Goal: Task Accomplishment & Management: Manage account settings

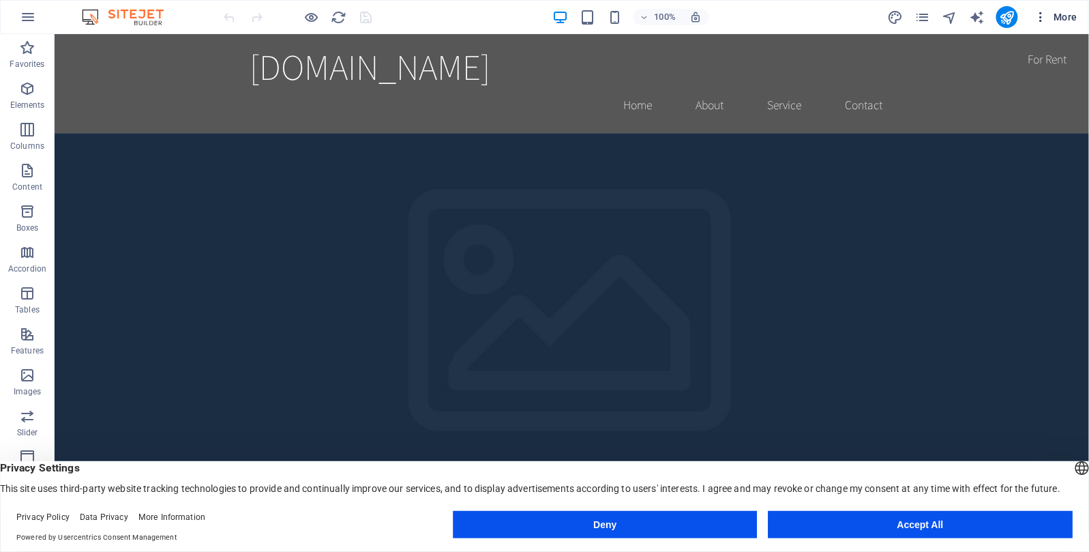
click at [1059, 20] on span "More" at bounding box center [1055, 17] width 43 height 14
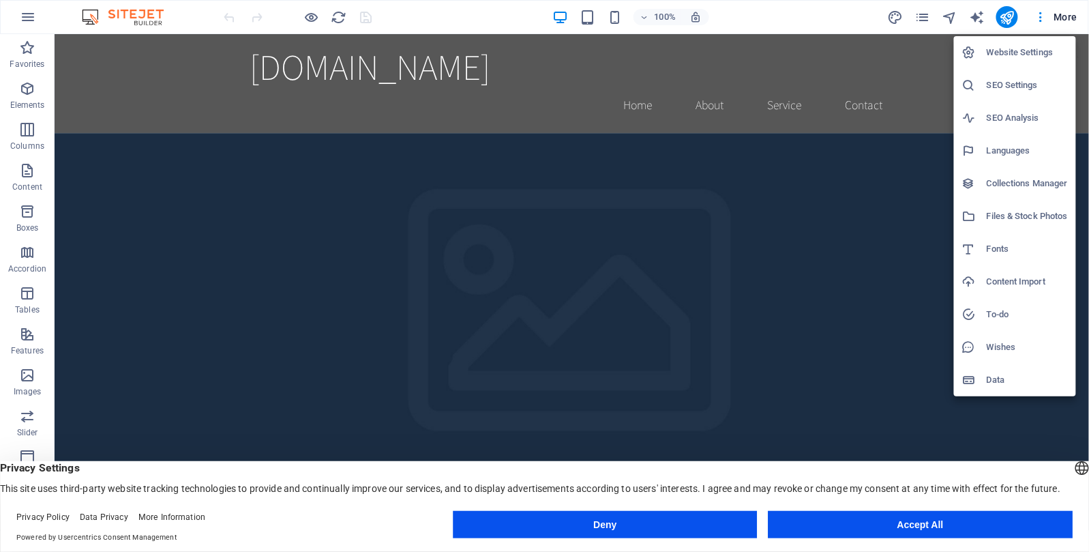
click at [1012, 52] on h6 "Website Settings" at bounding box center [1027, 52] width 81 height 16
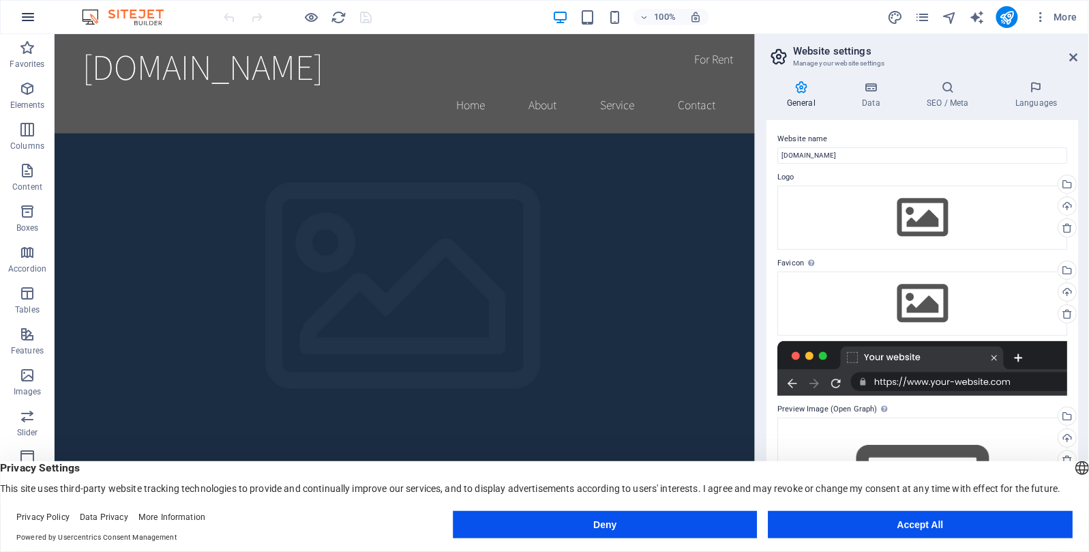
click at [22, 16] on icon "button" at bounding box center [28, 17] width 16 height 16
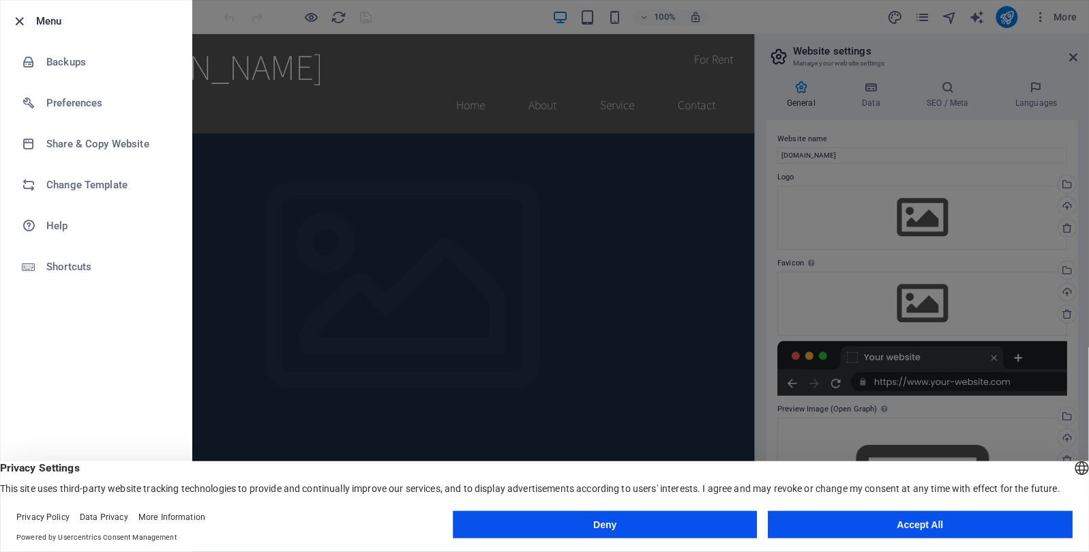
click at [19, 19] on icon "button" at bounding box center [20, 22] width 16 height 16
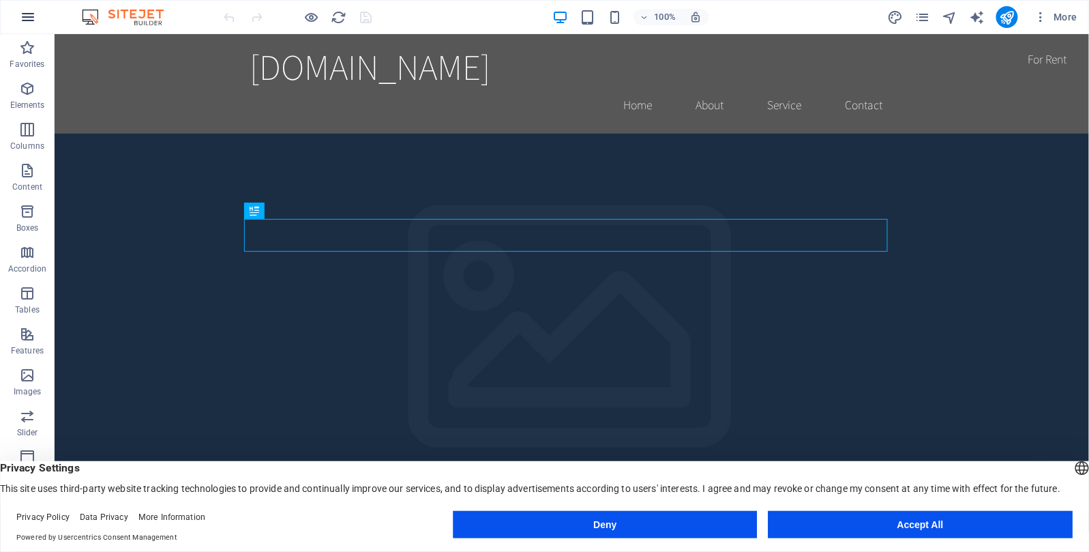
click at [25, 20] on icon "button" at bounding box center [28, 17] width 16 height 16
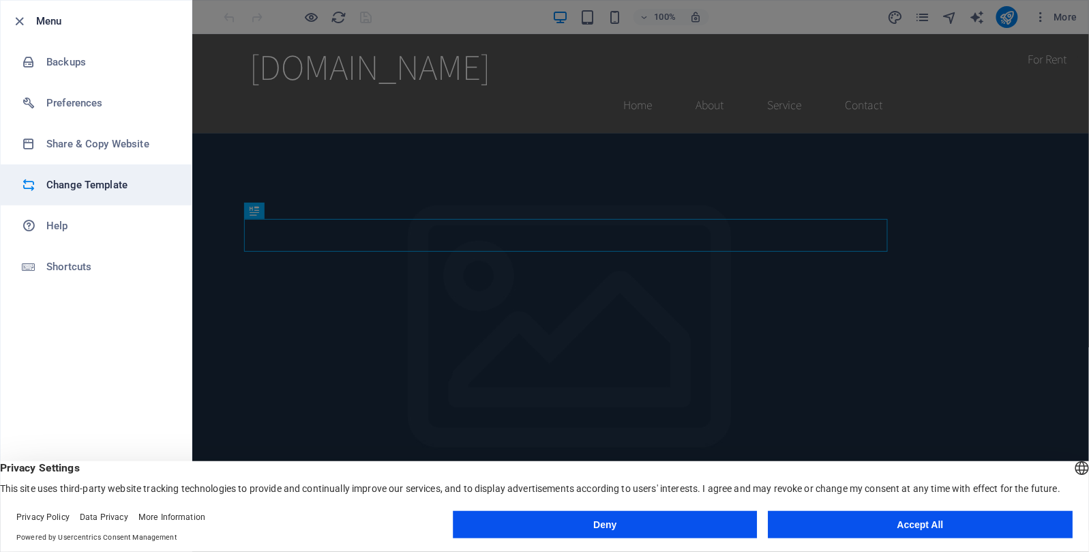
click at [67, 187] on h6 "Change Template" at bounding box center [109, 185] width 126 height 16
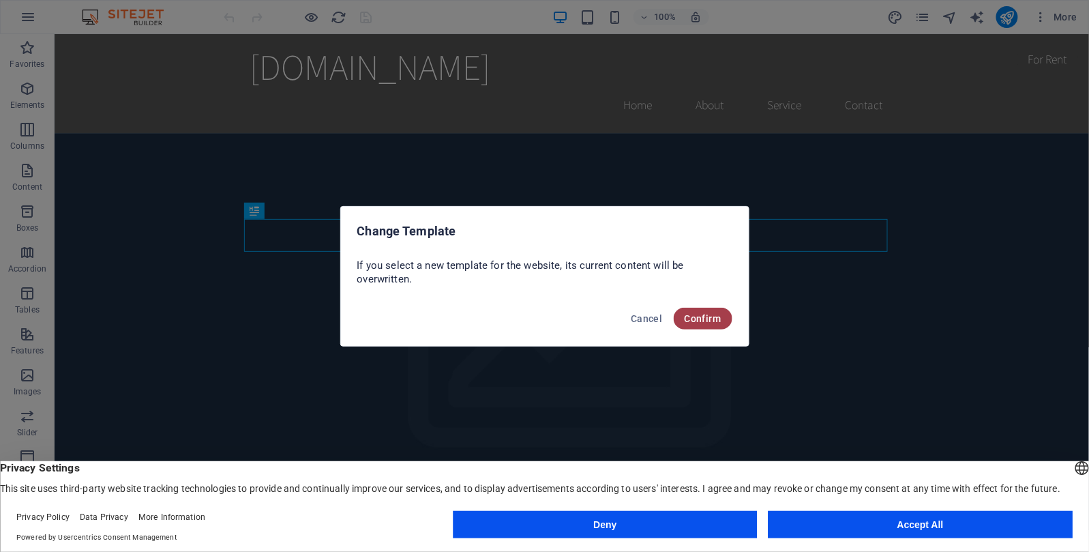
click at [701, 319] on span "Confirm" at bounding box center [703, 318] width 37 height 11
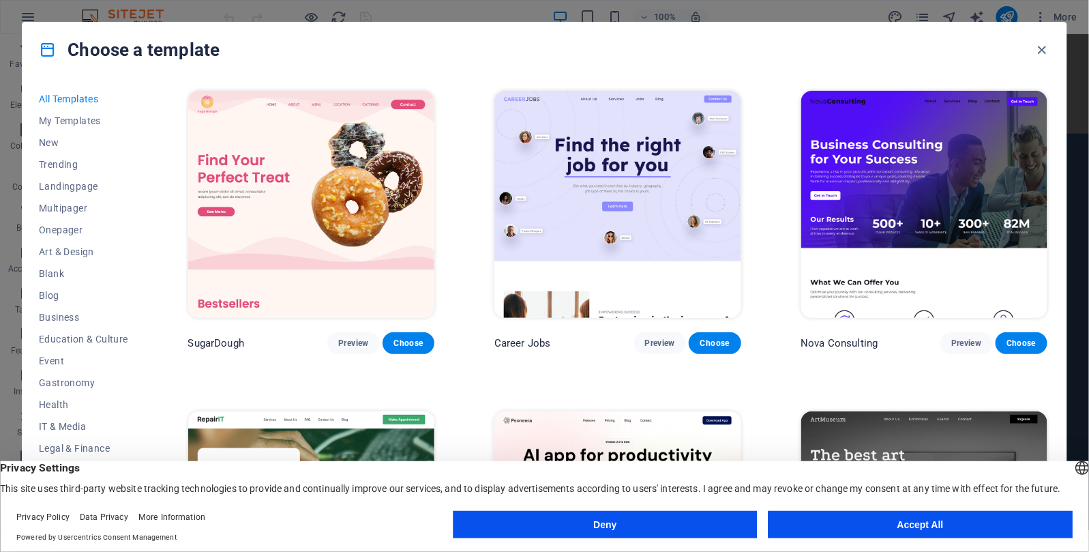
drag, startPoint x: 1081, startPoint y: 58, endPoint x: 1083, endPoint y: 74, distance: 15.9
click at [1083, 74] on div "Choose a template All Templates My Templates New Trending Landingpage Multipage…" at bounding box center [544, 276] width 1089 height 552
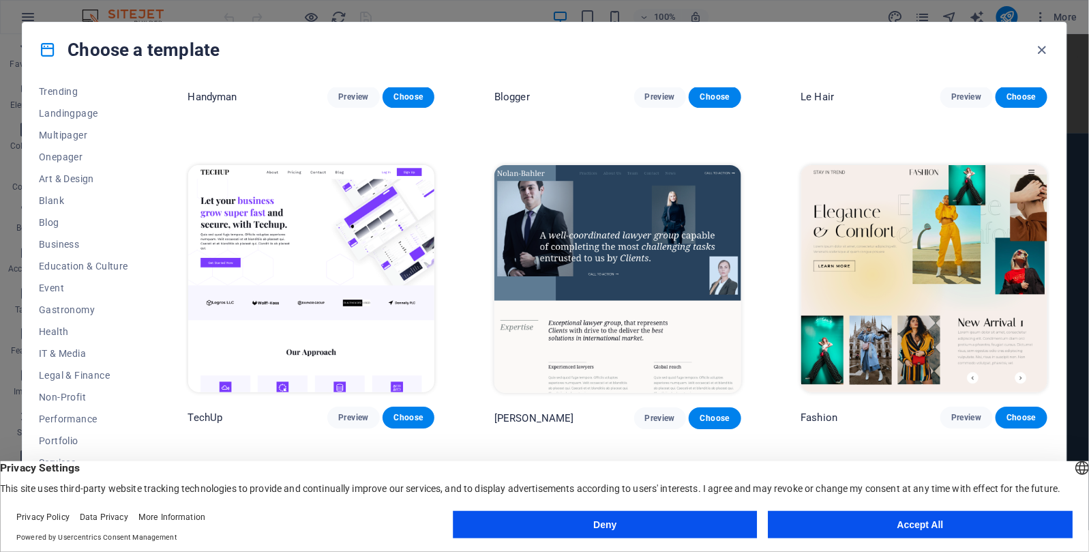
scroll to position [120, 0]
click at [1039, 48] on icon "button" at bounding box center [1042, 50] width 16 height 16
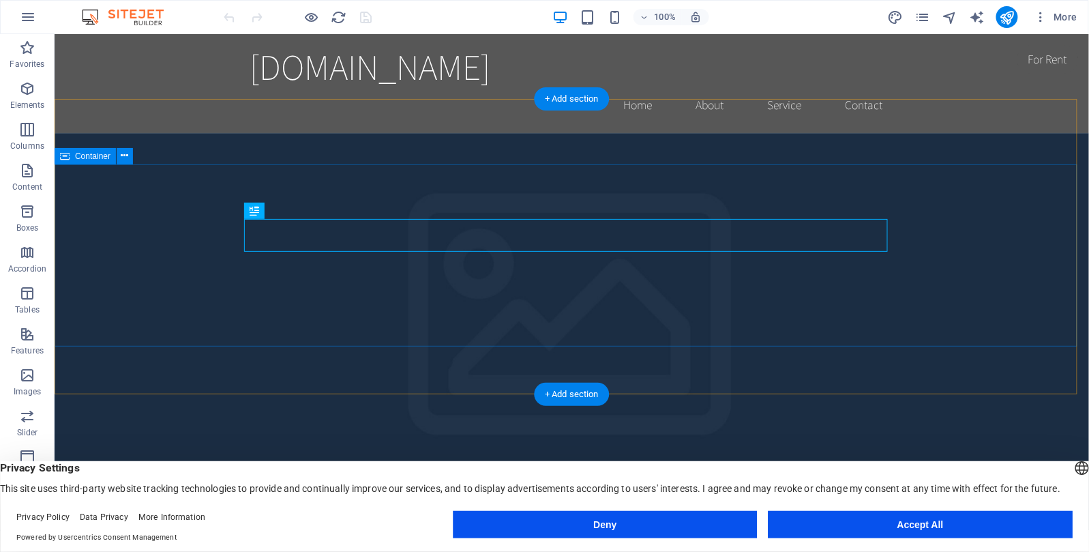
scroll to position [240, 0]
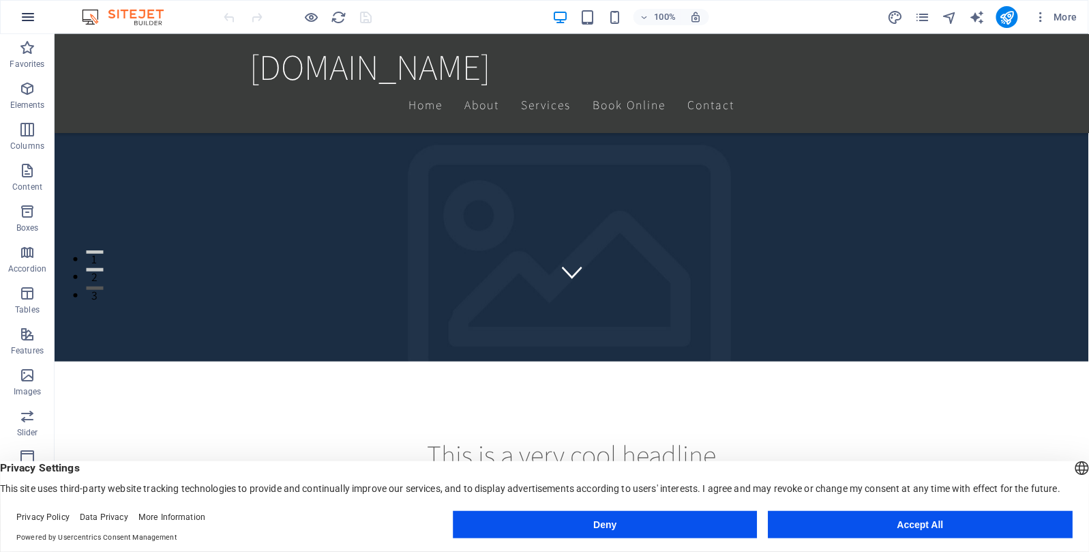
click at [25, 14] on icon "button" at bounding box center [28, 17] width 16 height 16
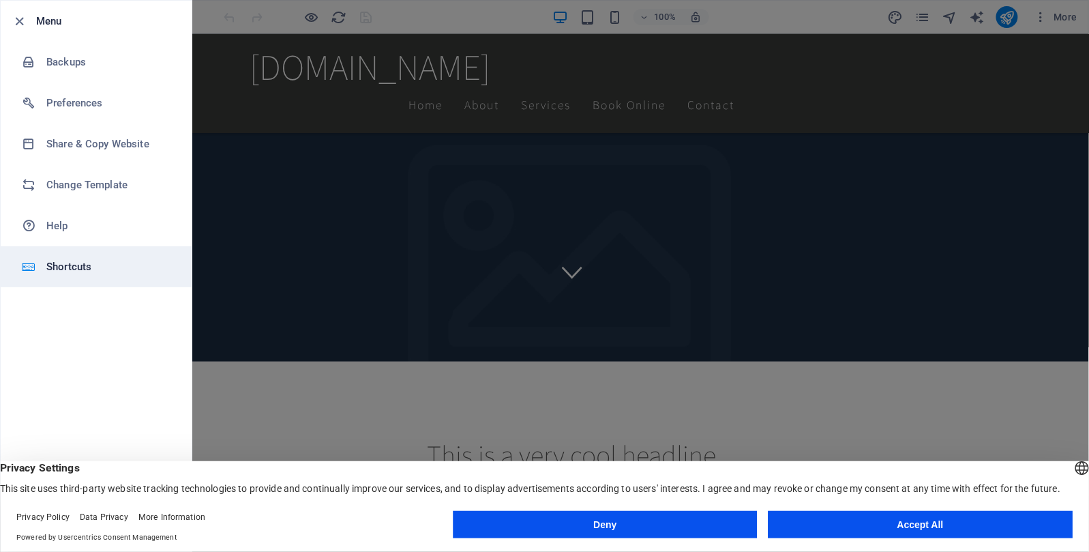
click at [65, 265] on h6 "Shortcuts" at bounding box center [109, 266] width 126 height 16
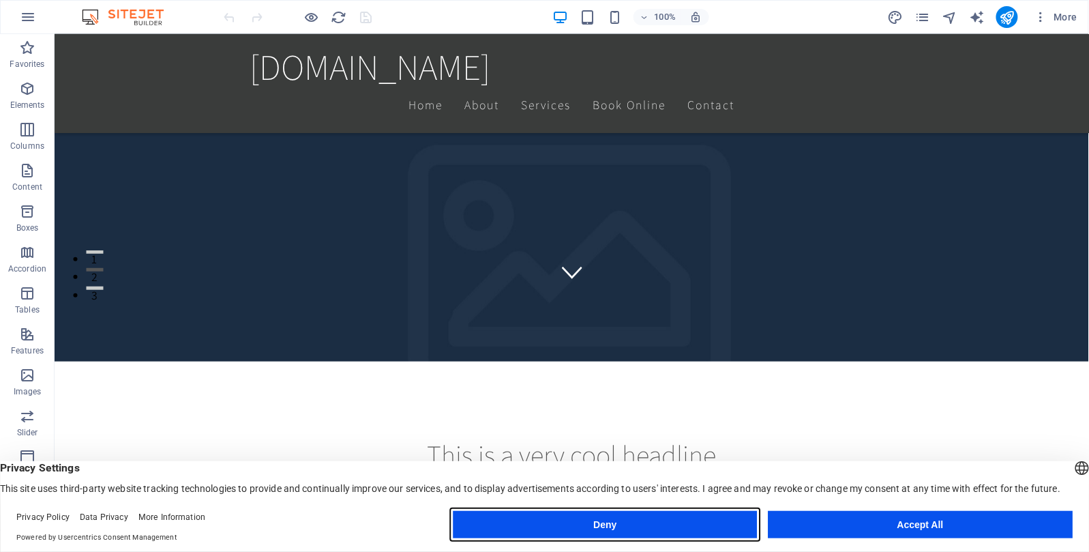
click at [602, 517] on button "Deny" at bounding box center [605, 524] width 304 height 27
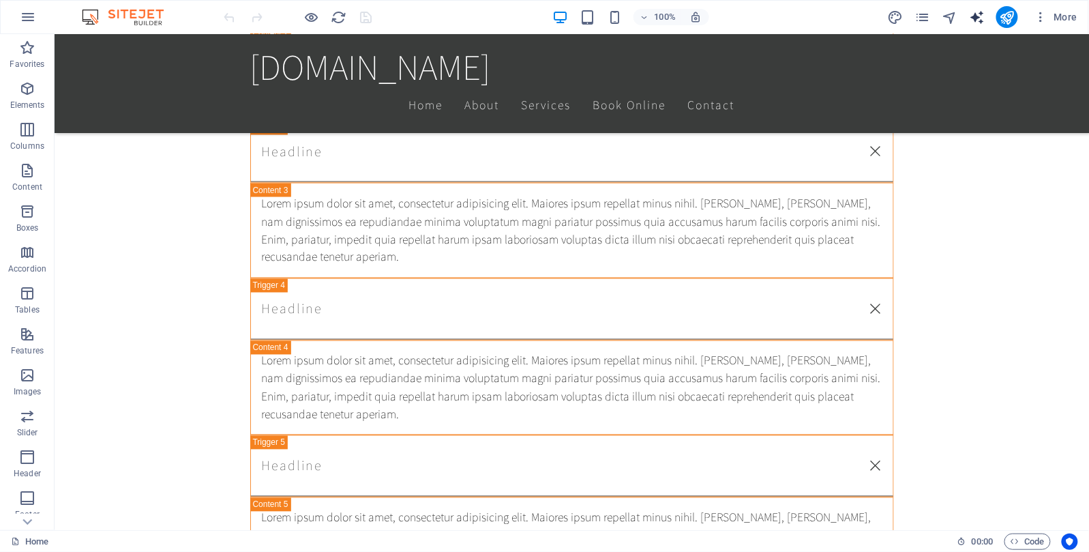
scroll to position [406, 0]
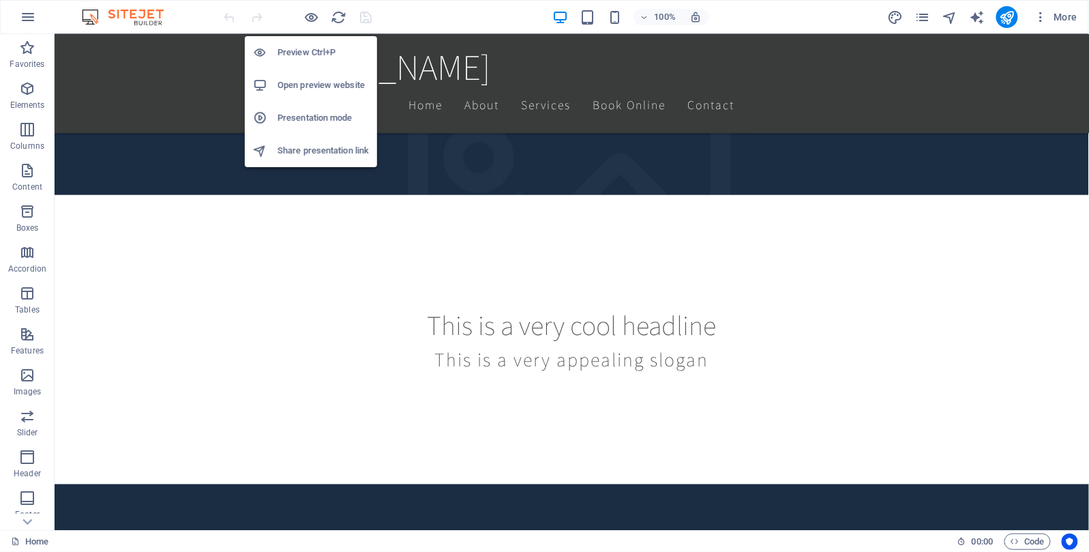
click at [323, 112] on h6 "Presentation mode" at bounding box center [322, 118] width 91 height 16
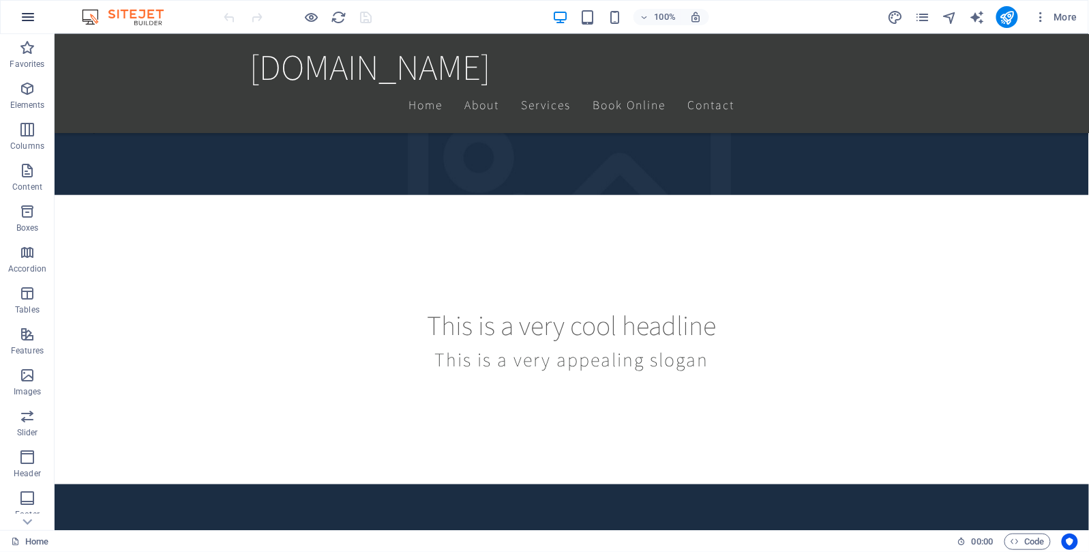
click at [29, 17] on icon "button" at bounding box center [28, 17] width 16 height 16
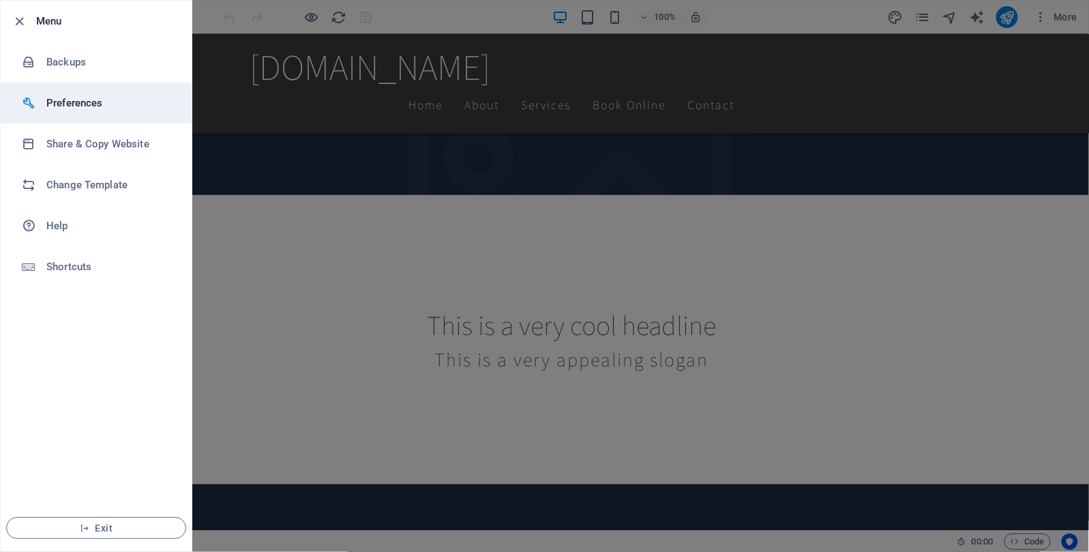
click at [61, 100] on h6 "Preferences" at bounding box center [109, 103] width 126 height 16
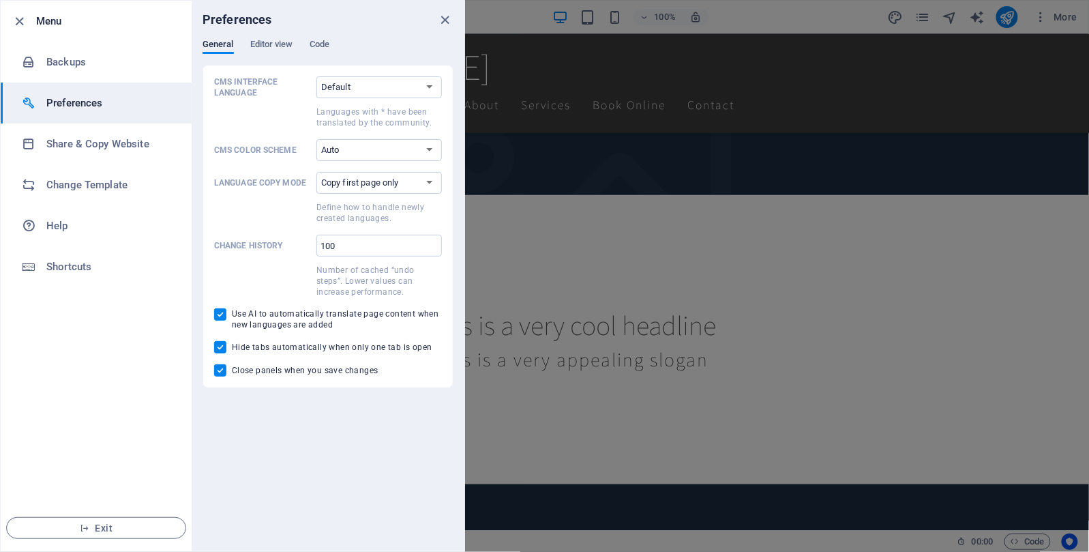
click at [295, 318] on span "Use AI to automatically translate page content when new languages are added" at bounding box center [337, 319] width 210 height 22
click at [232, 318] on input "Use AI to automatically translate page content when new languages are added" at bounding box center [223, 314] width 18 height 12
click at [295, 318] on span "Use AI to automatically translate page content when new languages are added" at bounding box center [337, 319] width 210 height 22
click at [232, 318] on input "Use AI to automatically translate page content when new languages are added" at bounding box center [223, 314] width 18 height 12
checkbox input "true"
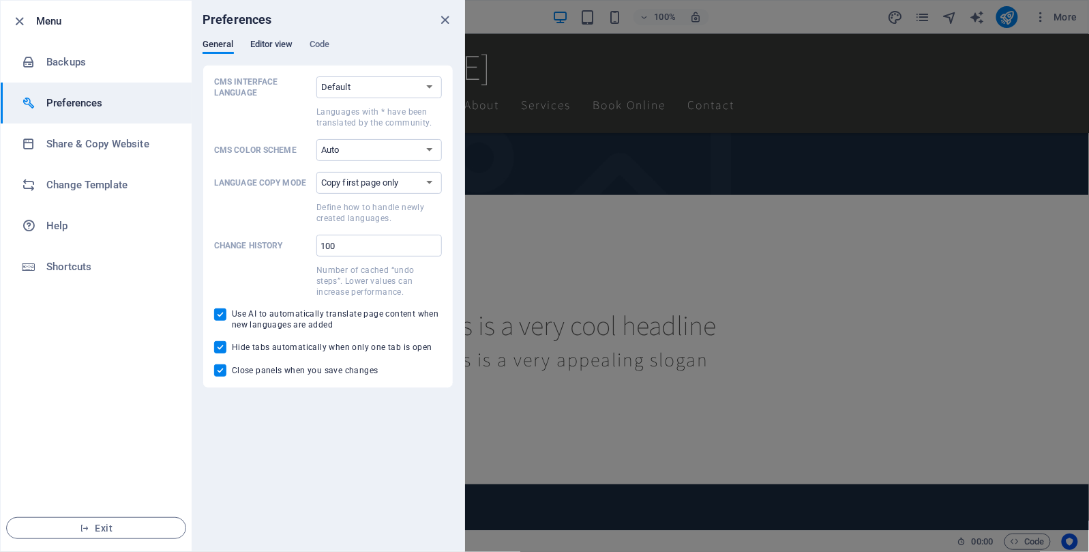
click at [274, 42] on span "Editor view" at bounding box center [271, 45] width 43 height 19
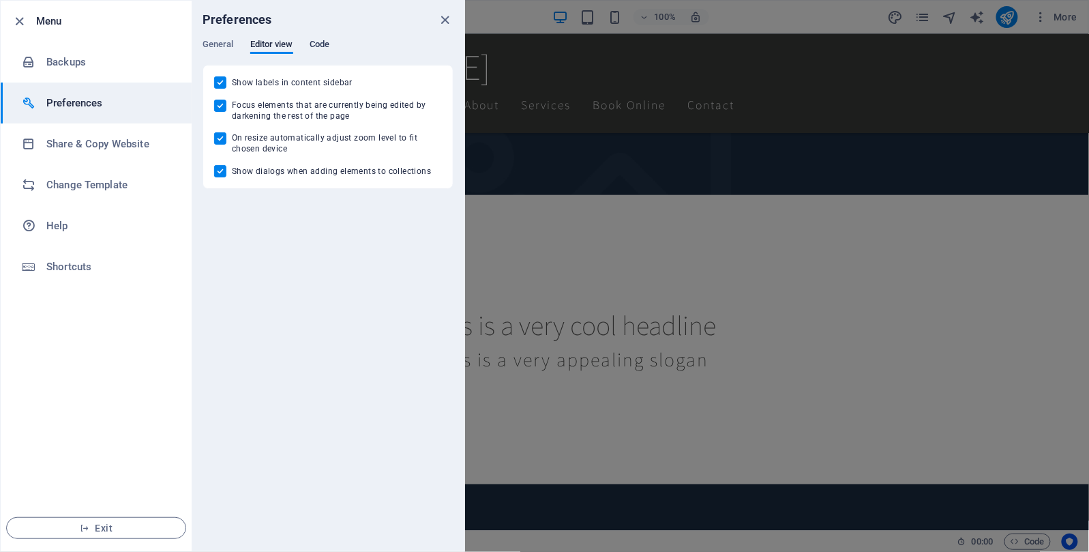
click at [321, 42] on span "Code" at bounding box center [320, 45] width 20 height 19
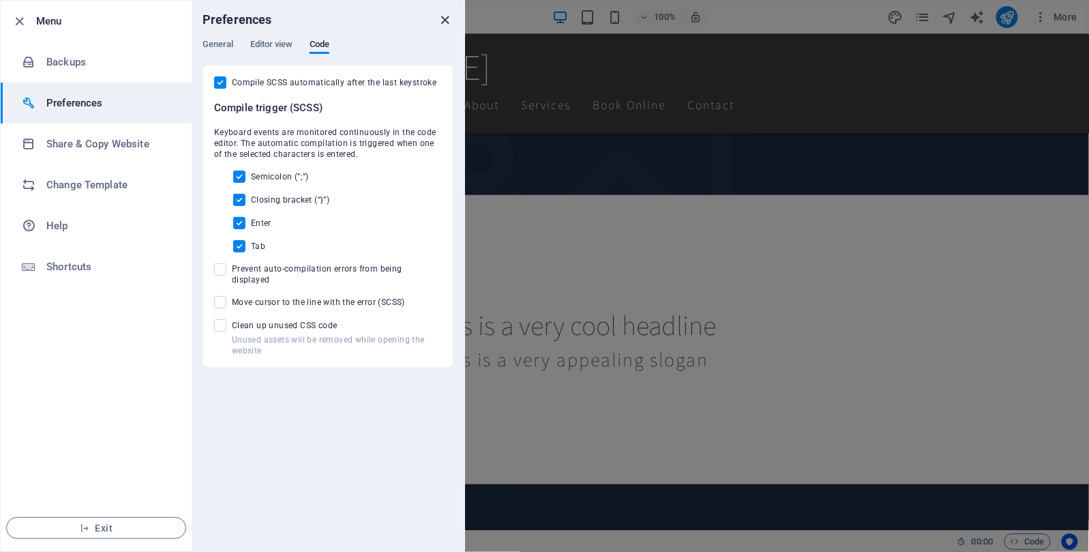
click at [442, 16] on icon "close" at bounding box center [446, 20] width 16 height 16
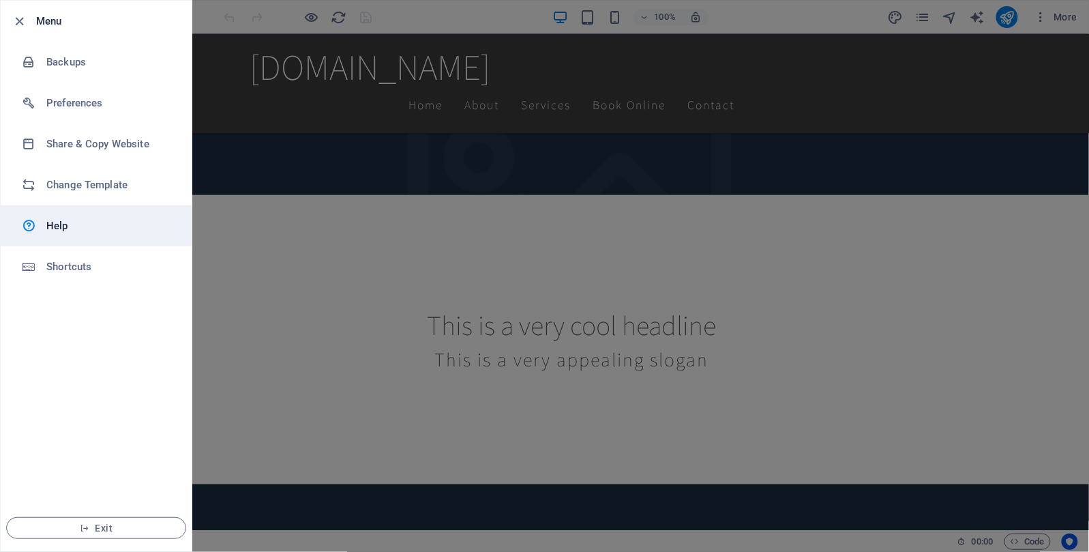
click at [63, 225] on h6 "Help" at bounding box center [109, 225] width 126 height 16
drag, startPoint x: 820, startPoint y: 212, endPoint x: 837, endPoint y: 203, distance: 19.2
click at [824, 209] on div at bounding box center [544, 276] width 1089 height 552
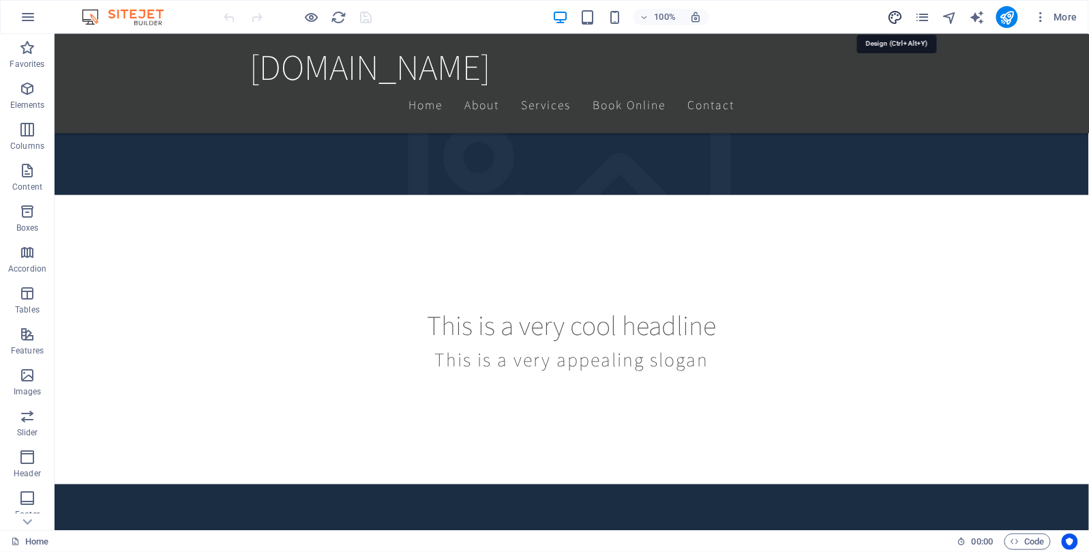
click at [894, 14] on icon "design" at bounding box center [895, 18] width 16 height 16
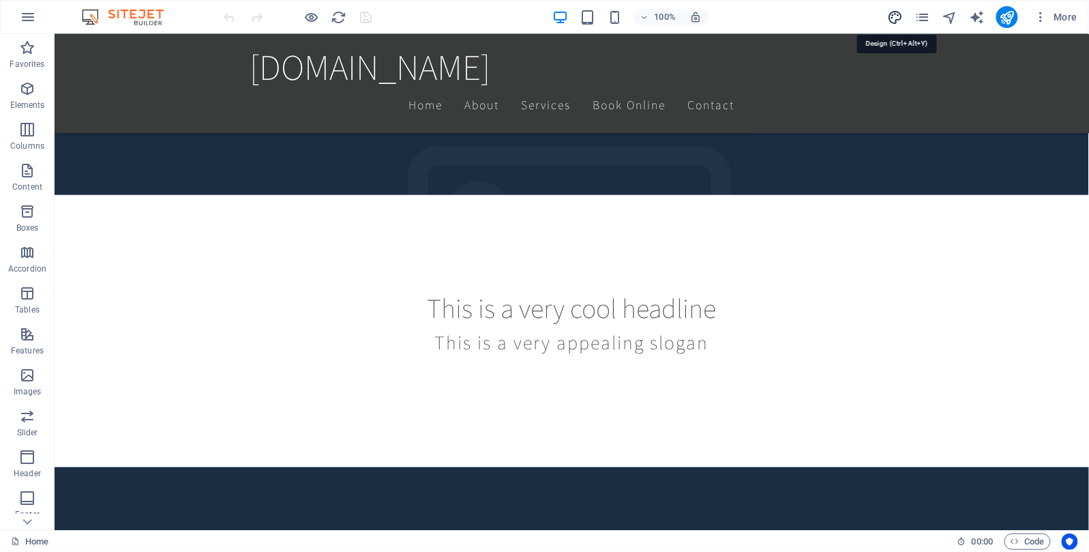
select select "rem"
select select "200"
select select "px"
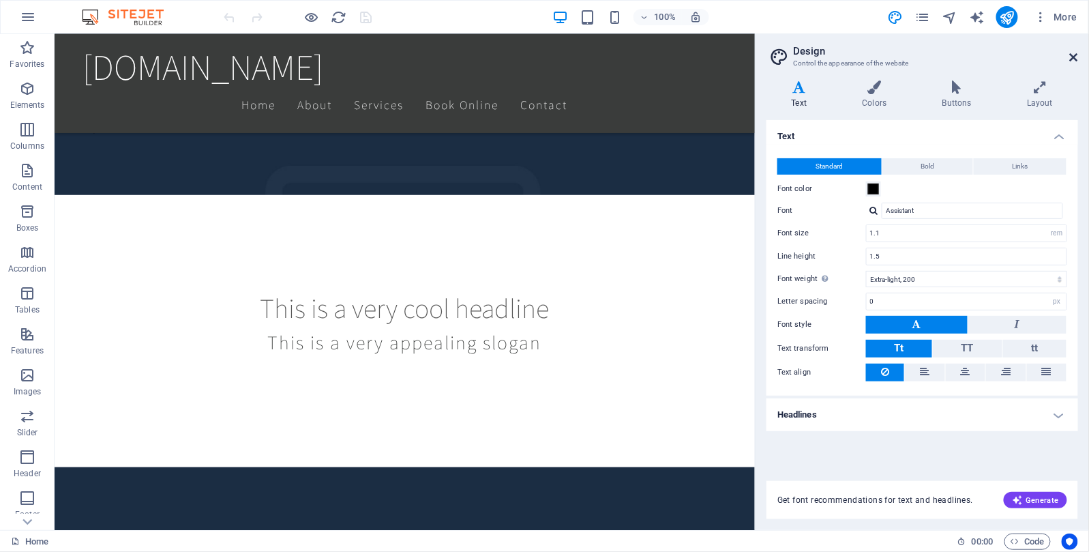
drag, startPoint x: 894, startPoint y: 14, endPoint x: 1078, endPoint y: 54, distance: 188.3
click at [1078, 54] on icon at bounding box center [1074, 57] width 8 height 11
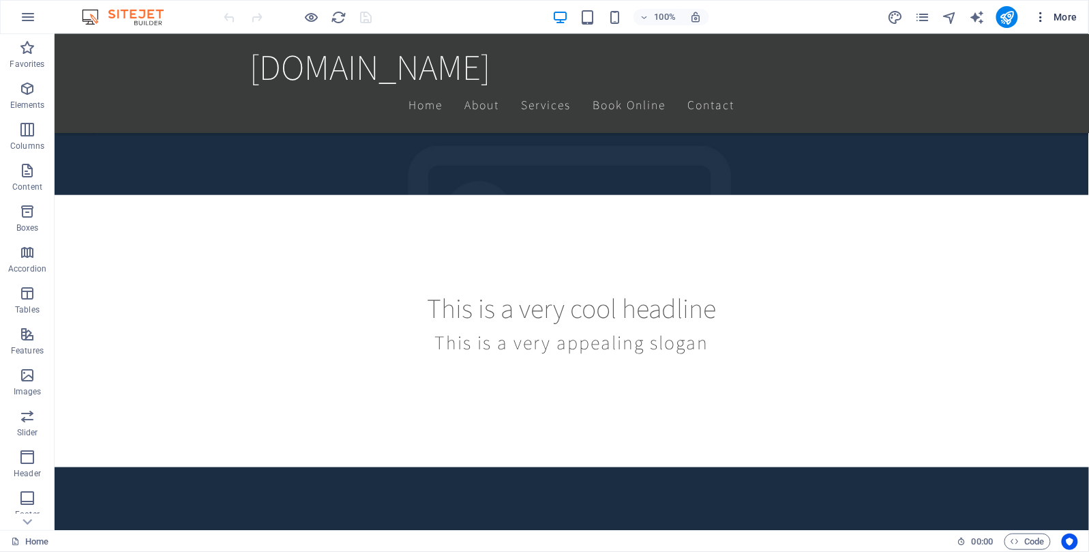
click at [1042, 15] on icon "button" at bounding box center [1041, 17] width 14 height 14
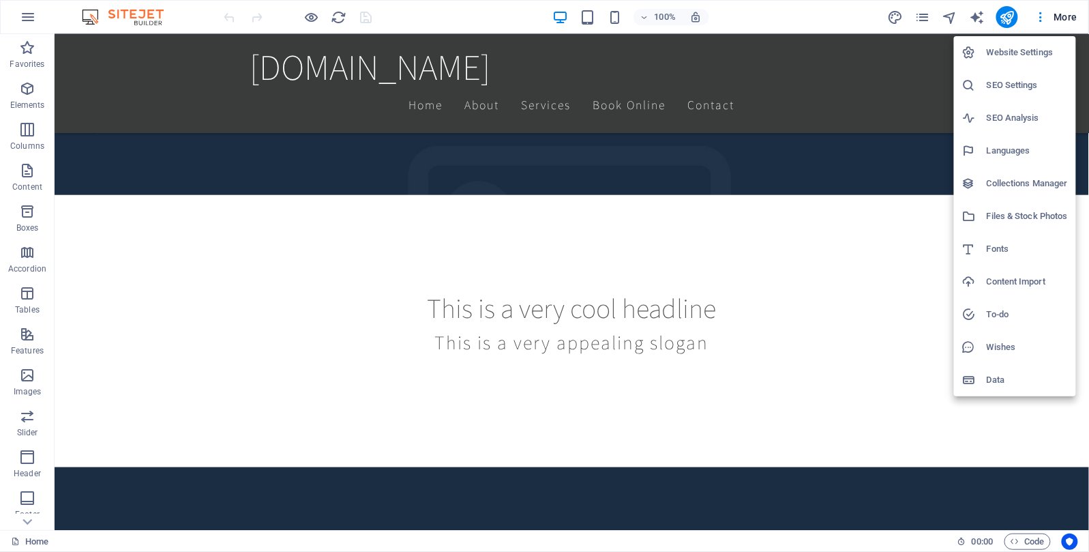
click at [1025, 46] on h6 "Website Settings" at bounding box center [1027, 52] width 81 height 16
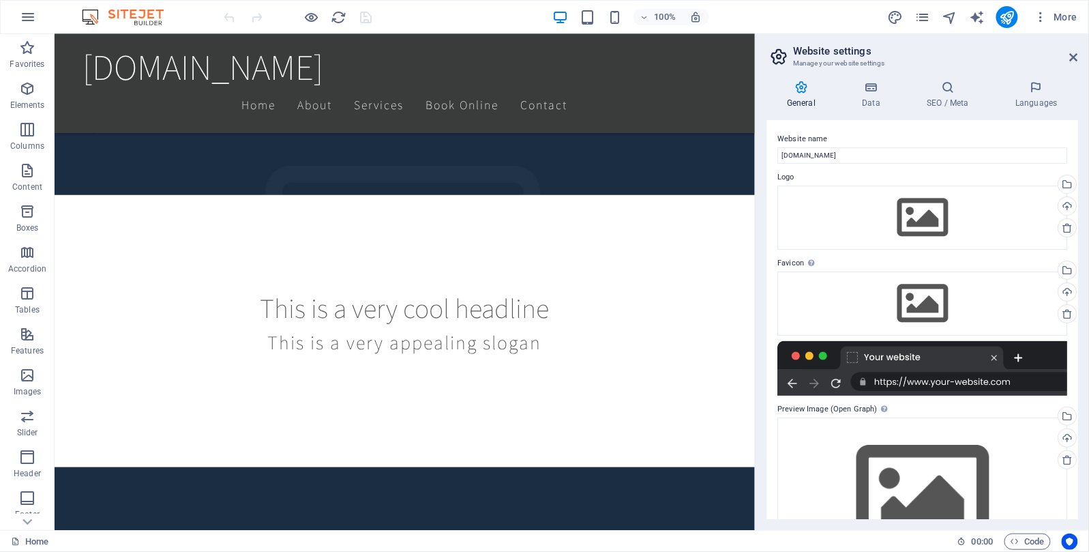
scroll to position [65, 0]
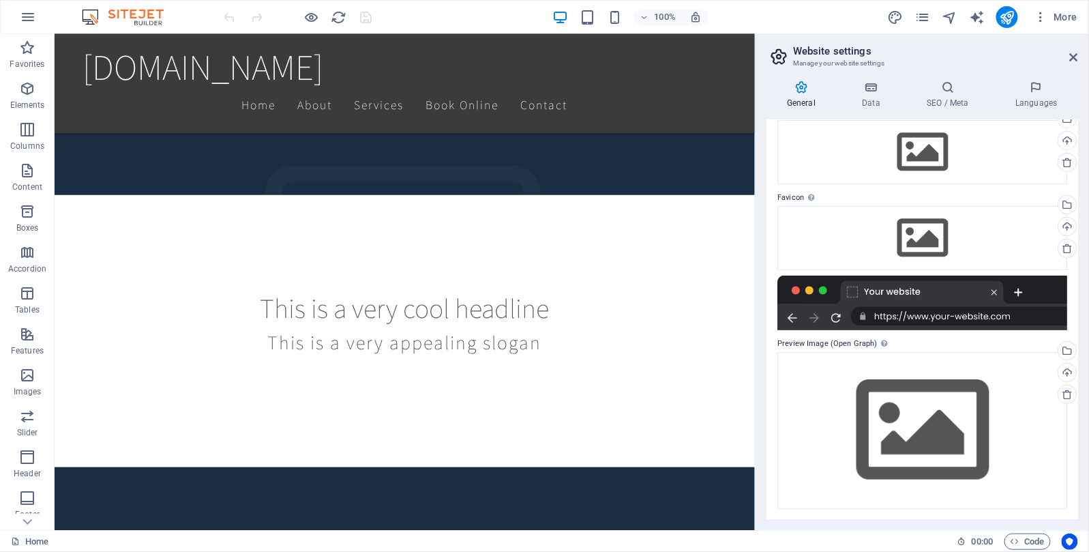
click at [1070, 63] on header "Website settings Manage your website settings" at bounding box center [923, 51] width 309 height 35
click at [1070, 58] on icon at bounding box center [1074, 57] width 8 height 11
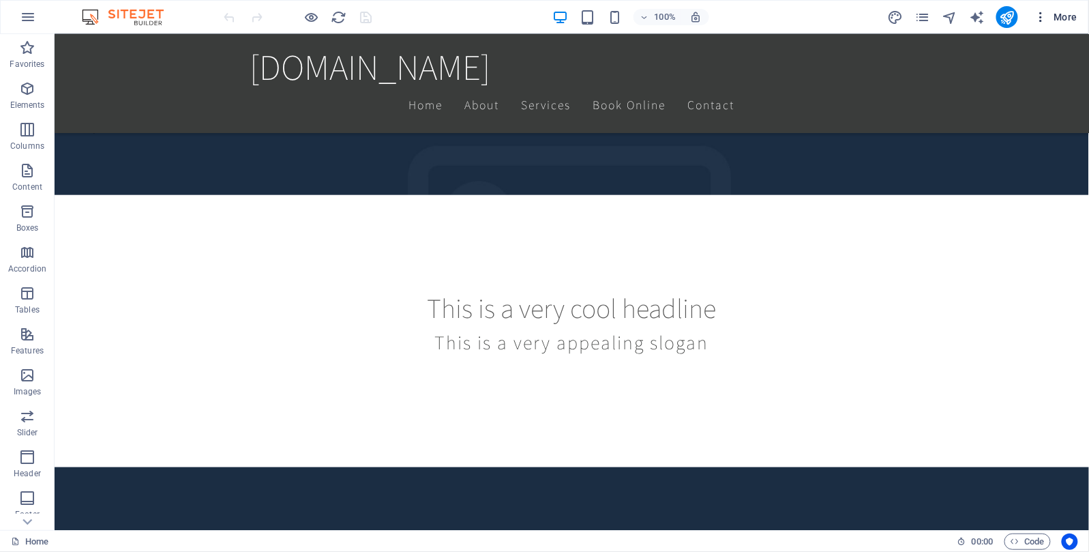
click at [1065, 16] on span "More" at bounding box center [1055, 17] width 43 height 14
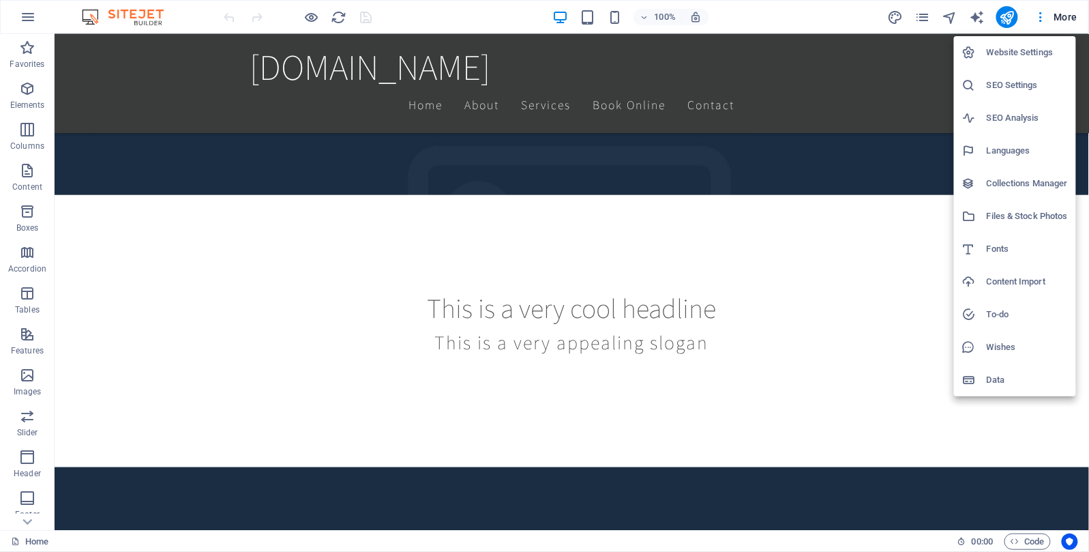
drag, startPoint x: 790, startPoint y: 415, endPoint x: 894, endPoint y: 410, distance: 104.4
click at [798, 410] on div at bounding box center [544, 276] width 1089 height 552
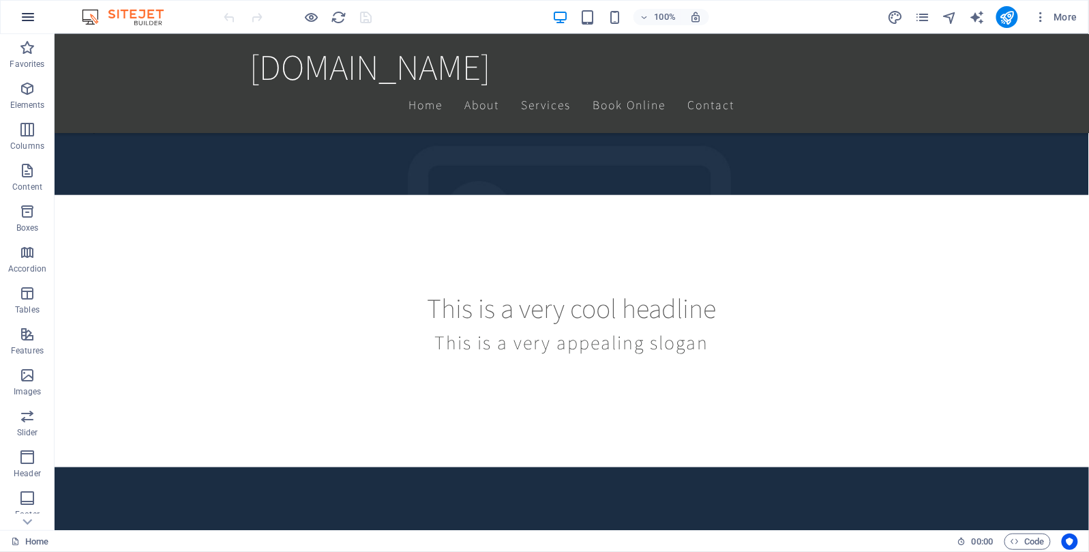
click at [24, 22] on icon "button" at bounding box center [28, 17] width 16 height 16
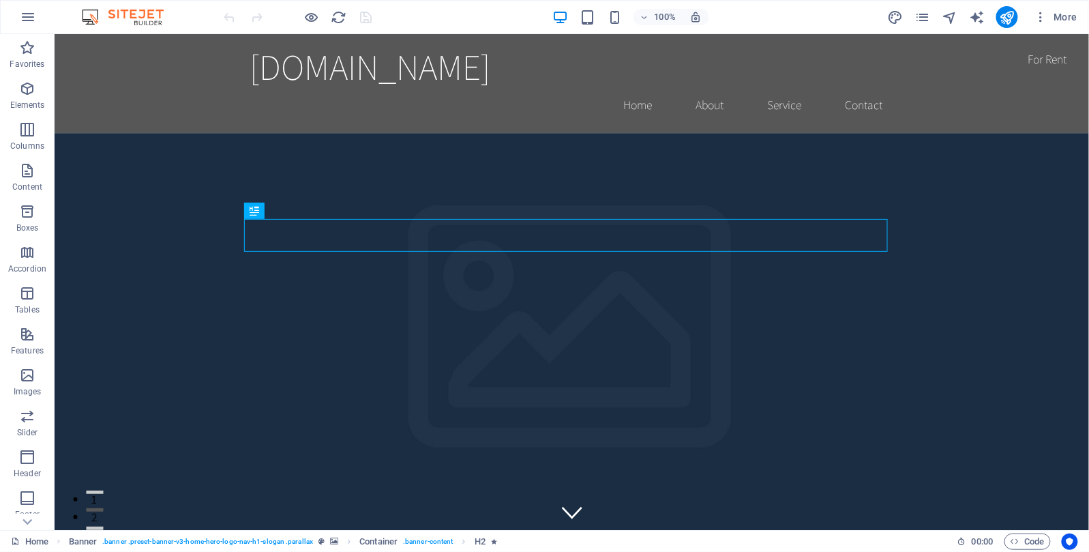
click at [91, 17] on img at bounding box center [129, 17] width 102 height 16
click at [29, 22] on icon "button" at bounding box center [28, 17] width 16 height 16
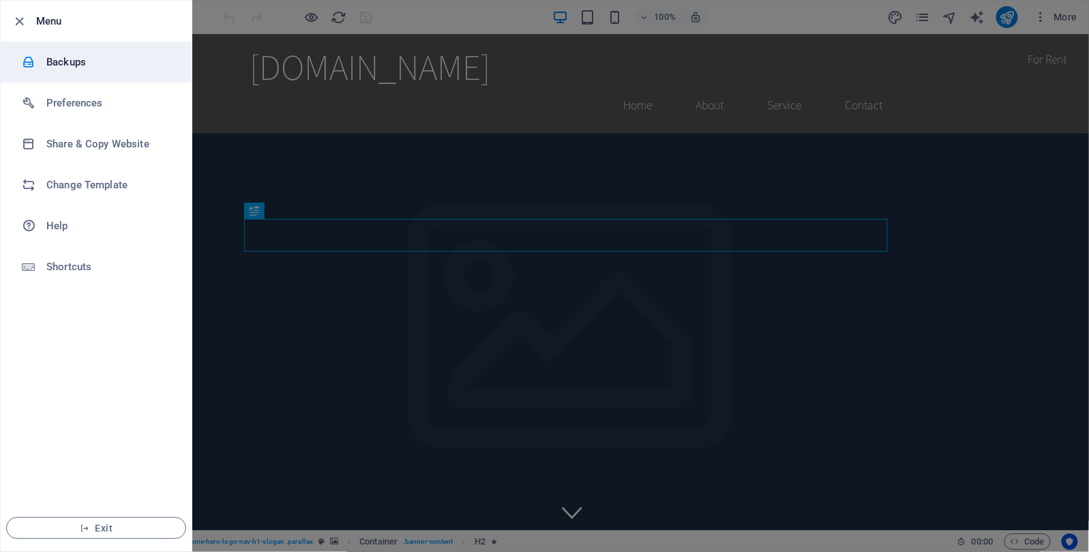
click at [56, 63] on h6 "Backups" at bounding box center [109, 62] width 126 height 16
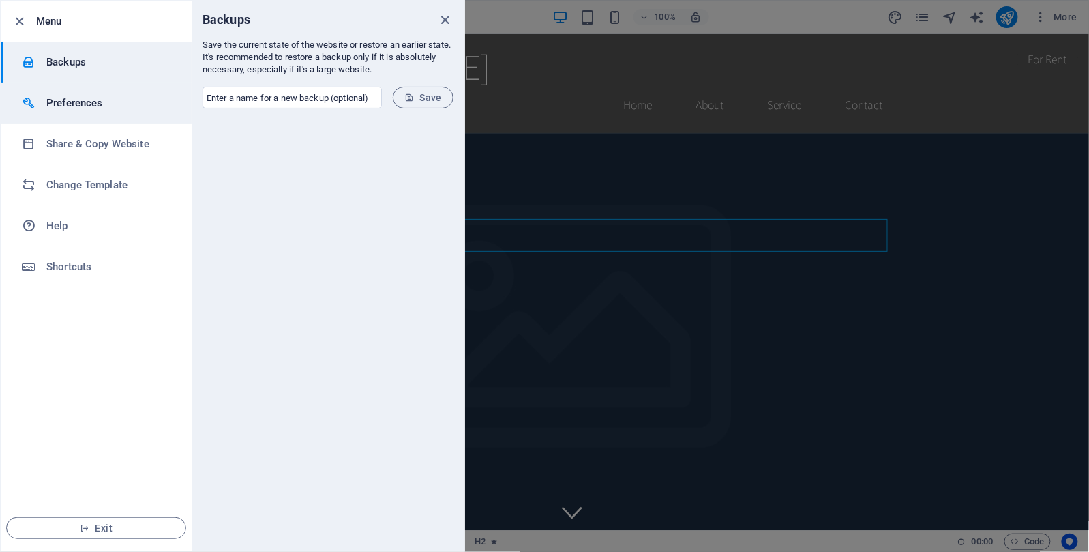
click at [74, 103] on h6 "Preferences" at bounding box center [109, 103] width 126 height 16
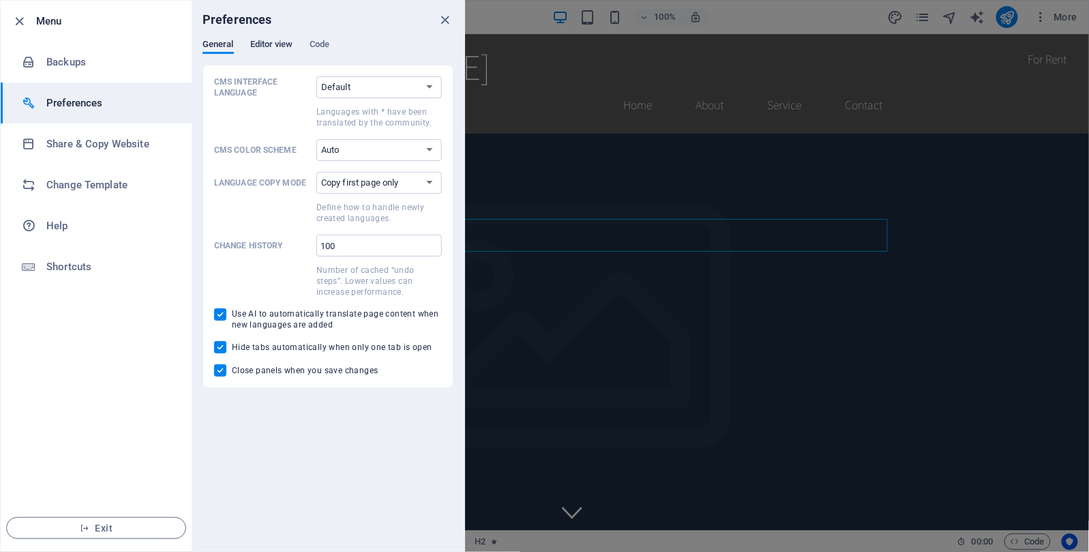
click at [258, 44] on span "Editor view" at bounding box center [271, 45] width 43 height 19
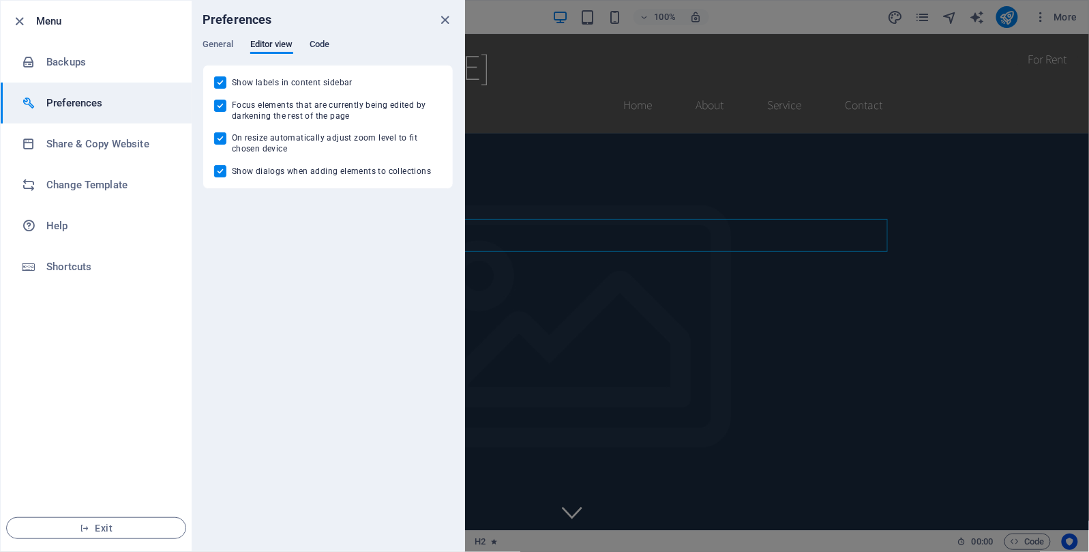
click at [316, 44] on span "Code" at bounding box center [320, 45] width 20 height 19
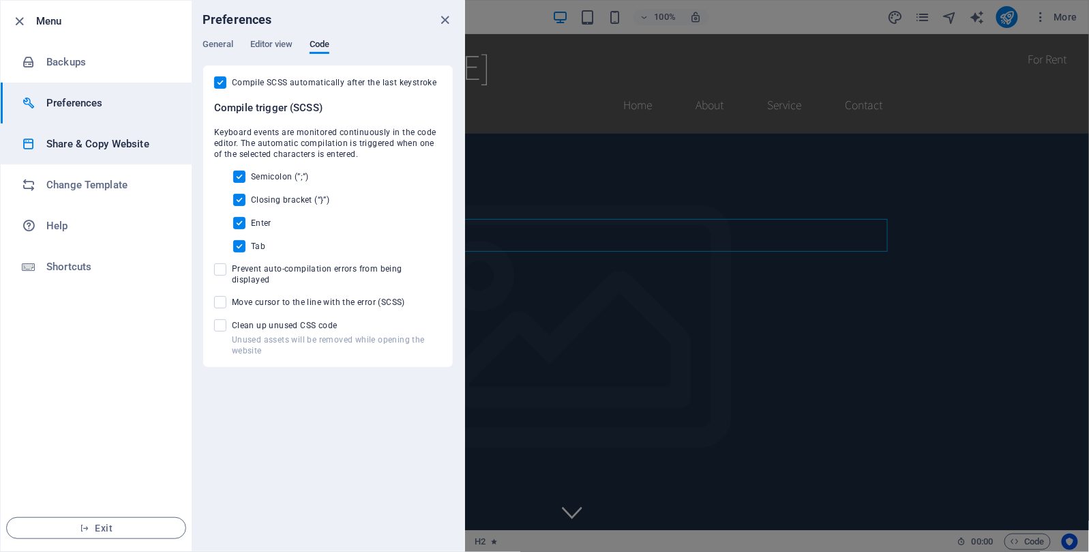
click at [76, 147] on h6 "Share & Copy Website" at bounding box center [109, 144] width 126 height 16
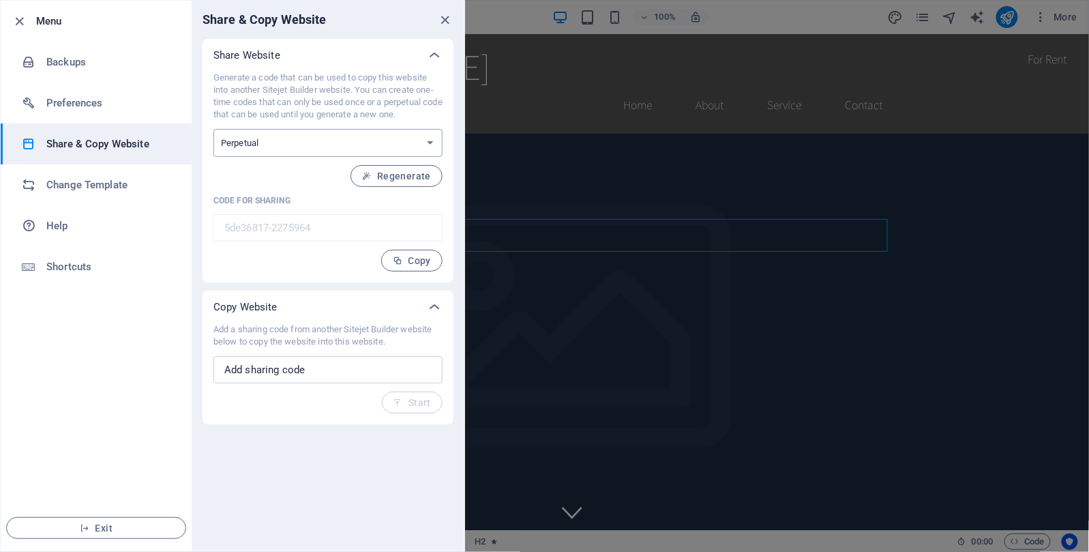
click at [429, 140] on select "One-time Perpetual" at bounding box center [327, 143] width 229 height 28
click at [426, 140] on select "One-time Perpetual" at bounding box center [327, 143] width 229 height 28
click at [402, 173] on span "Regenerate" at bounding box center [396, 175] width 69 height 11
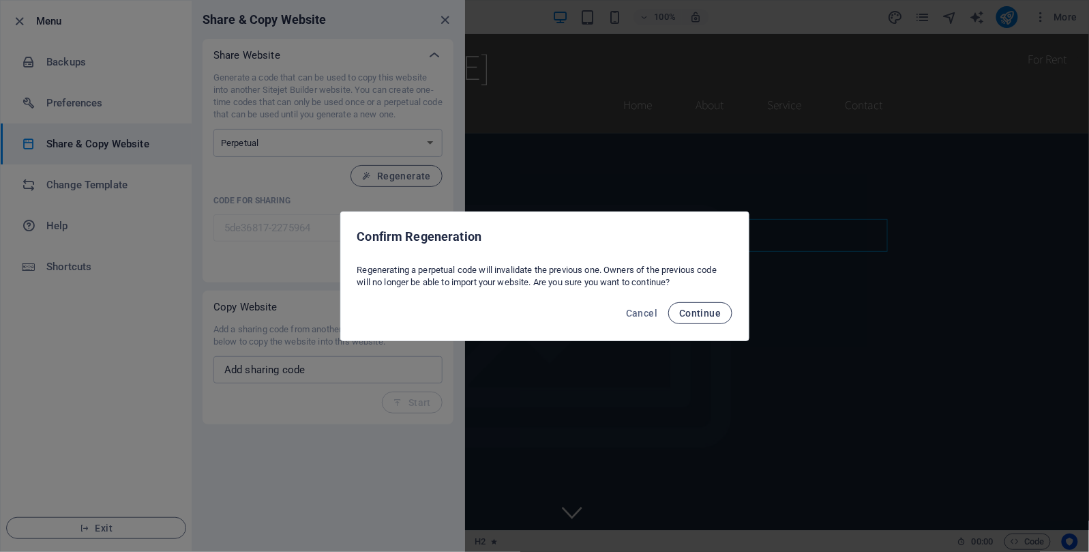
click at [693, 318] on button "Continue" at bounding box center [699, 313] width 63 height 22
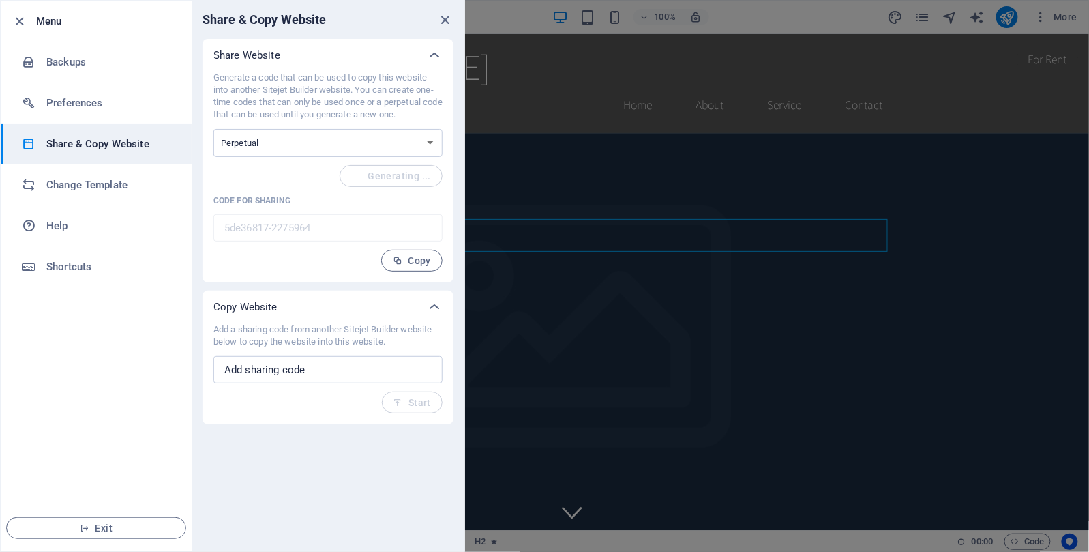
type input "665a2cff-2275964"
click at [292, 440] on div "Share & Copy Website Share Website Generate a code that can be used to copy thi…" at bounding box center [328, 276] width 273 height 550
click at [20, 19] on icon "button" at bounding box center [20, 22] width 16 height 16
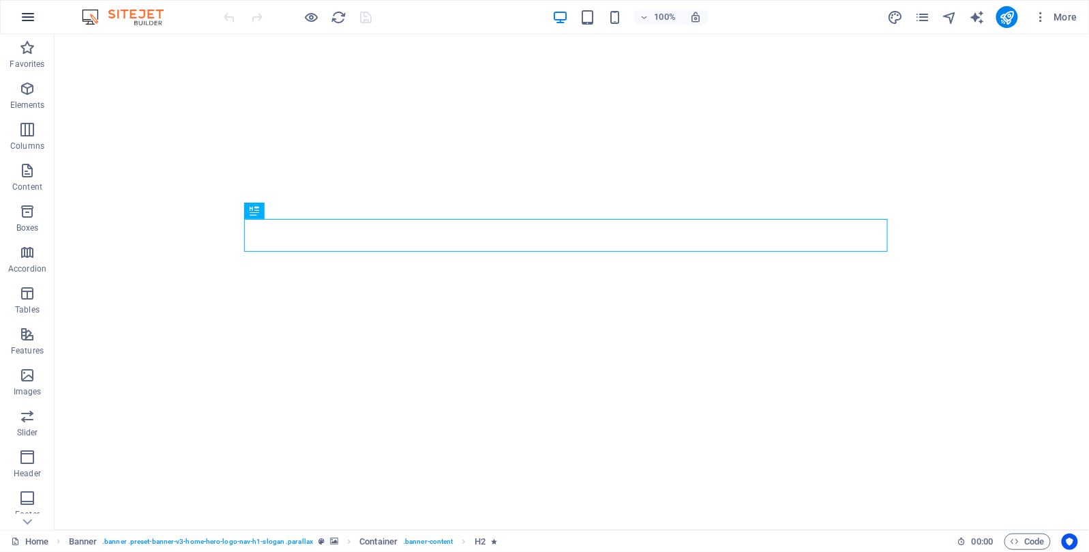
click at [20, 11] on icon "button" at bounding box center [28, 17] width 16 height 16
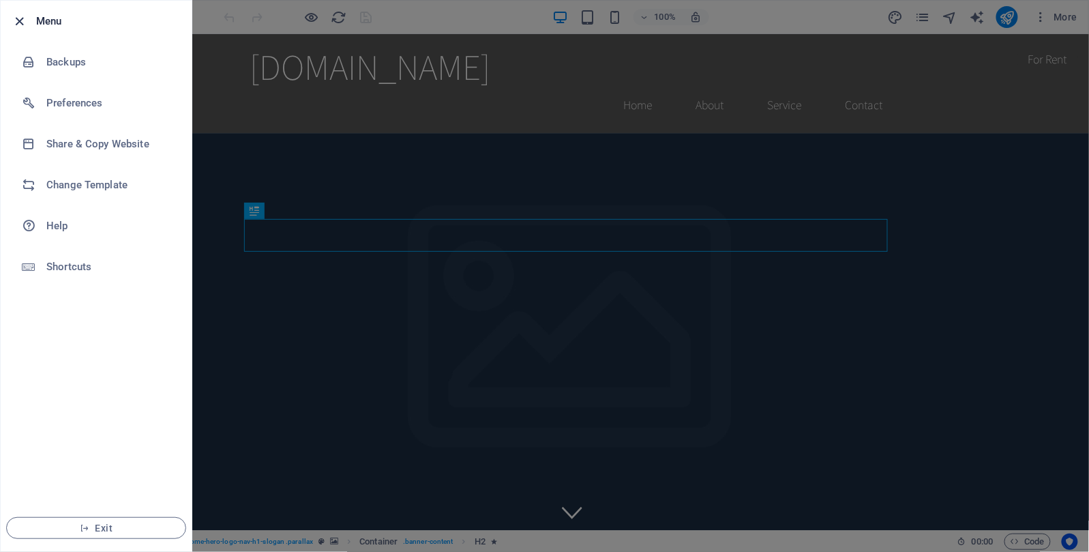
click at [20, 21] on icon "button" at bounding box center [20, 22] width 16 height 16
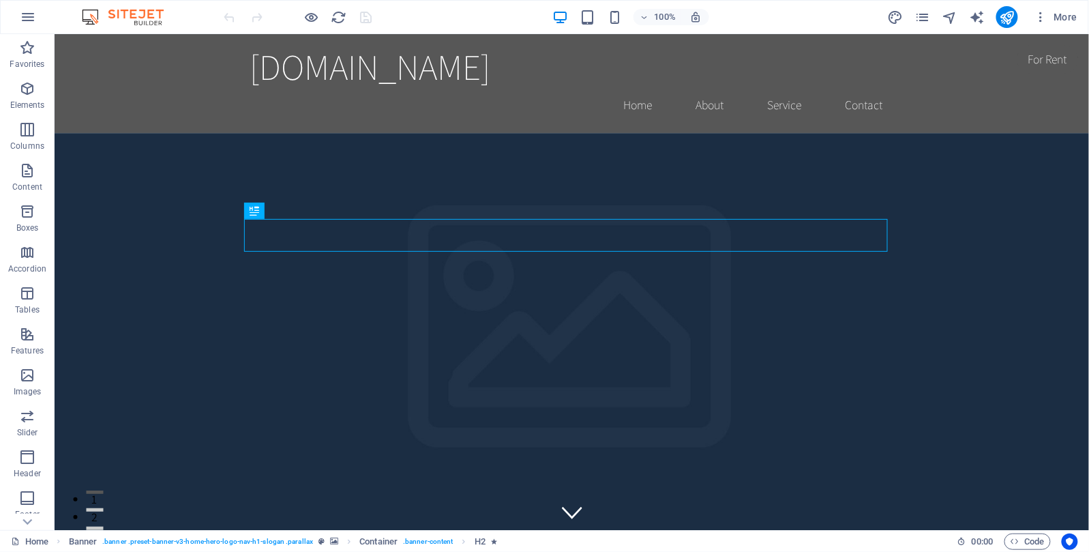
click at [119, 17] on img at bounding box center [129, 17] width 102 height 16
click at [88, 13] on img at bounding box center [129, 17] width 102 height 16
drag, startPoint x: 231, startPoint y: 16, endPoint x: 247, endPoint y: 8, distance: 17.4
click at [232, 15] on div at bounding box center [298, 17] width 153 height 22
click at [247, 8] on div at bounding box center [298, 17] width 153 height 22
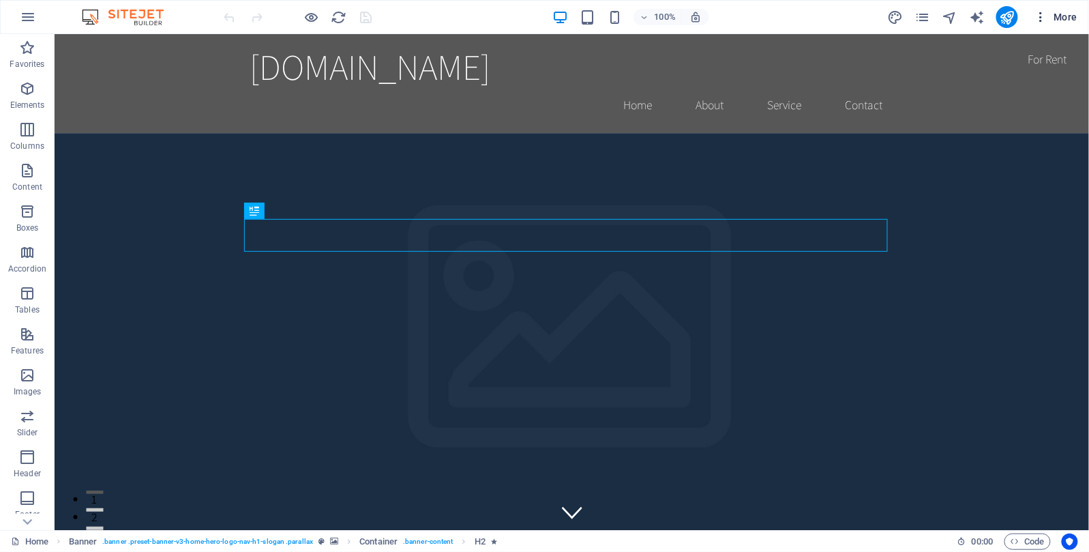
click at [1040, 15] on icon "button" at bounding box center [1041, 17] width 14 height 14
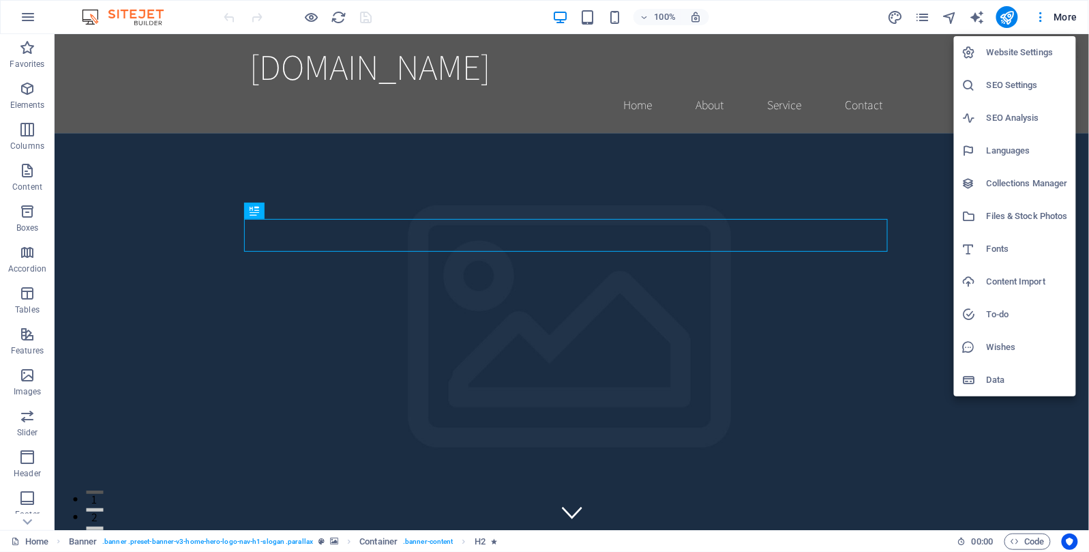
click at [1025, 46] on h6 "Website Settings" at bounding box center [1027, 52] width 81 height 16
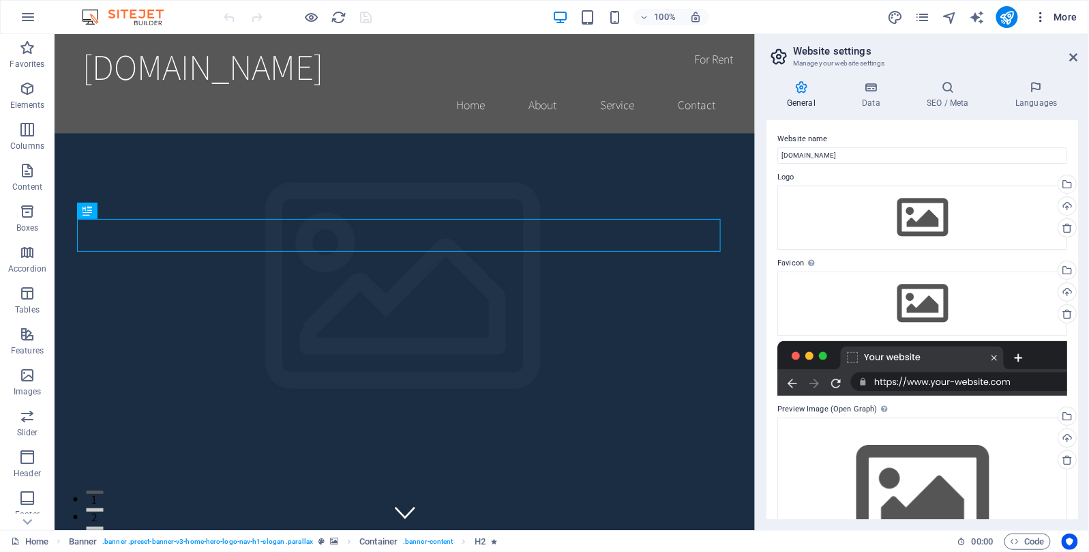
click at [1044, 15] on icon "button" at bounding box center [1041, 17] width 14 height 14
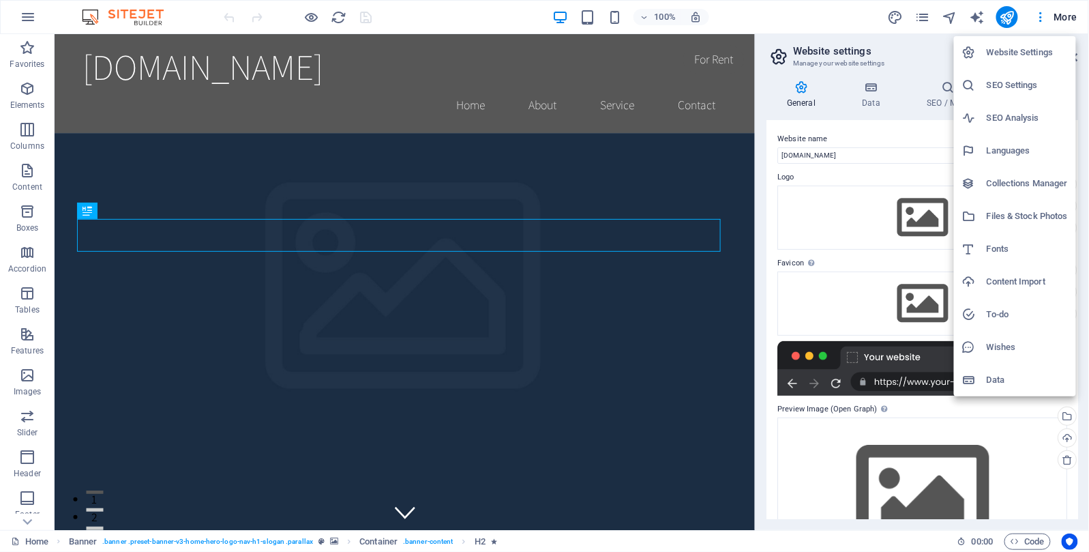
click at [31, 14] on div at bounding box center [544, 276] width 1089 height 552
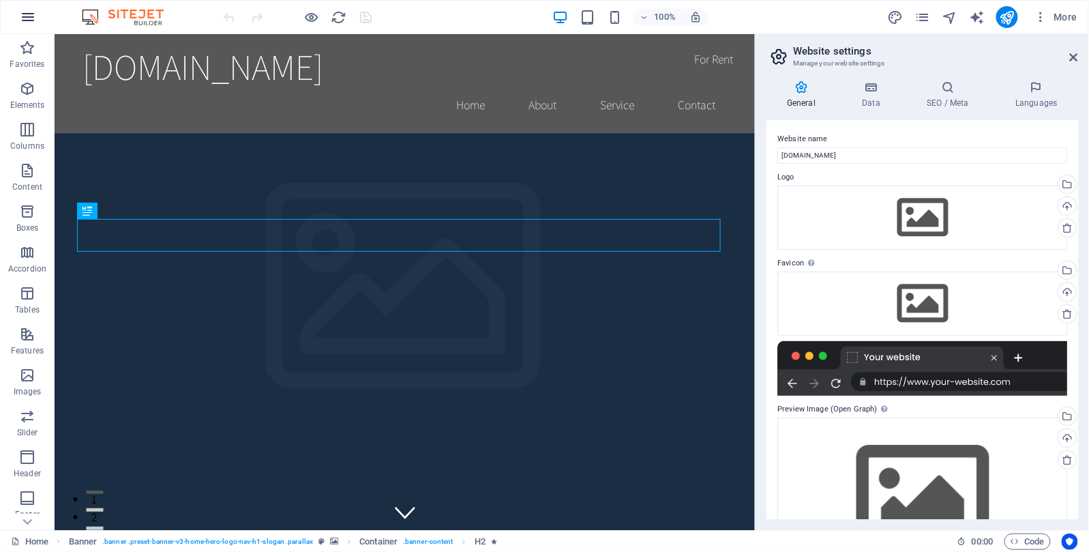
click at [26, 19] on icon "button" at bounding box center [28, 17] width 16 height 16
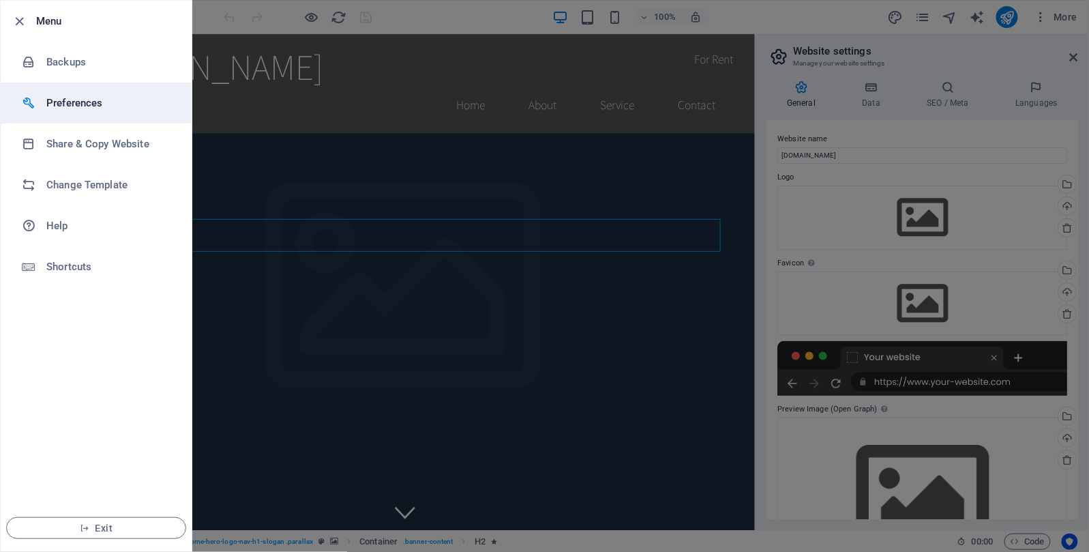
click at [53, 110] on h6 "Preferences" at bounding box center [109, 103] width 126 height 16
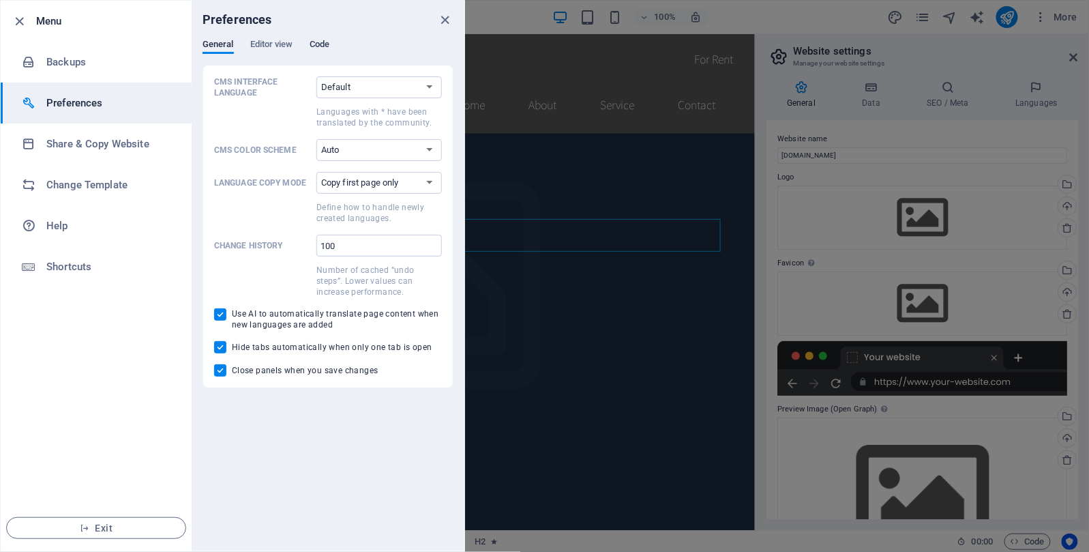
click at [311, 50] on span "Code" at bounding box center [320, 45] width 20 height 19
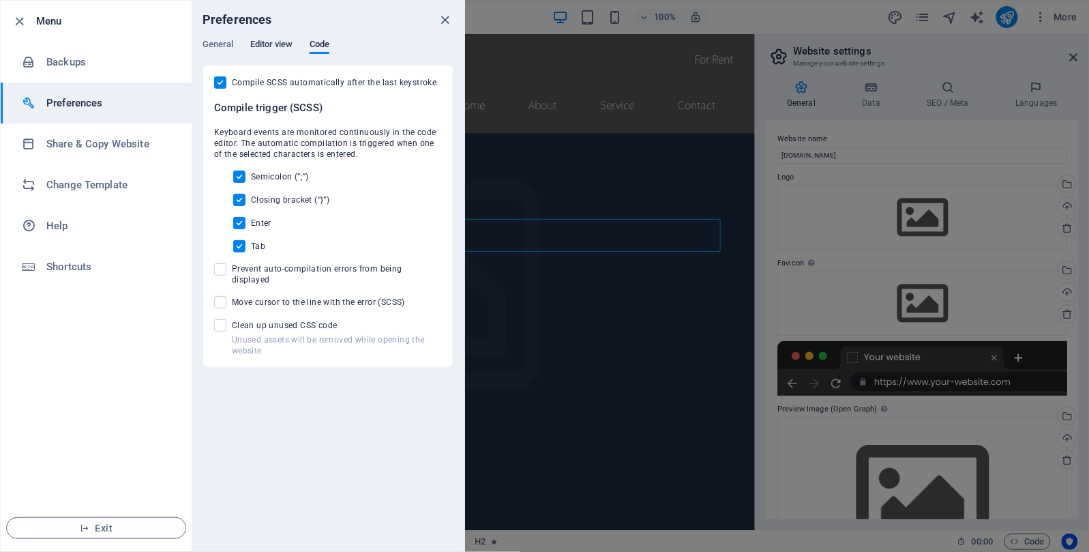
click at [284, 43] on span "Editor view" at bounding box center [271, 45] width 43 height 19
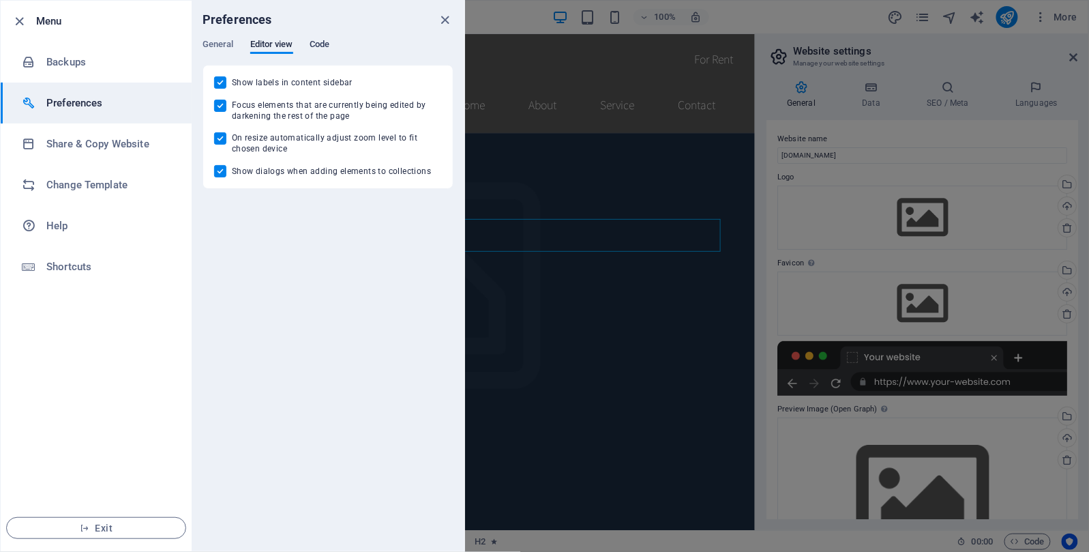
click at [317, 48] on span "Code" at bounding box center [320, 45] width 20 height 19
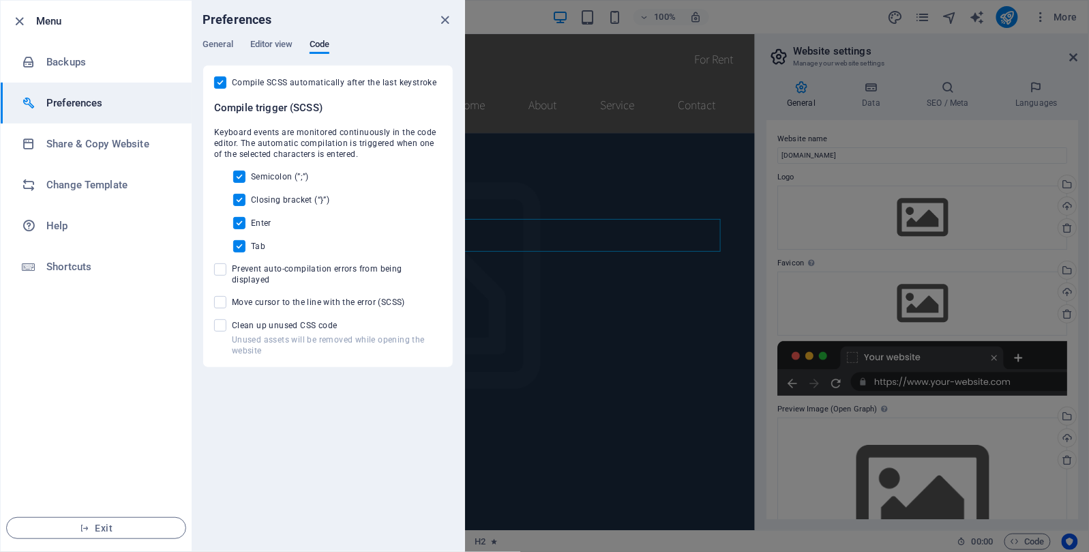
click at [87, 366] on ul "Menu Backups Preferences Share & Copy Website Change Template Help Shortcuts Ex…" at bounding box center [96, 276] width 191 height 550
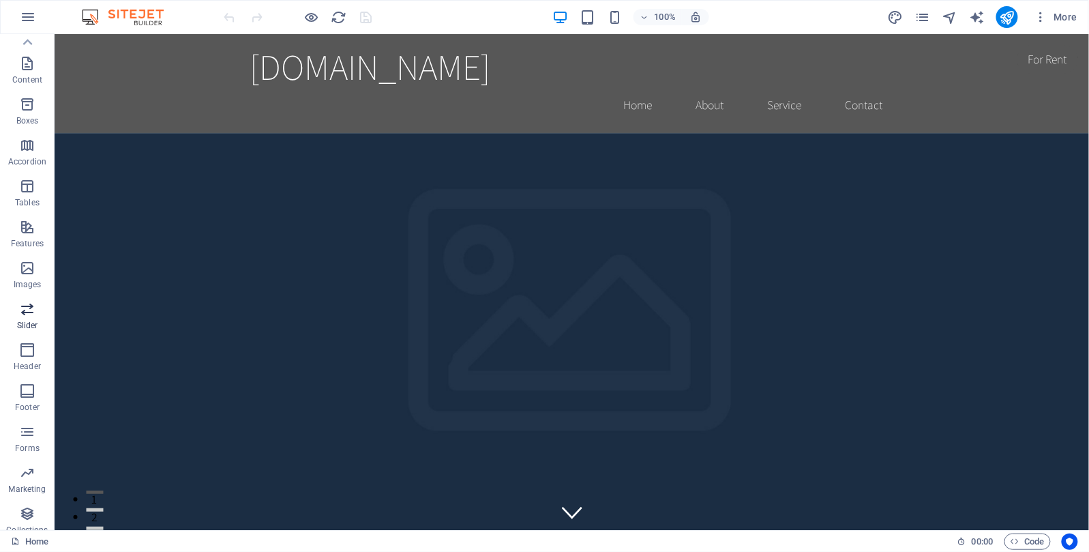
scroll to position [117, 0]
click at [32, 13] on icon "button" at bounding box center [28, 17] width 16 height 16
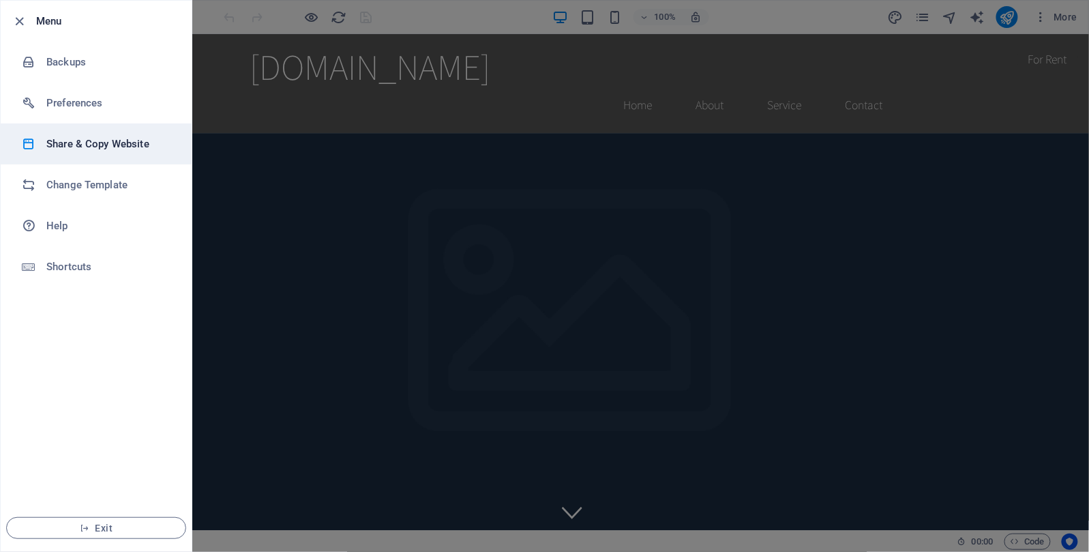
click at [108, 145] on h6 "Share & Copy Website" at bounding box center [109, 144] width 126 height 16
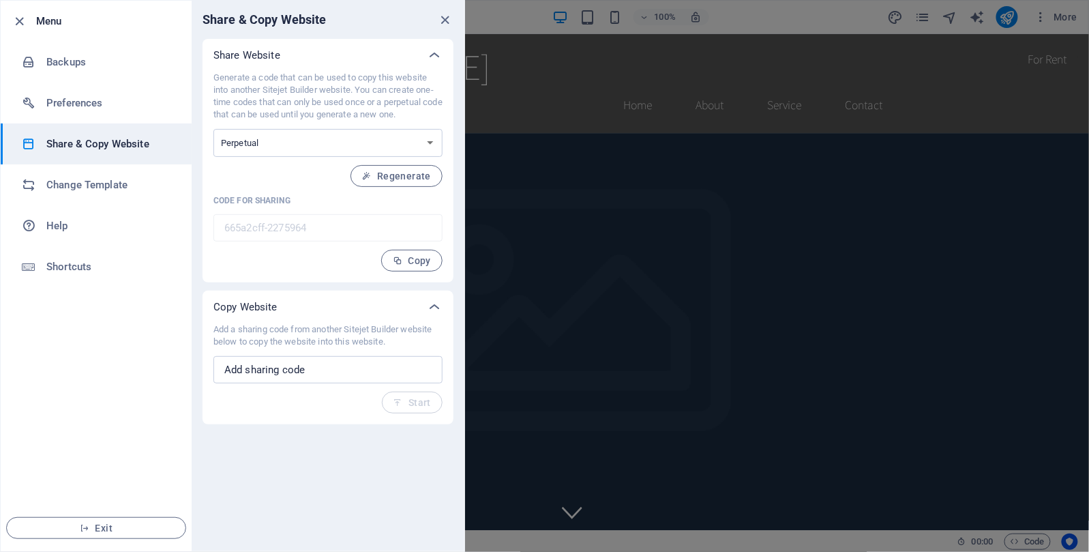
drag, startPoint x: 215, startPoint y: 76, endPoint x: 430, endPoint y: 116, distance: 218.4
click at [430, 116] on p "Generate a code that can be used to copy this website into another Sitejet Buil…" at bounding box center [327, 96] width 229 height 49
copy p "Generate a code that can be used to copy this website into another Sitejet Buil…"
click at [64, 192] on h6 "Change Template" at bounding box center [109, 185] width 126 height 16
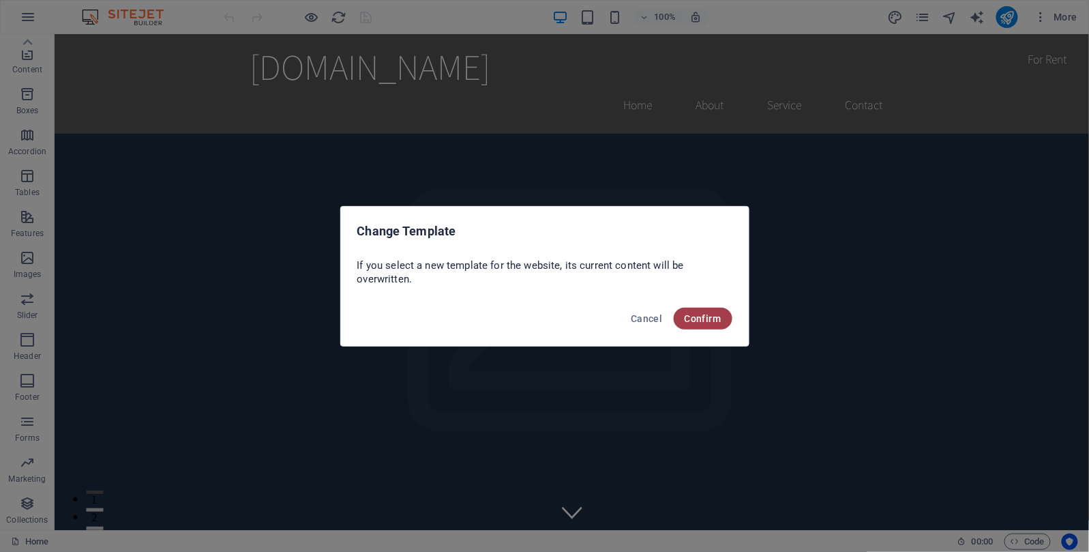
click at [689, 320] on span "Confirm" at bounding box center [703, 318] width 37 height 11
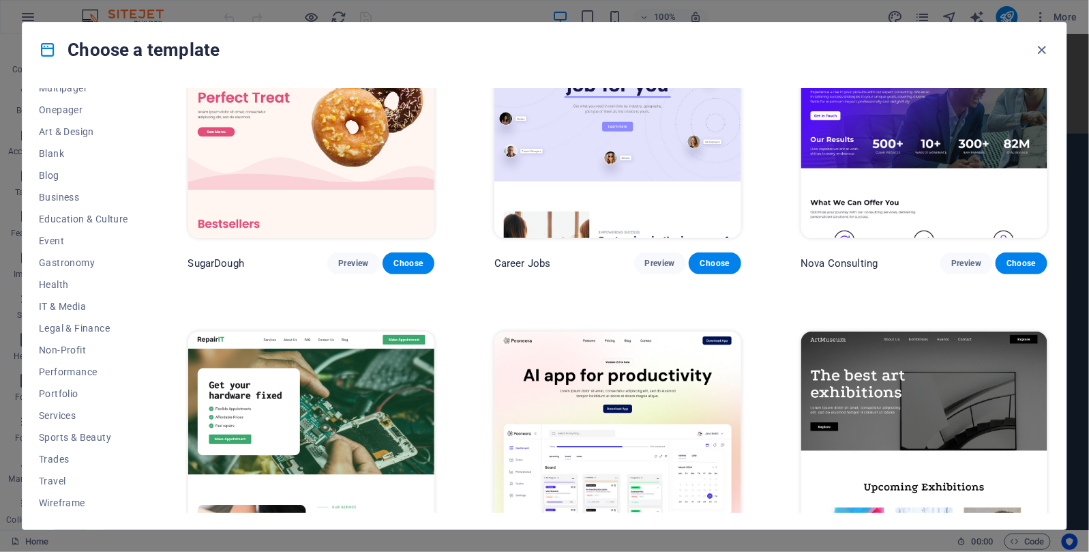
scroll to position [0, 0]
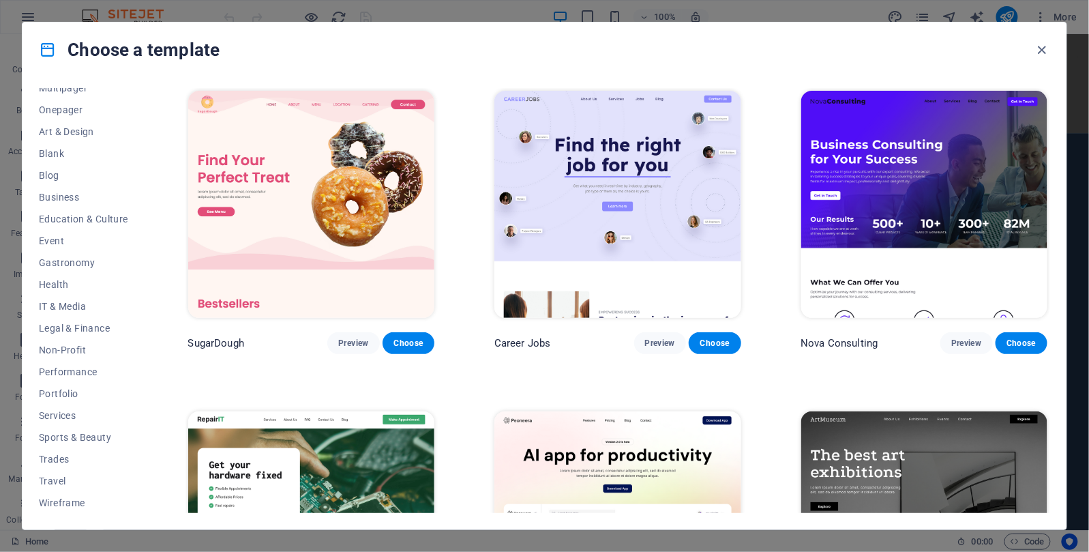
drag, startPoint x: 1051, startPoint y: 90, endPoint x: 1040, endPoint y: 205, distance: 115.7
click at [1040, 205] on div "All Templates My Templates New Trending Landingpage Multipager Onepager Art & D…" at bounding box center [544, 303] width 1044 height 452
click at [1040, 46] on icon "button" at bounding box center [1042, 50] width 16 height 16
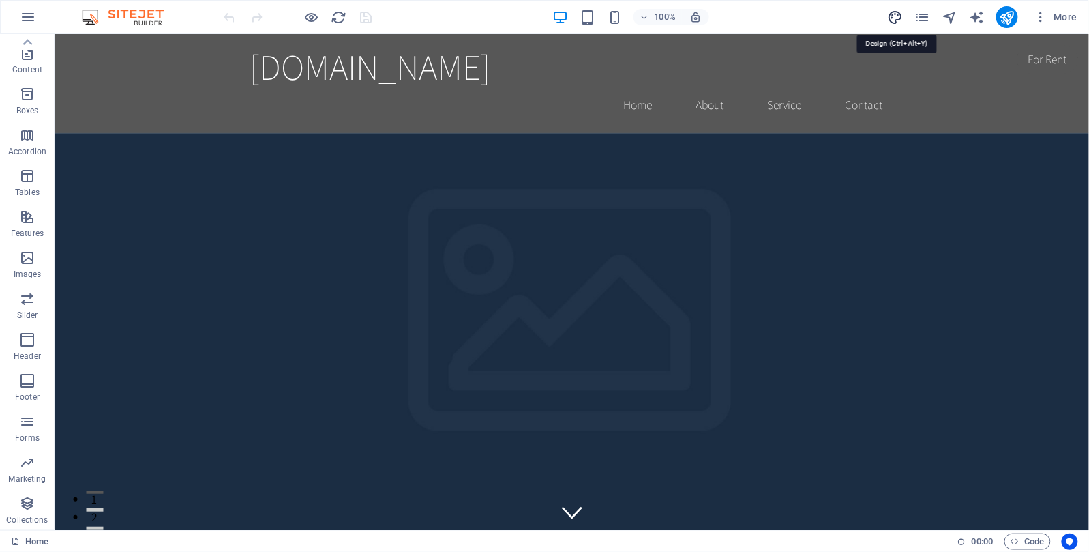
click at [902, 18] on icon "design" at bounding box center [895, 18] width 16 height 16
select select "rem"
select select "200"
select select "px"
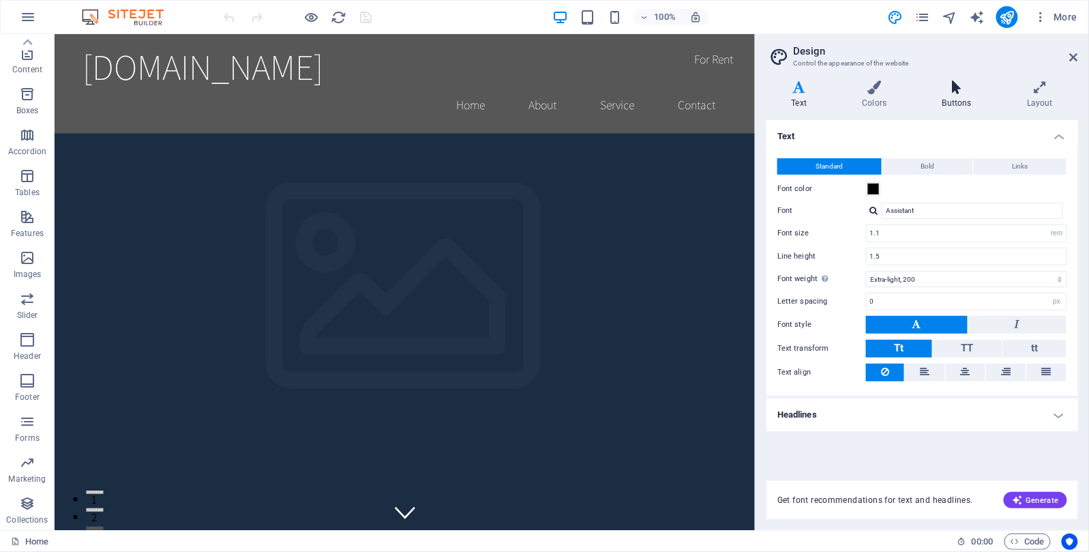
click at [961, 93] on icon at bounding box center [956, 87] width 79 height 14
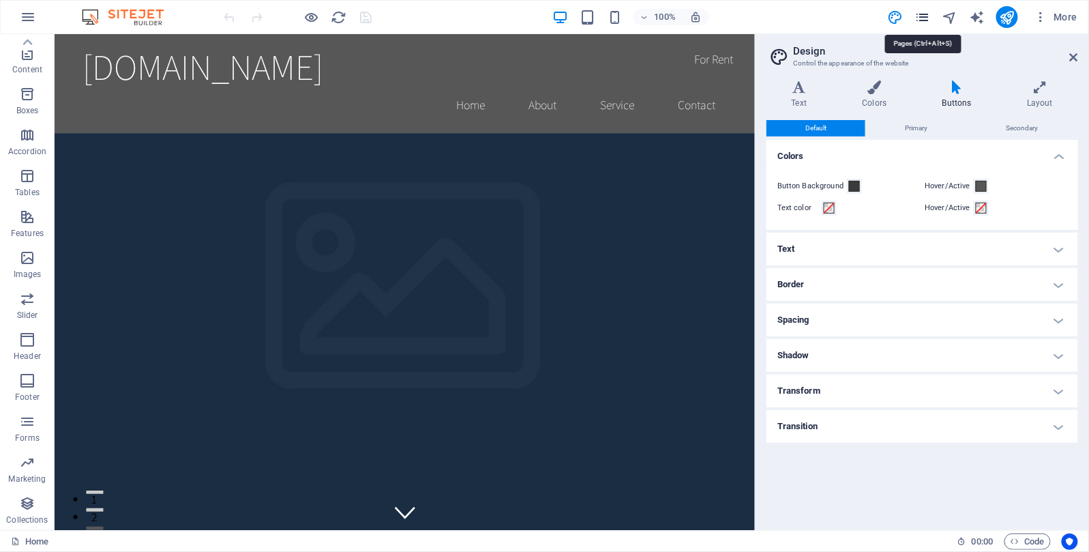
click at [922, 16] on icon "pages" at bounding box center [922, 18] width 16 height 16
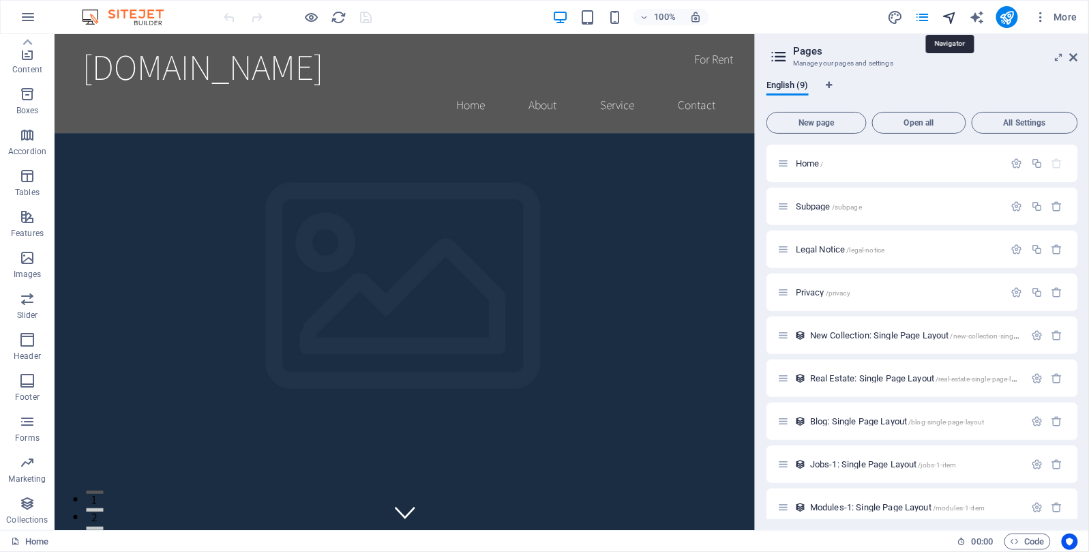
click at [955, 18] on icon "navigator" at bounding box center [950, 18] width 16 height 16
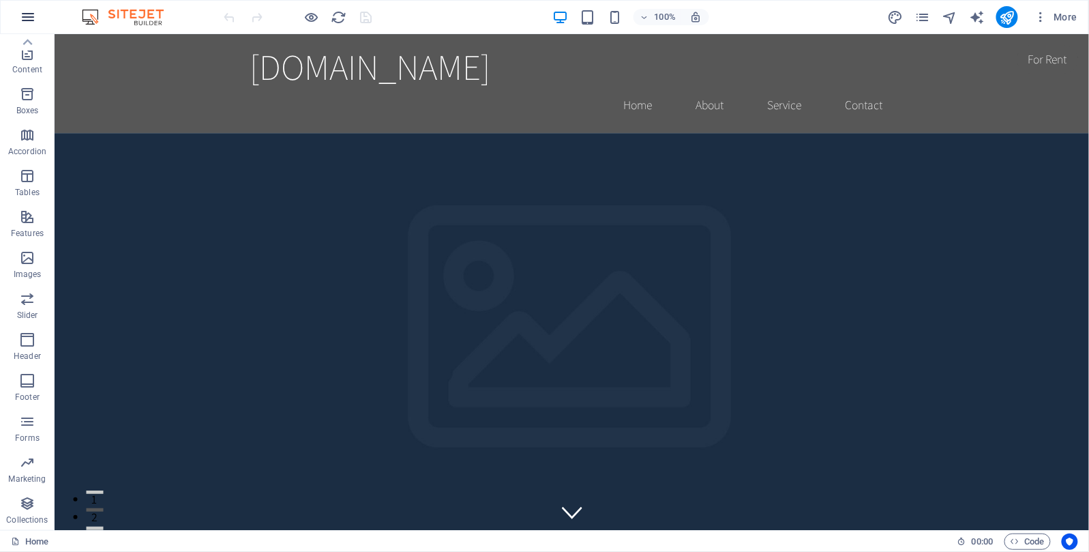
click at [26, 17] on icon "button" at bounding box center [28, 17] width 16 height 16
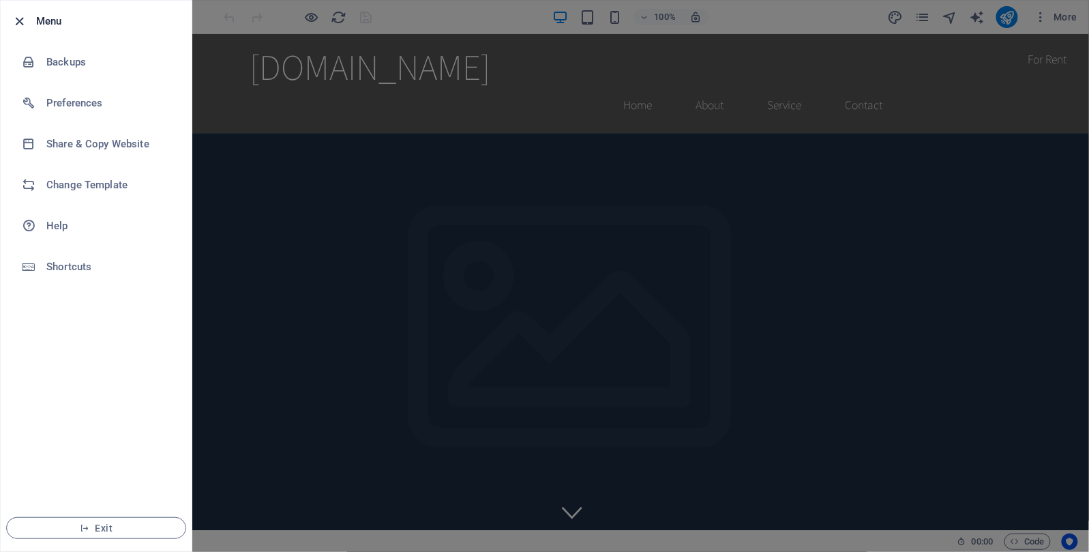
click at [21, 26] on icon "button" at bounding box center [20, 22] width 16 height 16
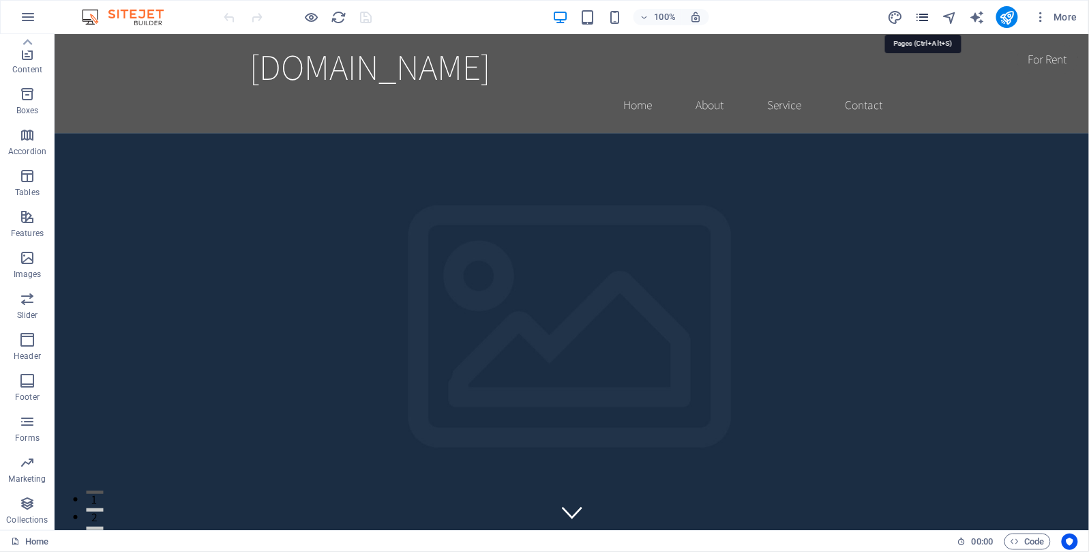
click at [923, 16] on icon "pages" at bounding box center [922, 18] width 16 height 16
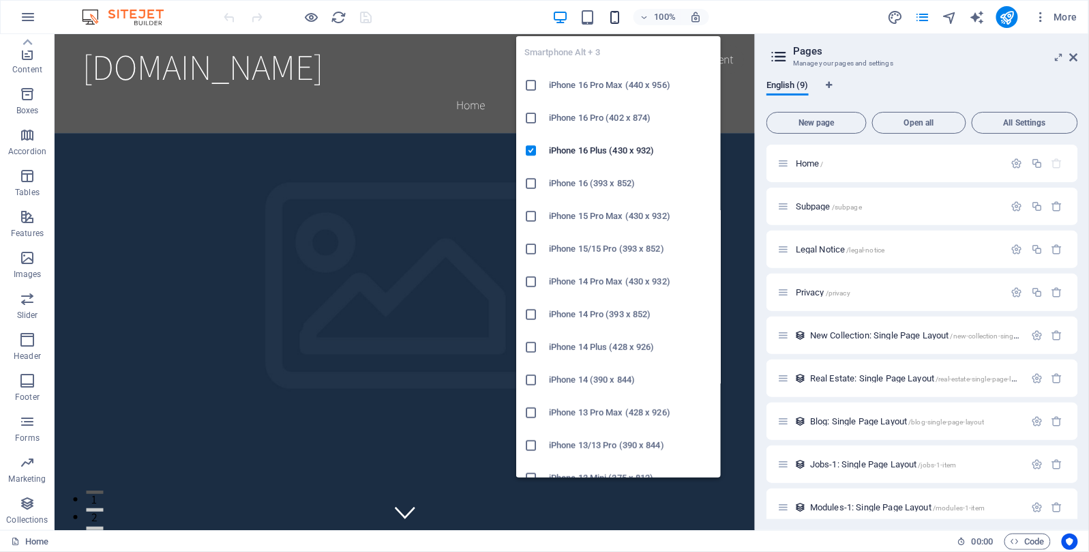
click at [616, 15] on icon "button" at bounding box center [615, 18] width 16 height 16
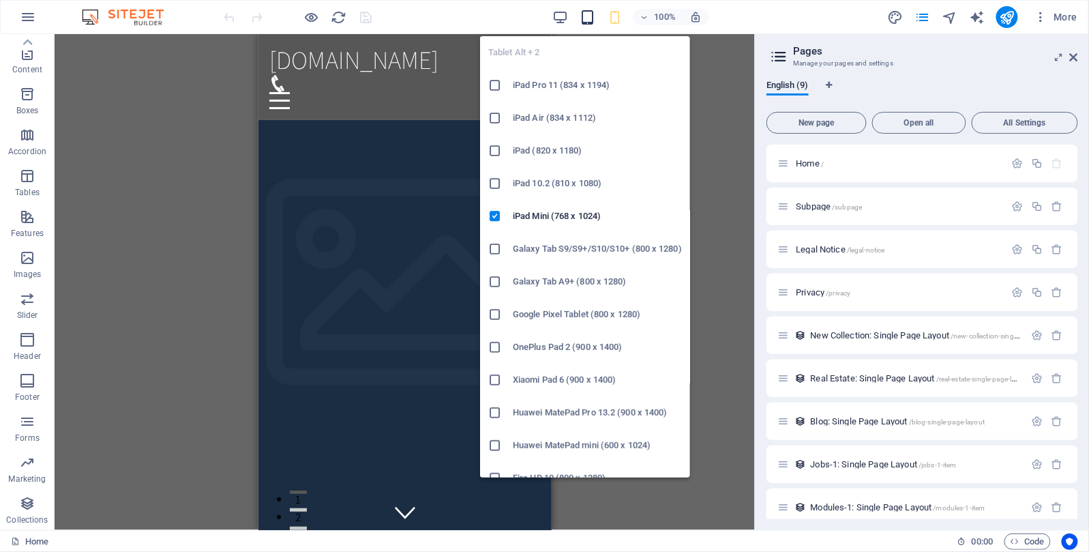
click at [582, 15] on icon "button" at bounding box center [588, 18] width 16 height 16
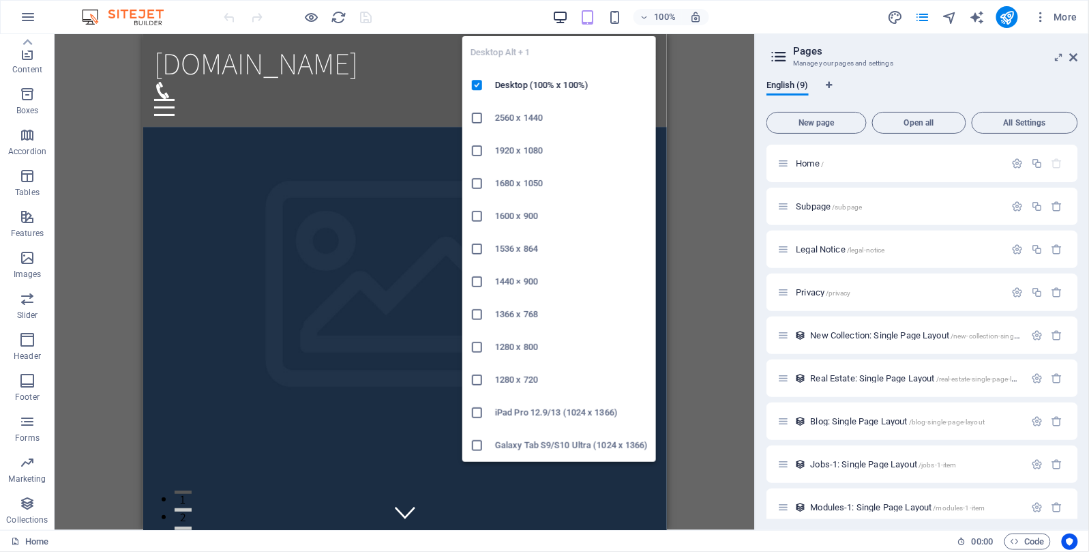
click at [567, 16] on icon "button" at bounding box center [560, 18] width 16 height 16
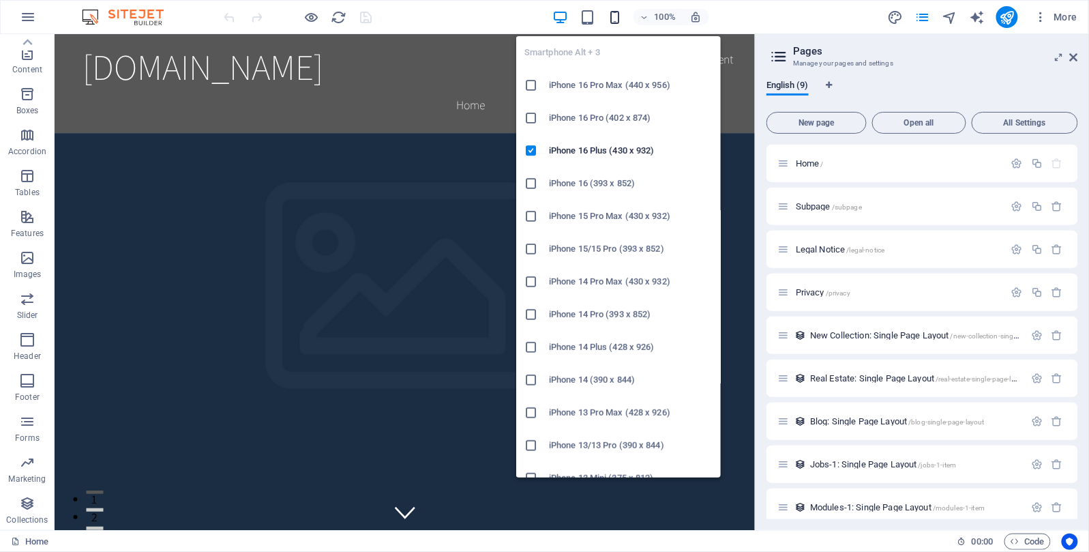
click at [617, 16] on icon "button" at bounding box center [615, 18] width 16 height 16
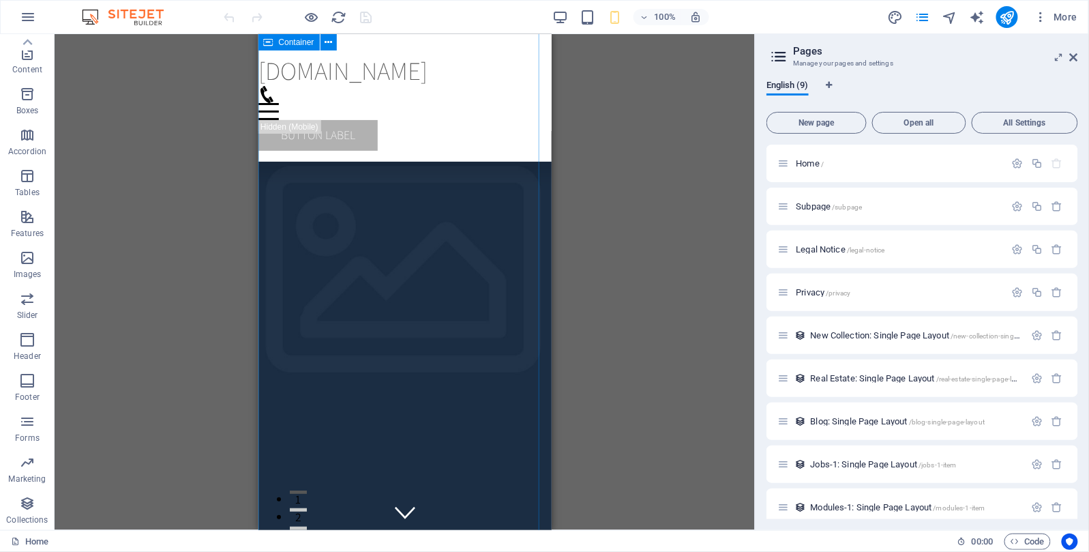
scroll to position [11166, 0]
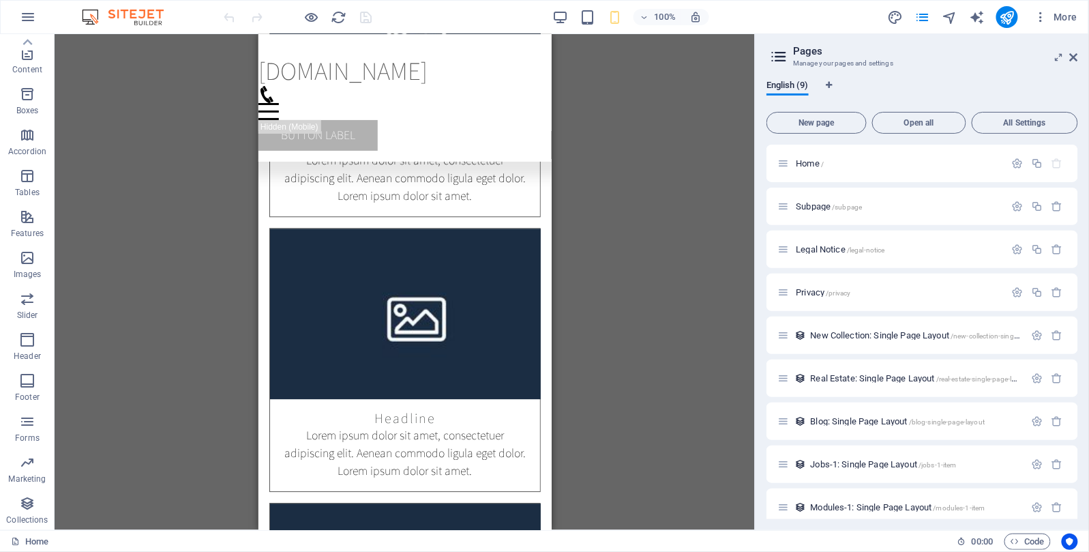
drag, startPoint x: 543, startPoint y: 159, endPoint x: 824, endPoint y: 44, distance: 303.3
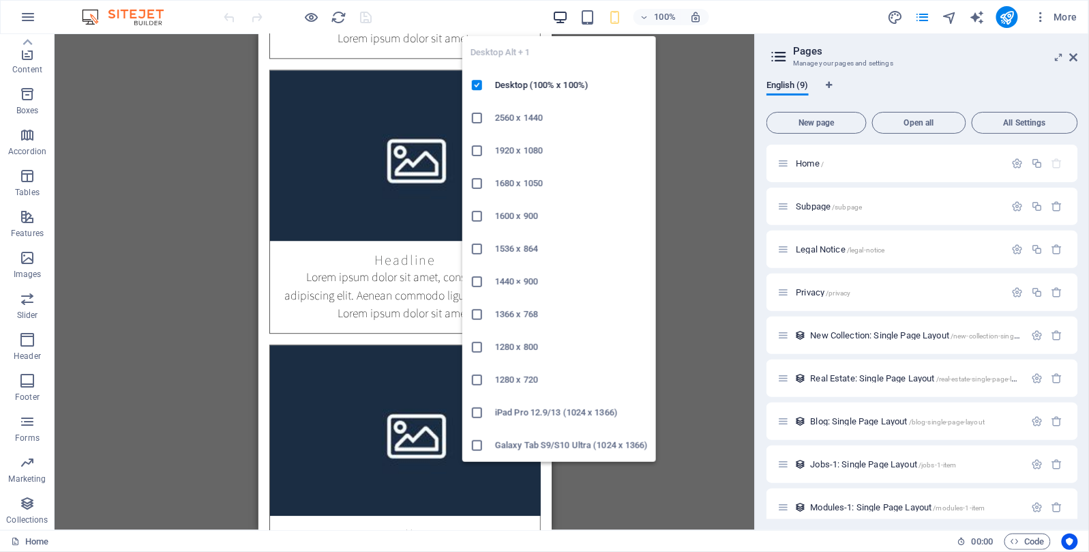
click at [567, 11] on icon "button" at bounding box center [560, 18] width 16 height 16
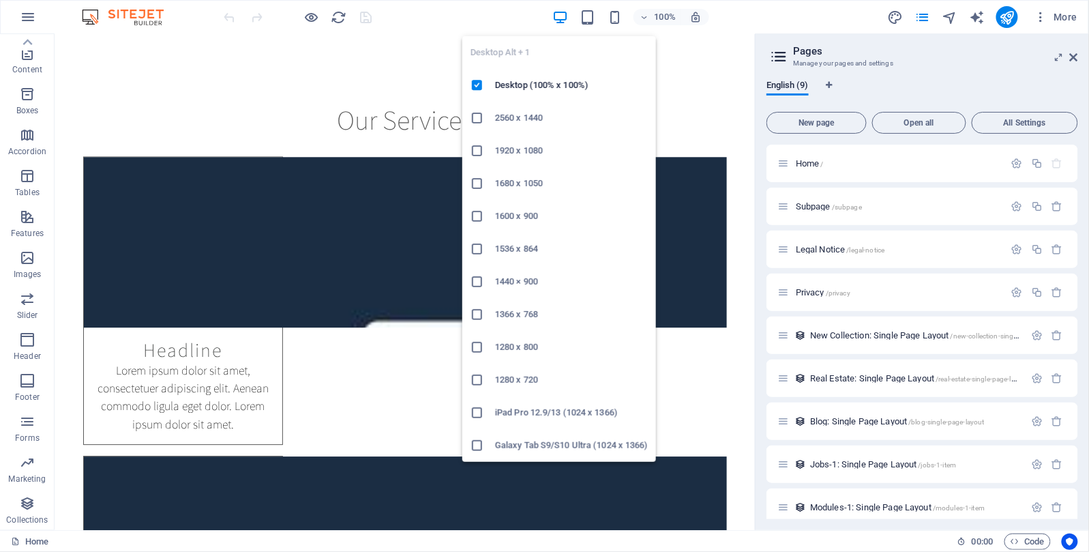
scroll to position [0, 0]
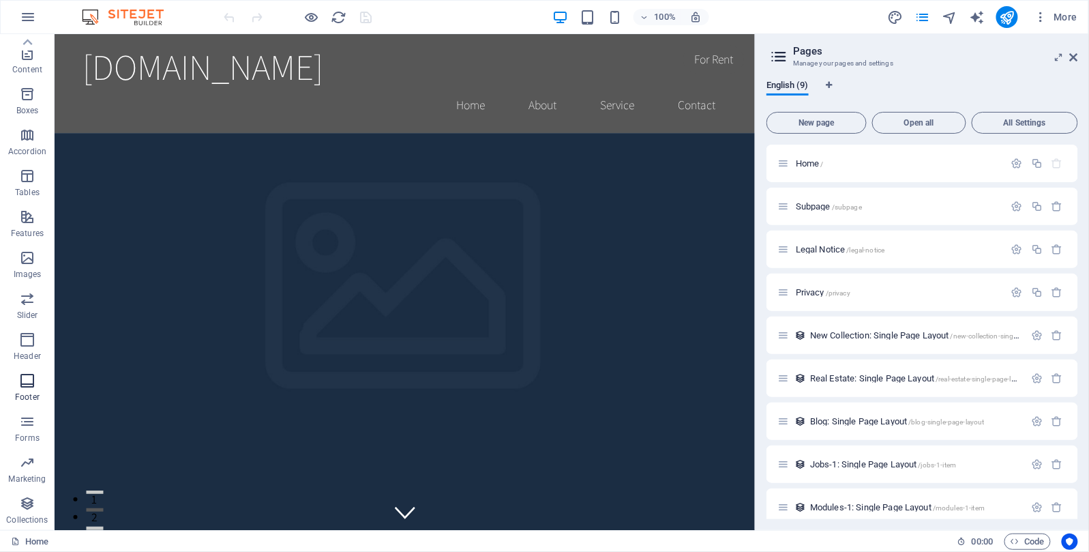
click at [20, 380] on icon "button" at bounding box center [27, 380] width 16 height 16
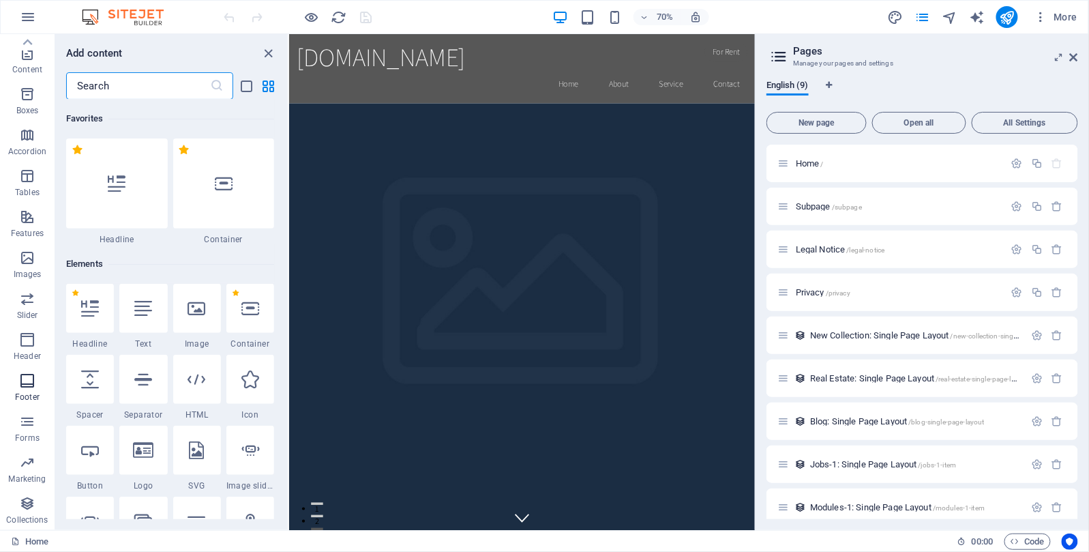
scroll to position [9024, 0]
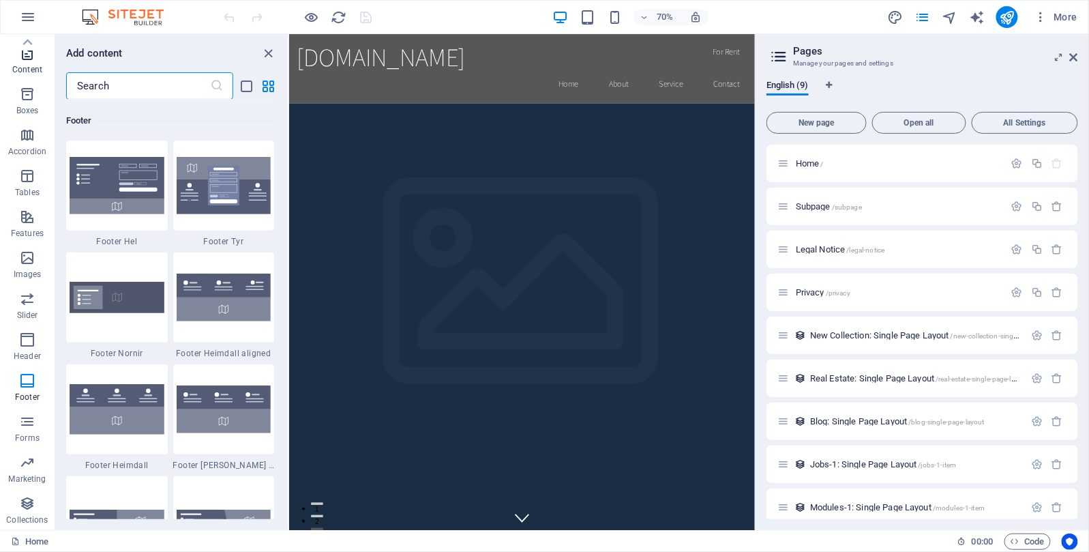
click at [34, 69] on p "Content" at bounding box center [27, 69] width 30 height 11
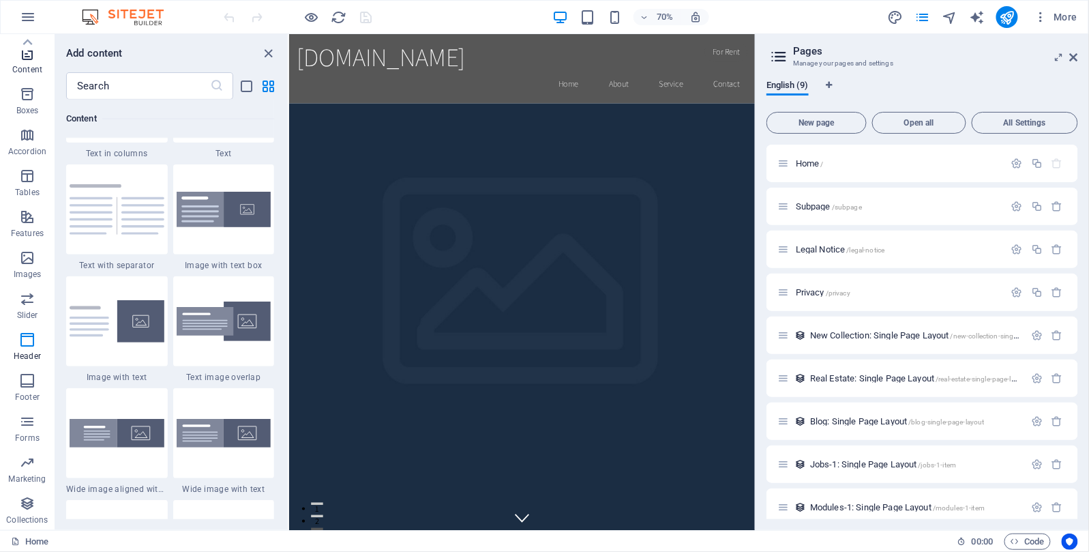
scroll to position [2385, 0]
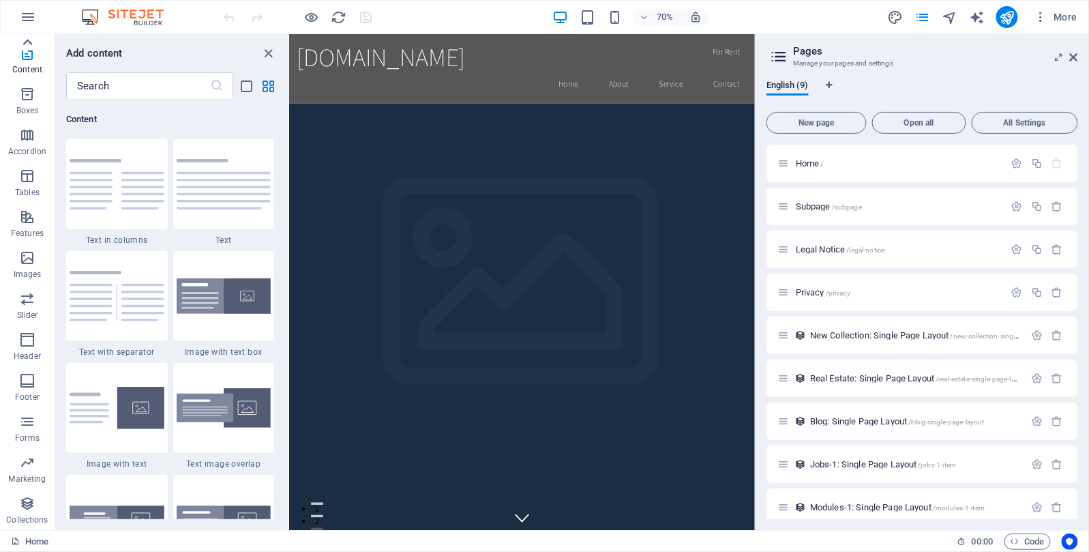
click at [29, 38] on icon at bounding box center [27, 42] width 19 height 19
click at [33, 16] on icon "button" at bounding box center [28, 17] width 16 height 16
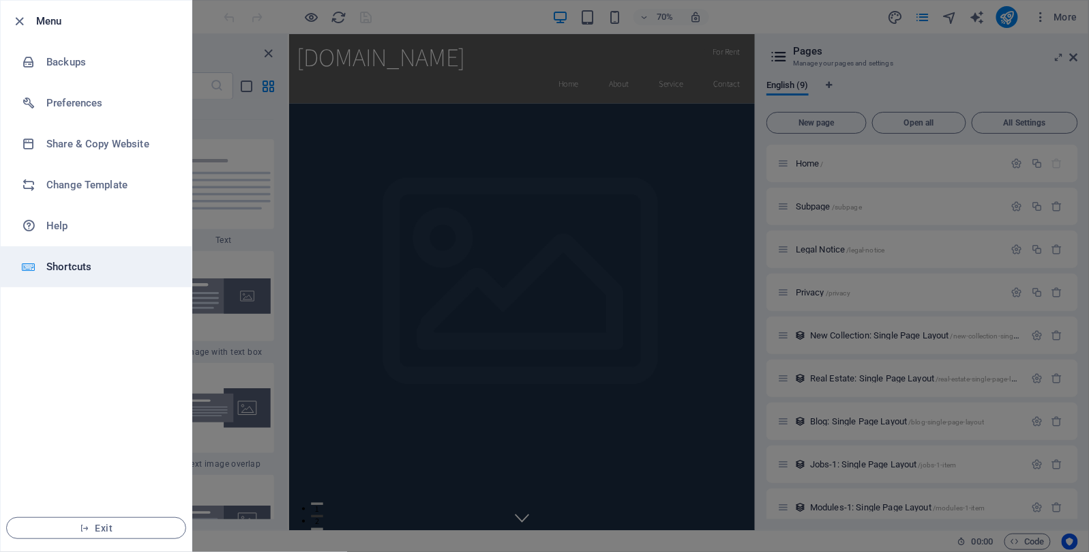
click at [78, 266] on h6 "Shortcuts" at bounding box center [109, 266] width 126 height 16
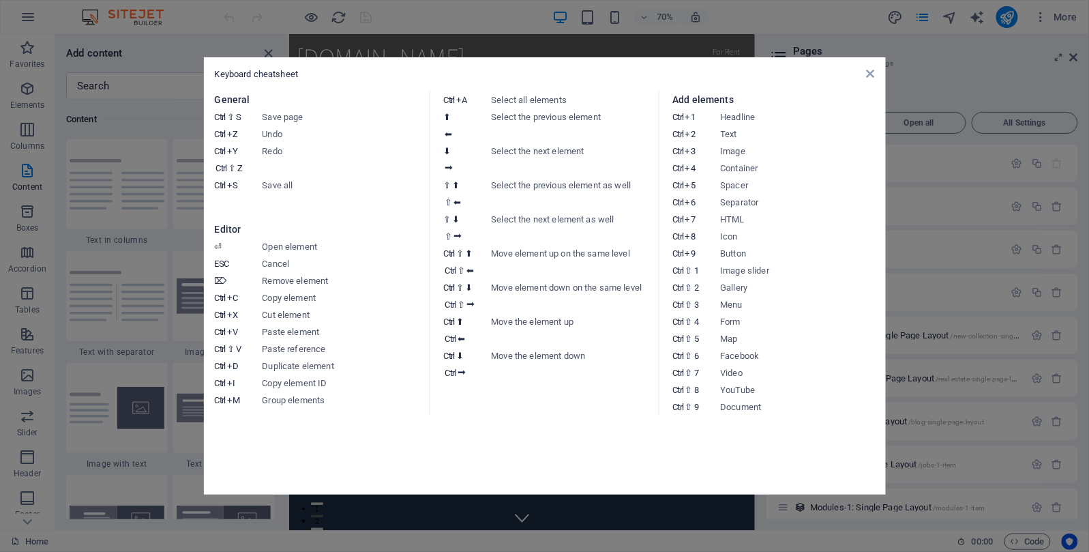
click at [873, 79] on div "Keyboard cheatsheet" at bounding box center [545, 74] width 660 height 12
click at [871, 66] on div "Keyboard cheatsheet General Ctrl ⇧ S Save page Ctrl Z Undo Ctrl Y Ctrl ⇧ Z Redo…" at bounding box center [545, 275] width 682 height 437
click at [867, 72] on icon at bounding box center [870, 73] width 8 height 11
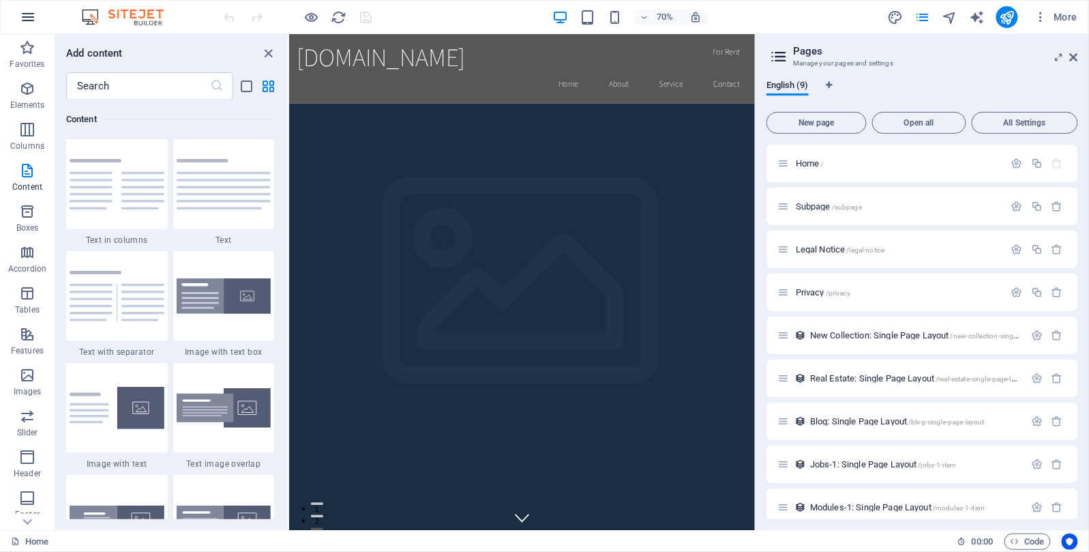
click at [23, 12] on icon "button" at bounding box center [28, 17] width 16 height 16
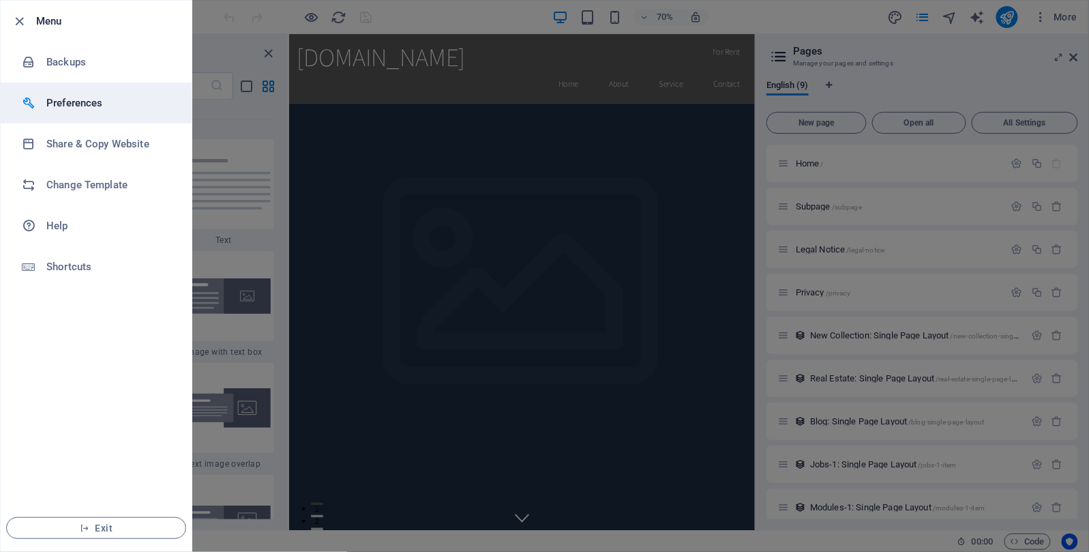
click at [64, 108] on h6 "Preferences" at bounding box center [109, 103] width 126 height 16
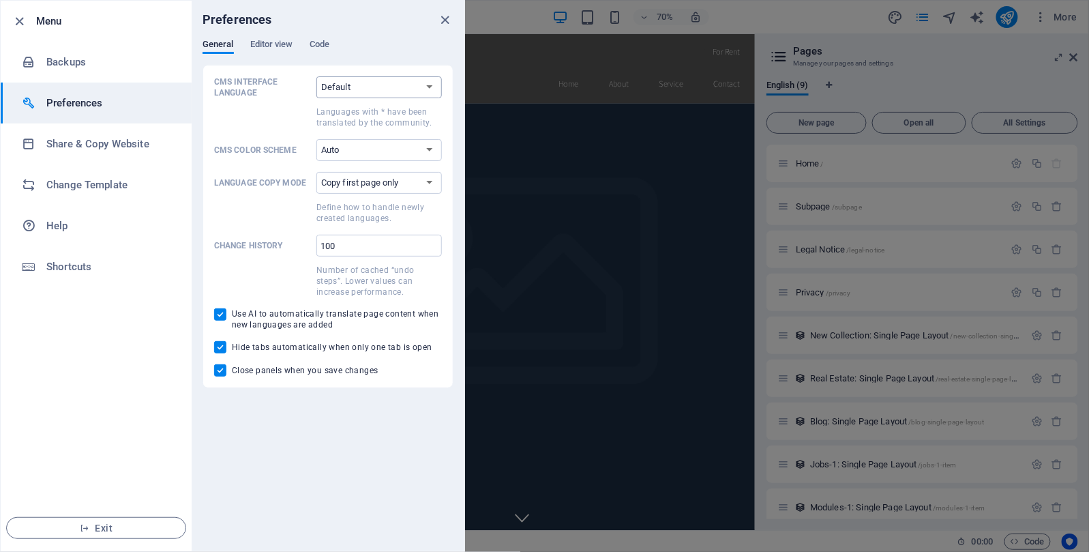
click at [370, 89] on select "Default Deutsch English Español Suomi* Français Magyar Italiano Nederlands Pols…" at bounding box center [378, 87] width 125 height 22
click at [298, 314] on span "Use AI to automatically translate page content when new languages are added" at bounding box center [337, 319] width 210 height 22
click at [232, 314] on input "Use AI to automatically translate page content when new languages are added" at bounding box center [223, 314] width 18 height 12
click at [298, 314] on span "Use AI to automatically translate page content when new languages are added" at bounding box center [337, 319] width 210 height 22
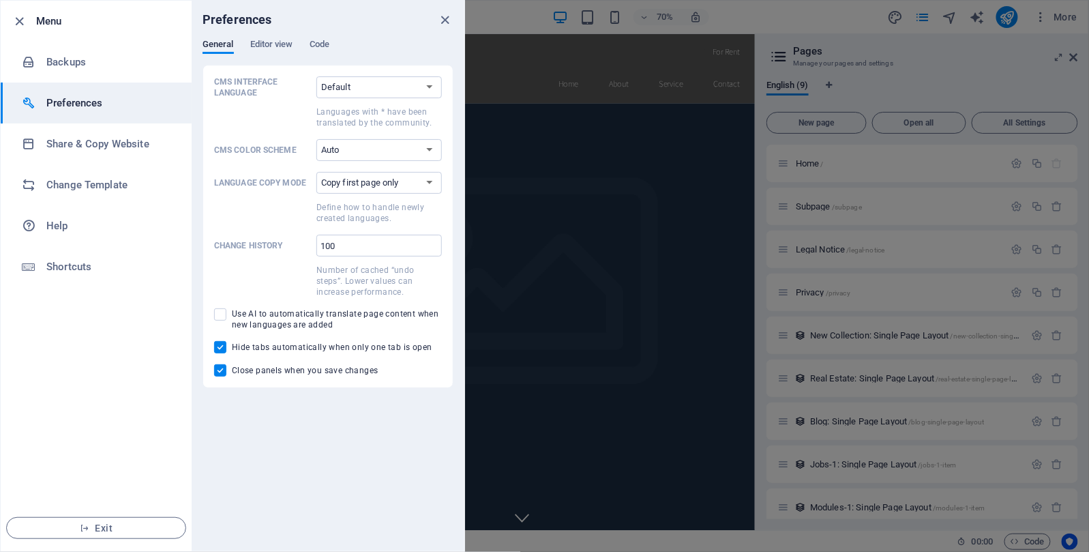
click at [232, 314] on input "Use AI to automatically translate page content when new languages are added" at bounding box center [223, 314] width 18 height 12
checkbox input "true"
click at [283, 46] on span "Editor view" at bounding box center [271, 45] width 43 height 19
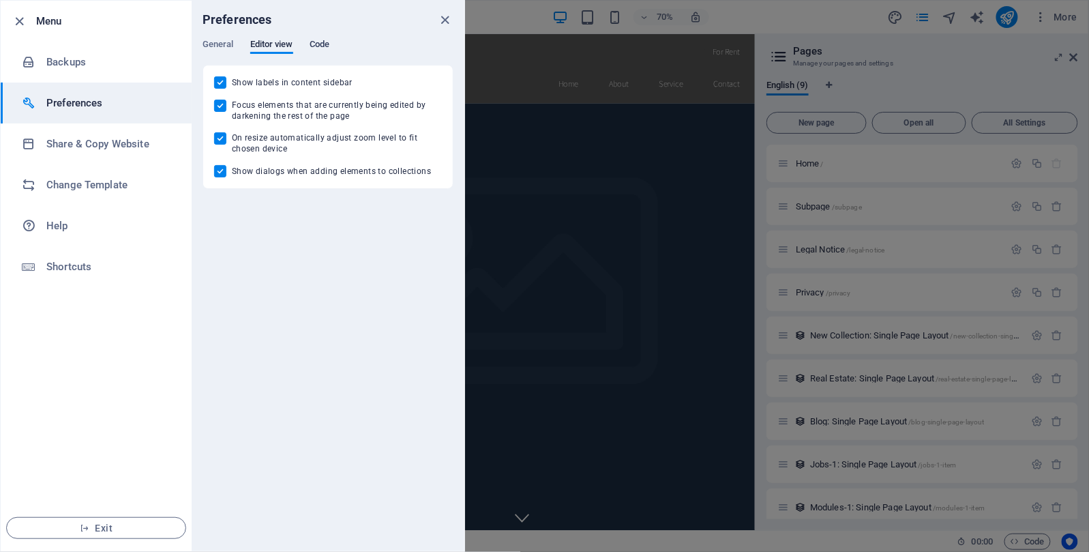
click at [328, 43] on span "Code" at bounding box center [320, 45] width 20 height 19
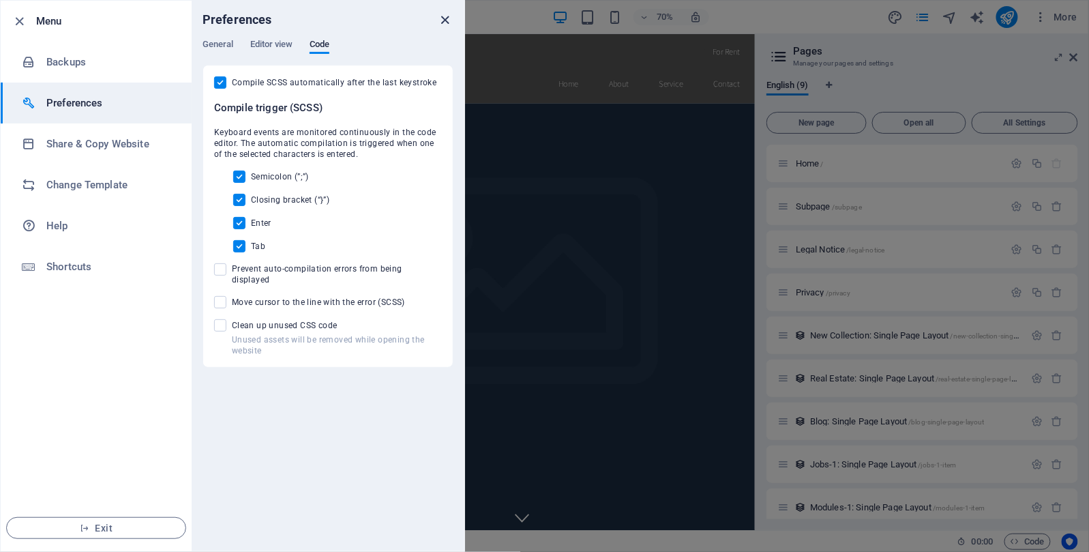
click at [440, 18] on icon "close" at bounding box center [446, 20] width 16 height 16
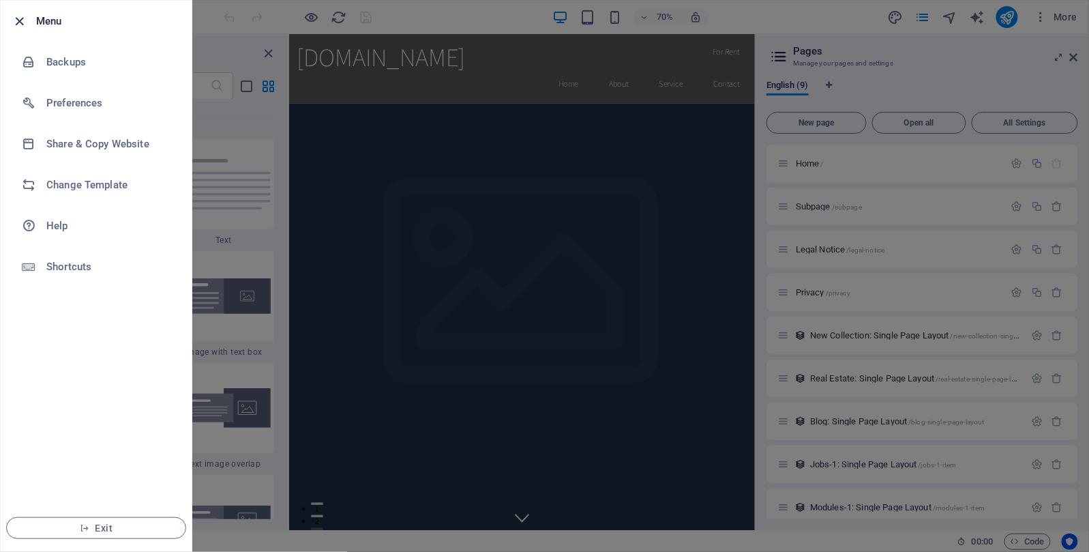
click at [19, 20] on icon "button" at bounding box center [20, 22] width 16 height 16
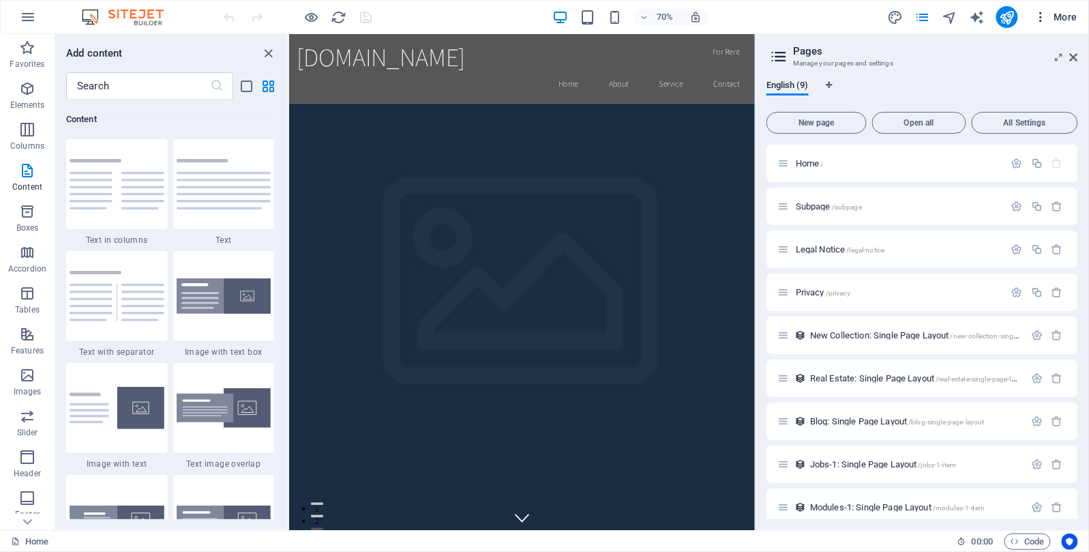
click at [1059, 14] on span "More" at bounding box center [1055, 17] width 43 height 14
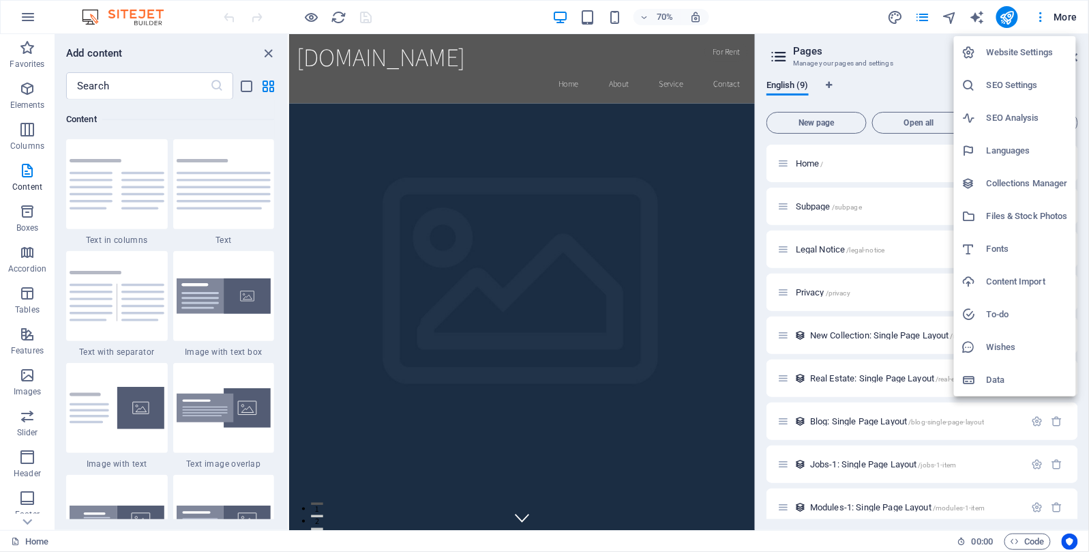
click at [1038, 50] on h6 "Website Settings" at bounding box center [1027, 52] width 81 height 16
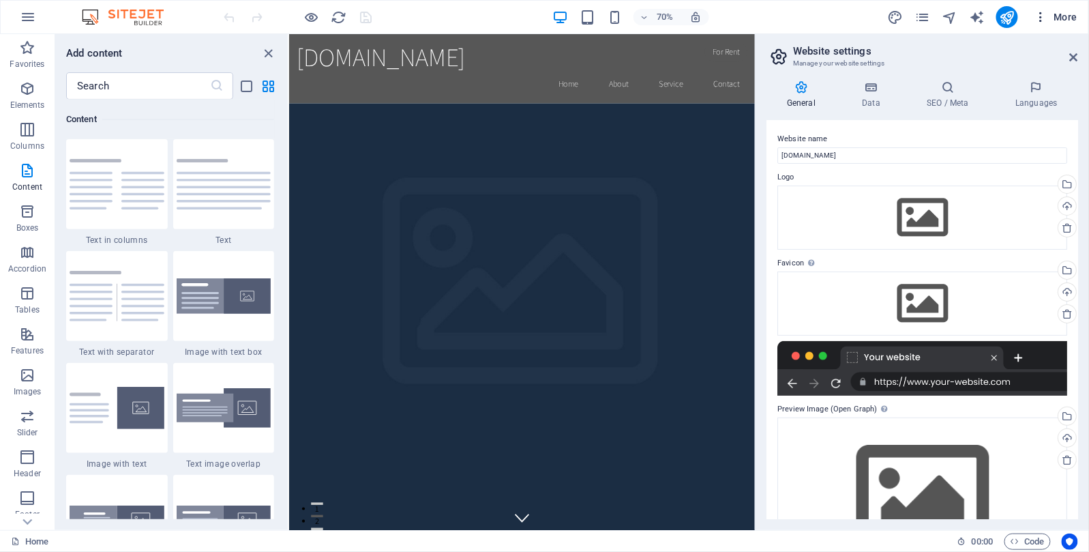
click at [1055, 16] on span "More" at bounding box center [1055, 17] width 43 height 14
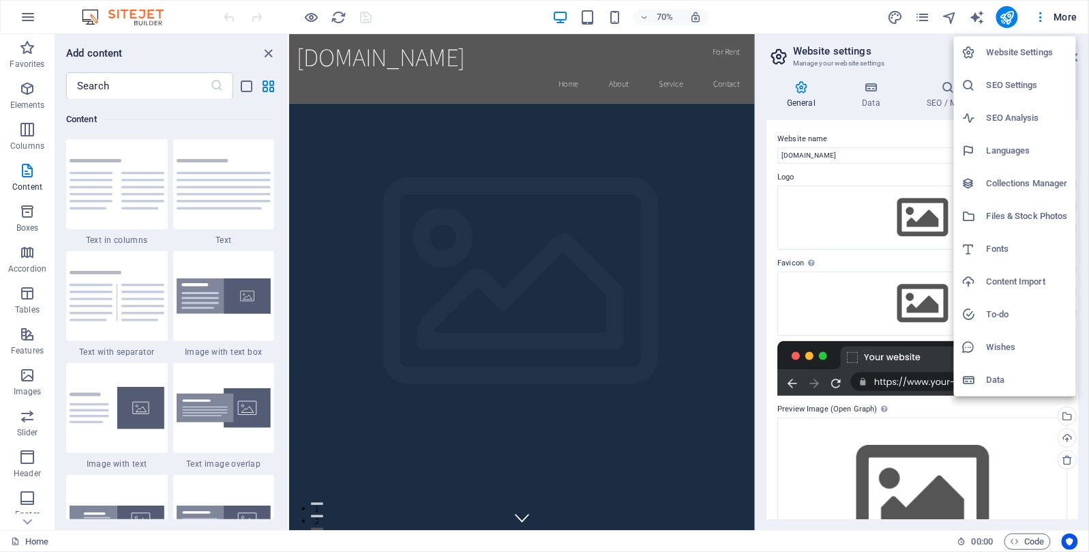
click at [1008, 380] on h6 "Data" at bounding box center [1027, 380] width 81 height 16
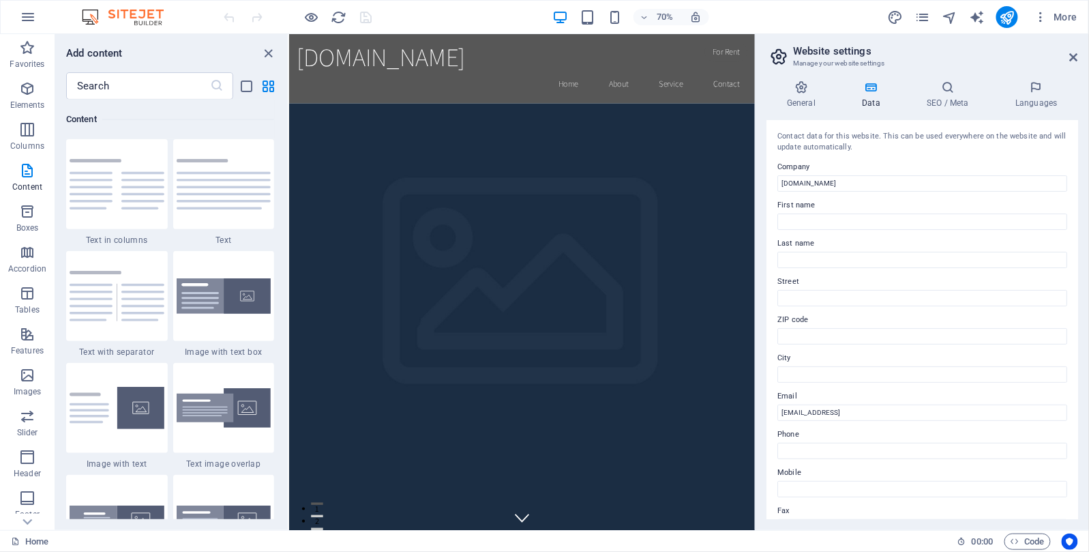
click at [871, 87] on icon at bounding box center [870, 87] width 59 height 14
click at [879, 88] on icon at bounding box center [870, 87] width 59 height 14
click at [807, 89] on icon at bounding box center [801, 87] width 70 height 14
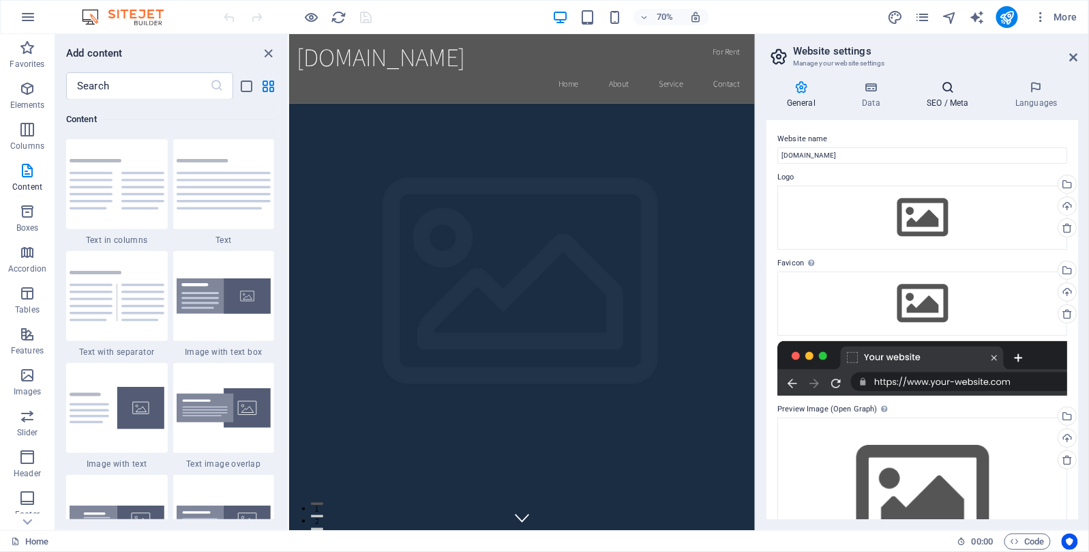
click at [957, 90] on icon at bounding box center [947, 87] width 83 height 14
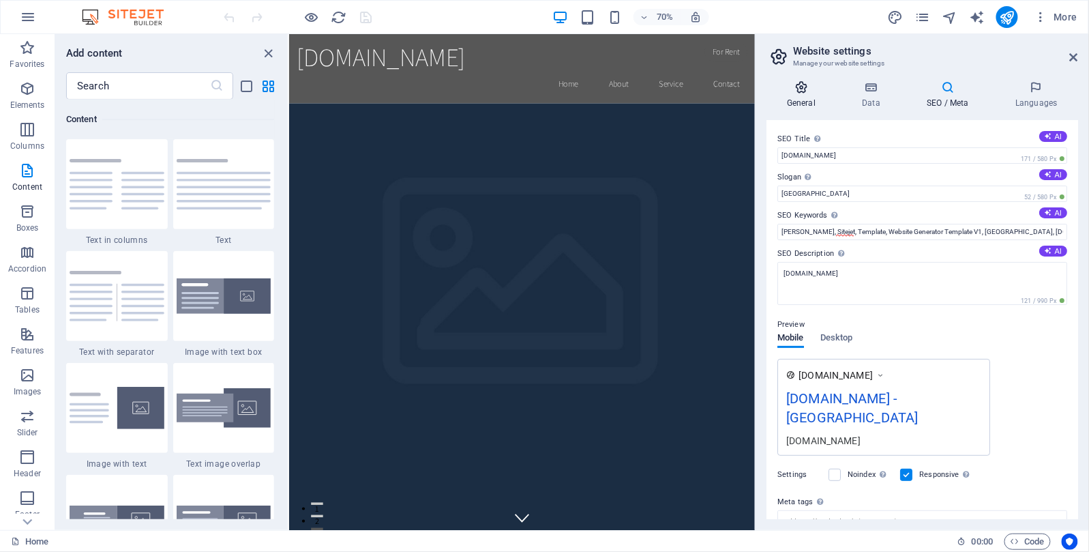
click at [803, 101] on h4 "General" at bounding box center [803, 94] width 75 height 29
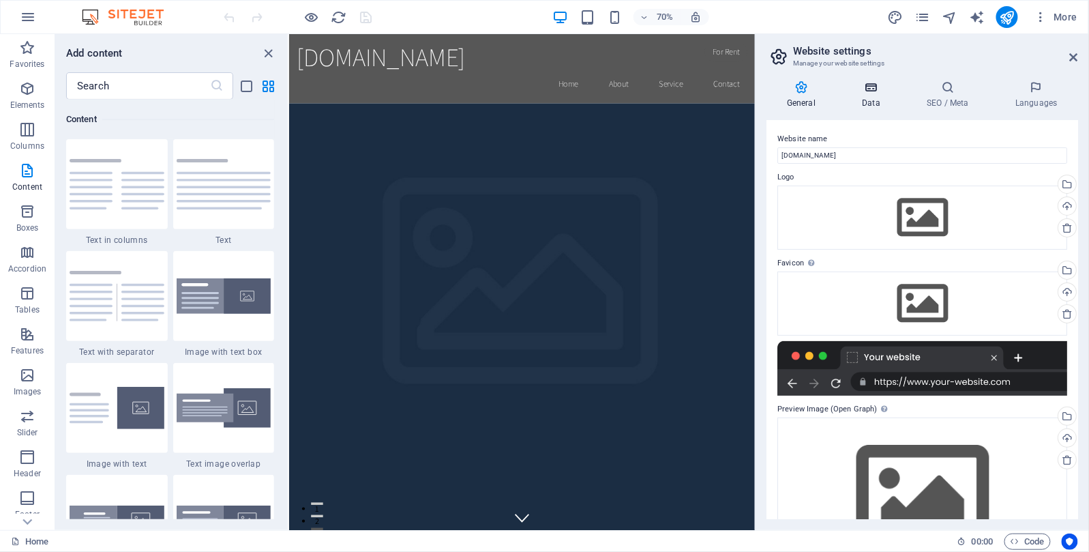
click at [867, 88] on icon at bounding box center [870, 87] width 59 height 14
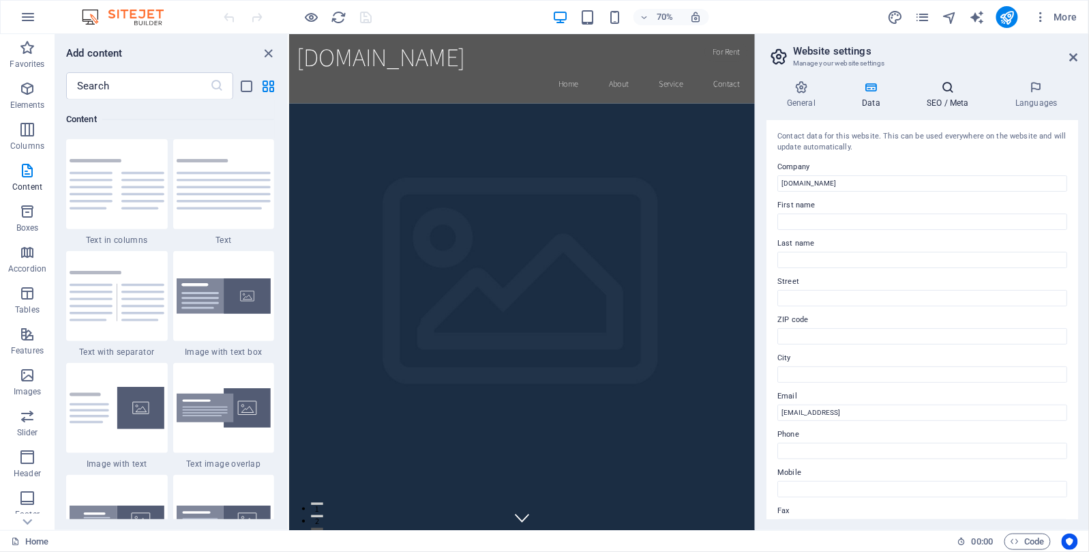
click at [946, 80] on icon at bounding box center [947, 87] width 83 height 14
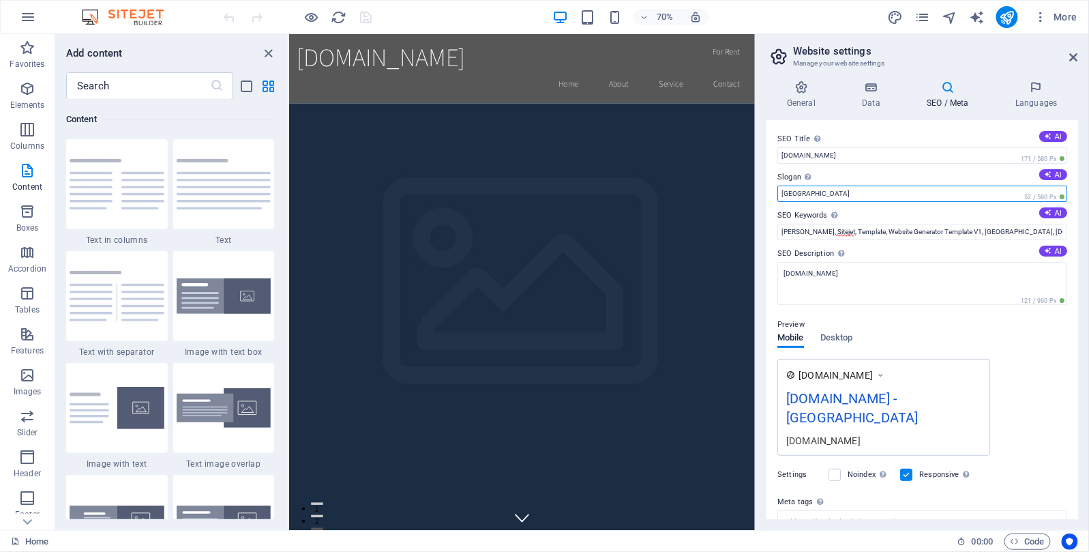
drag, startPoint x: 802, startPoint y: 193, endPoint x: 774, endPoint y: 192, distance: 28.7
click at [774, 192] on div "SEO Title The title of your website - make it something that stands out in sear…" at bounding box center [922, 319] width 312 height 399
type input "E"
type input "m"
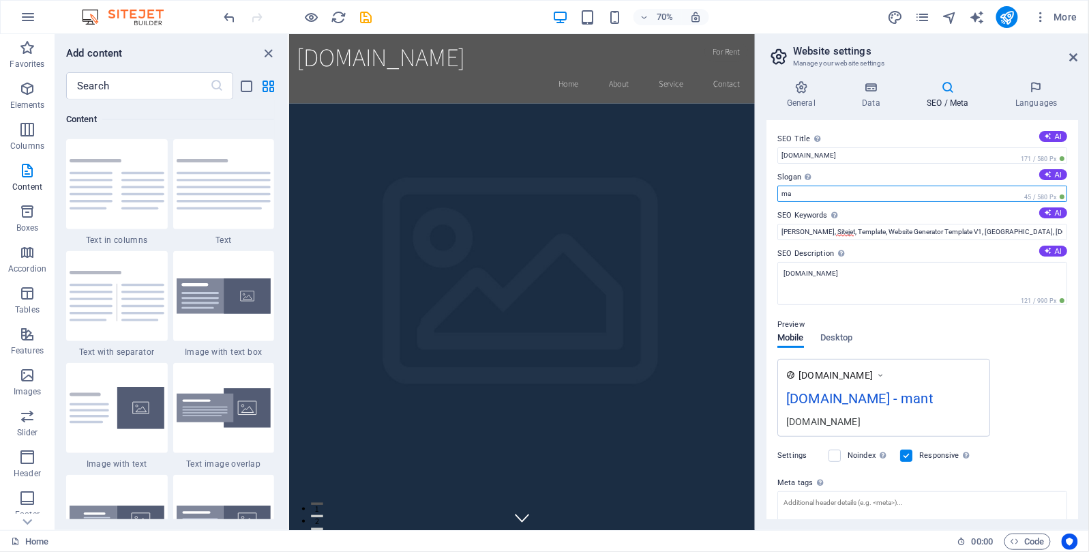
type input "m"
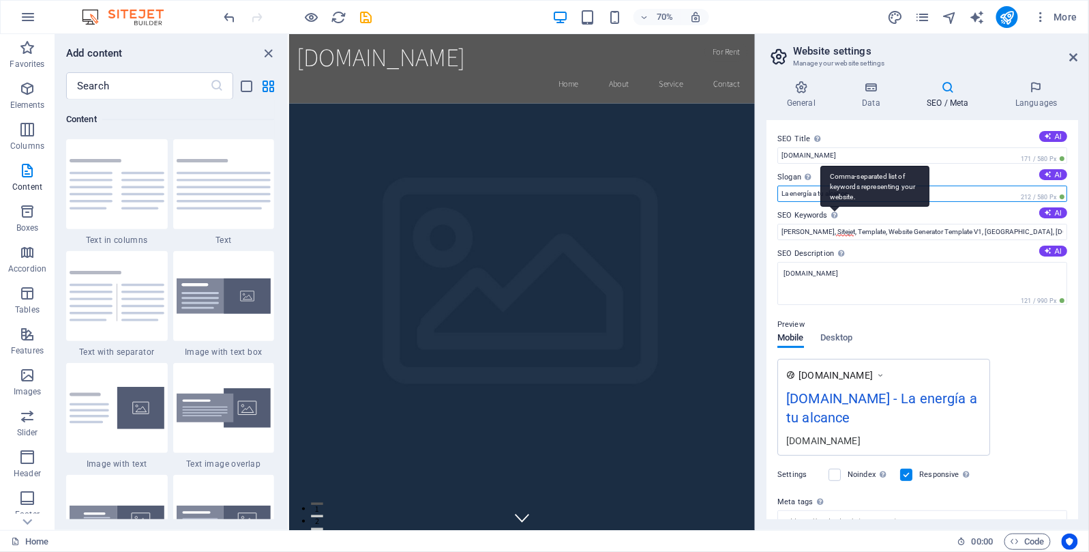
type input "La energía a tu alcance"
click at [833, 207] on div "Comma-separated list of keywords representing your website." at bounding box center [874, 186] width 109 height 41
click at [833, 224] on input "Williams, Sitejet, Template, Website Generator Template V1, Berlin, electromate…" at bounding box center [922, 232] width 290 height 16
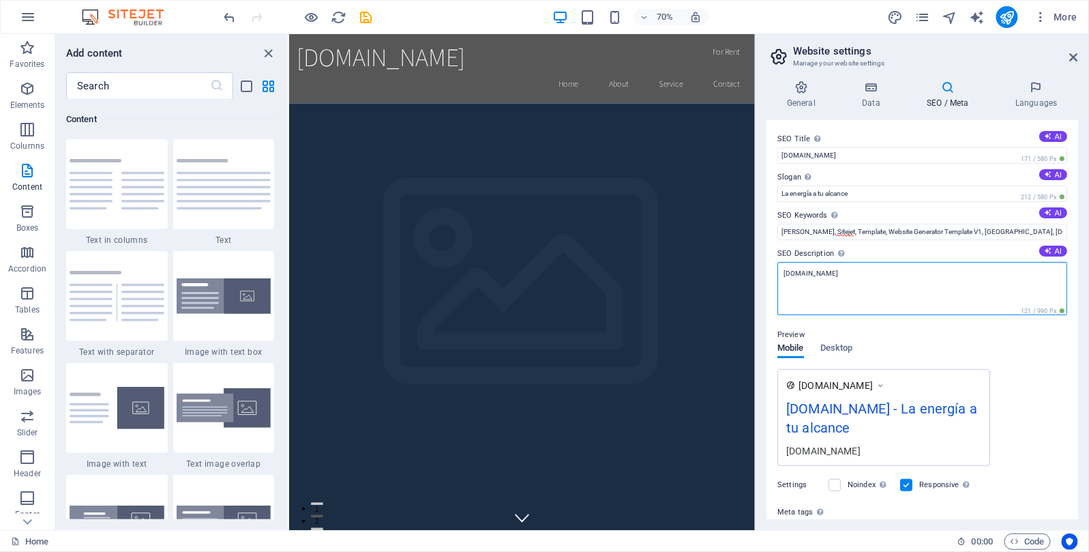
click at [799, 272] on textarea "[DOMAIN_NAME]" at bounding box center [922, 288] width 290 height 53
click at [835, 269] on textarea "[DOMAIN_NAME]" at bounding box center [922, 288] width 290 height 53
drag, startPoint x: 1146, startPoint y: 305, endPoint x: 918, endPoint y: 383, distance: 241.3
click at [849, 272] on textarea "[DOMAIN_NAME]" at bounding box center [922, 288] width 290 height 53
drag, startPoint x: 858, startPoint y: 271, endPoint x: 783, endPoint y: 266, distance: 74.5
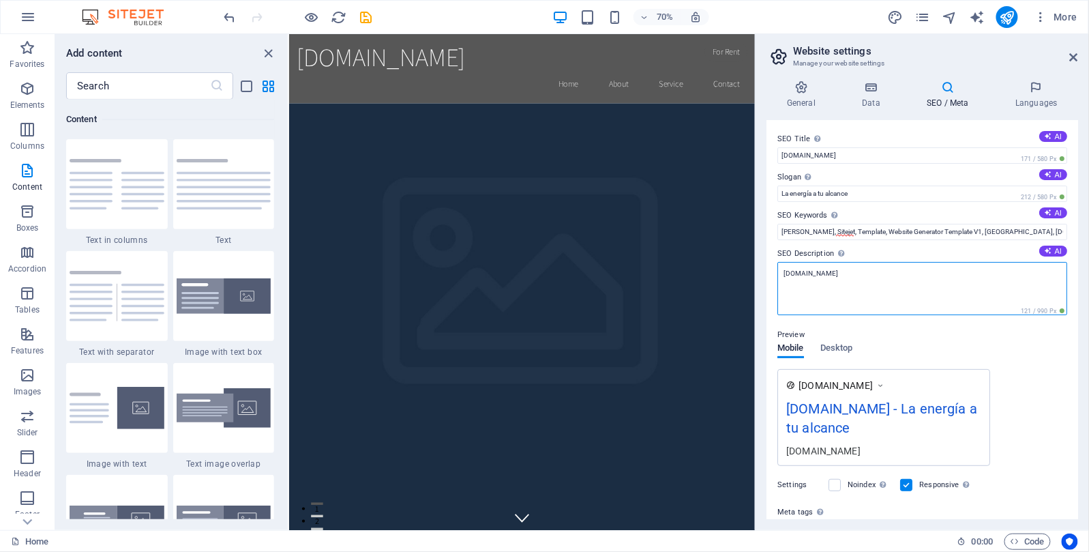
click at [783, 266] on textarea "[DOMAIN_NAME]" at bounding box center [922, 288] width 290 height 53
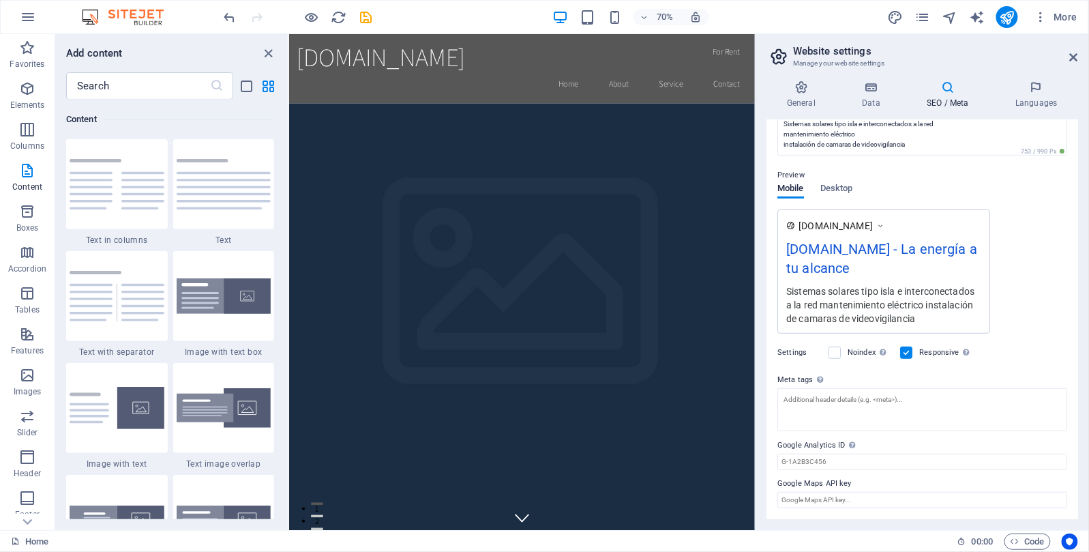
scroll to position [149, 0]
drag, startPoint x: 1073, startPoint y: 292, endPoint x: 1092, endPoint y: 212, distance: 81.9
click at [1088, 212] on html "electromatech.com Home Favorites Elements Columns Content Boxes Accordion Table…" at bounding box center [544, 276] width 1089 height 552
click at [929, 316] on div "Sistemas solares tipo isla e interconectados a la red mantenimiento eléctrico i…" at bounding box center [883, 305] width 195 height 42
click at [1028, 217] on div "www.example.com electromatech.com - La energía a tu alcance Sistemas solares ti…" at bounding box center [922, 272] width 290 height 124
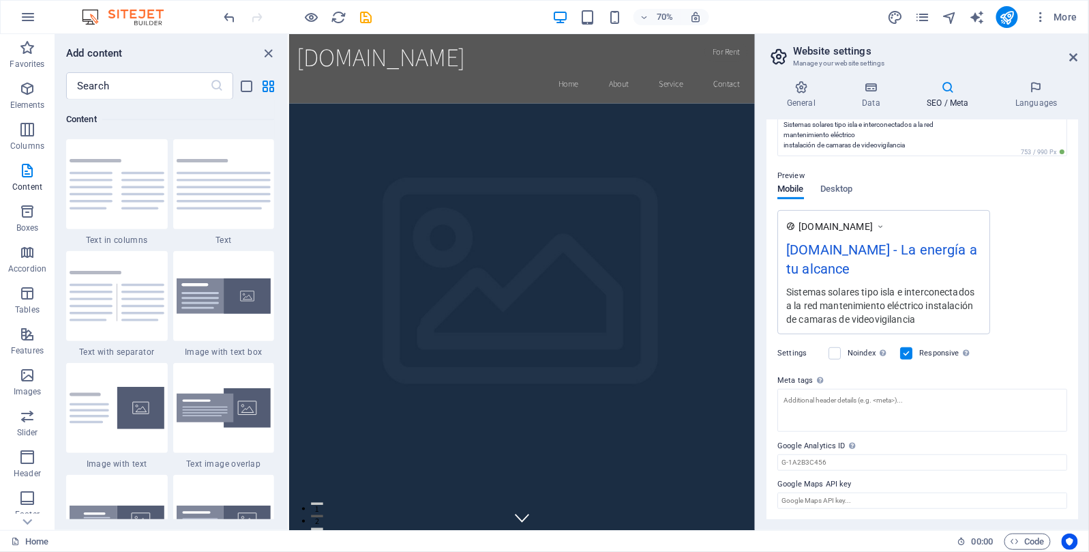
drag, startPoint x: 1074, startPoint y: 281, endPoint x: 1071, endPoint y: 239, distance: 42.4
click at [1066, 151] on div "SEO Title The title of your website - make it something that stands out in sear…" at bounding box center [922, 319] width 312 height 399
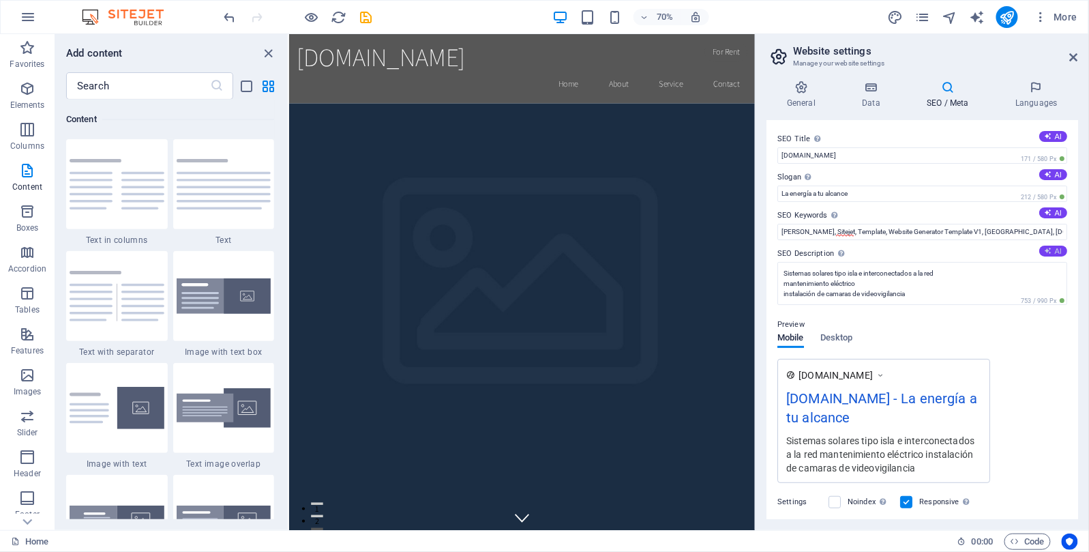
click at [1047, 249] on icon at bounding box center [1047, 250] width 7 height 7
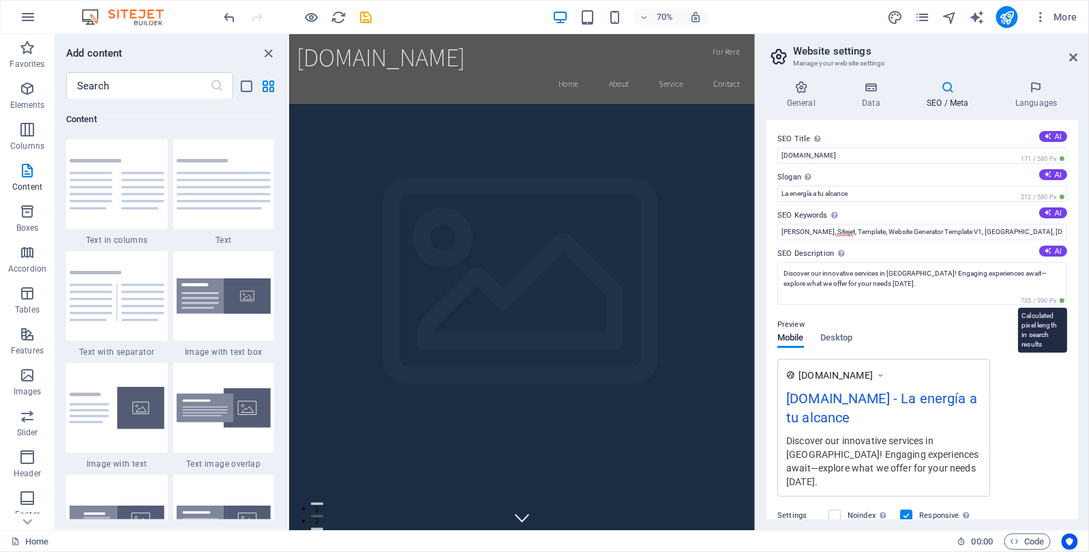
click at [1051, 298] on span "735 / 990 Px" at bounding box center [1042, 301] width 49 height 10
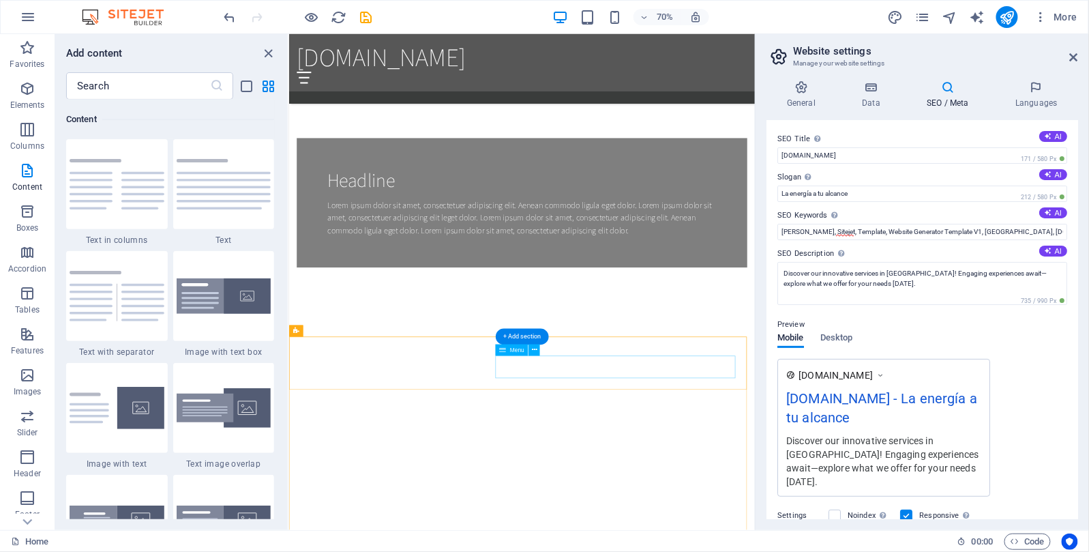
scroll to position [1764, 0]
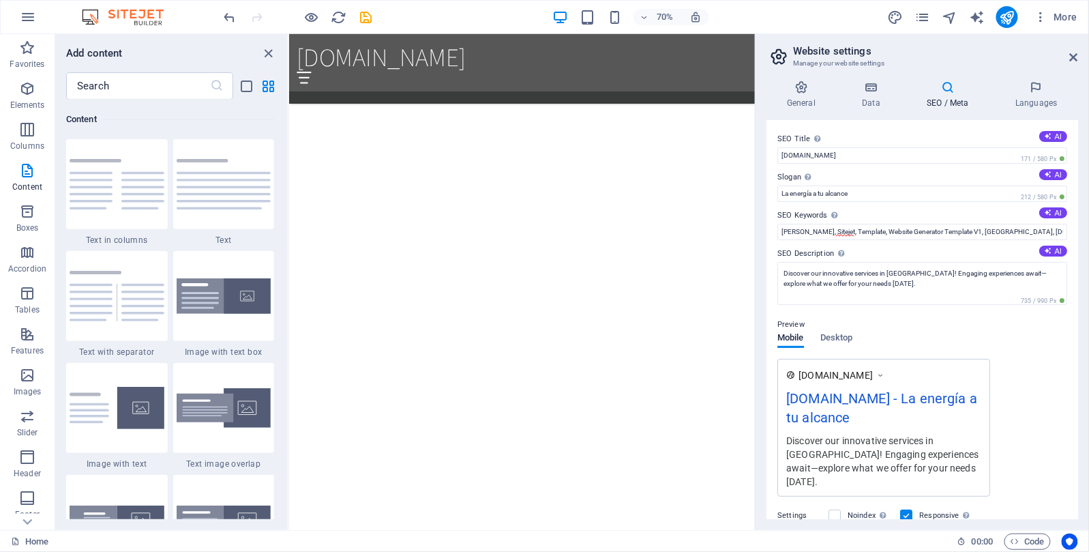
click at [280, 46] on div "Add content" at bounding box center [171, 53] width 232 height 16
click at [269, 53] on icon "close panel" at bounding box center [269, 54] width 16 height 16
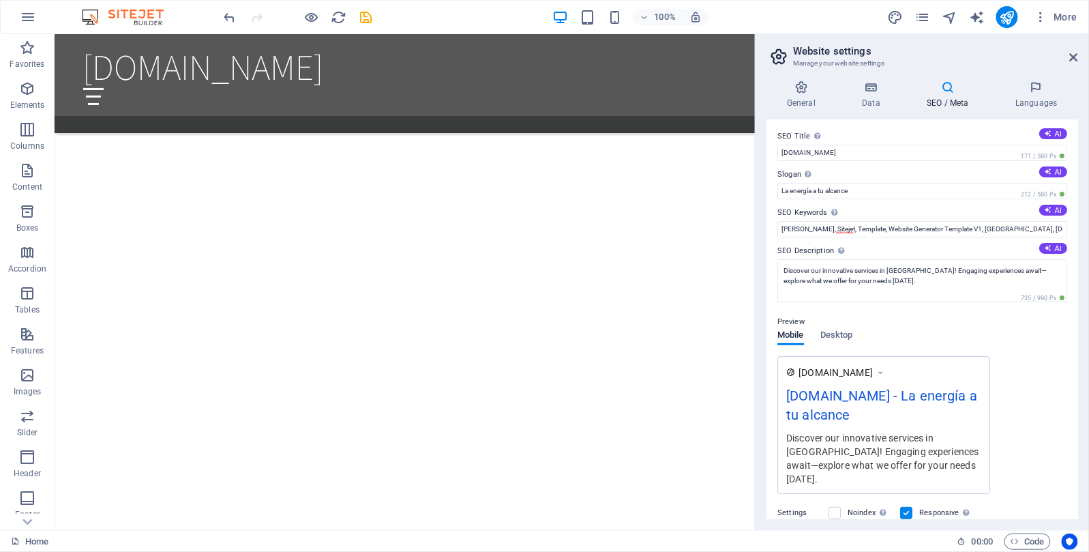
scroll to position [0, 0]
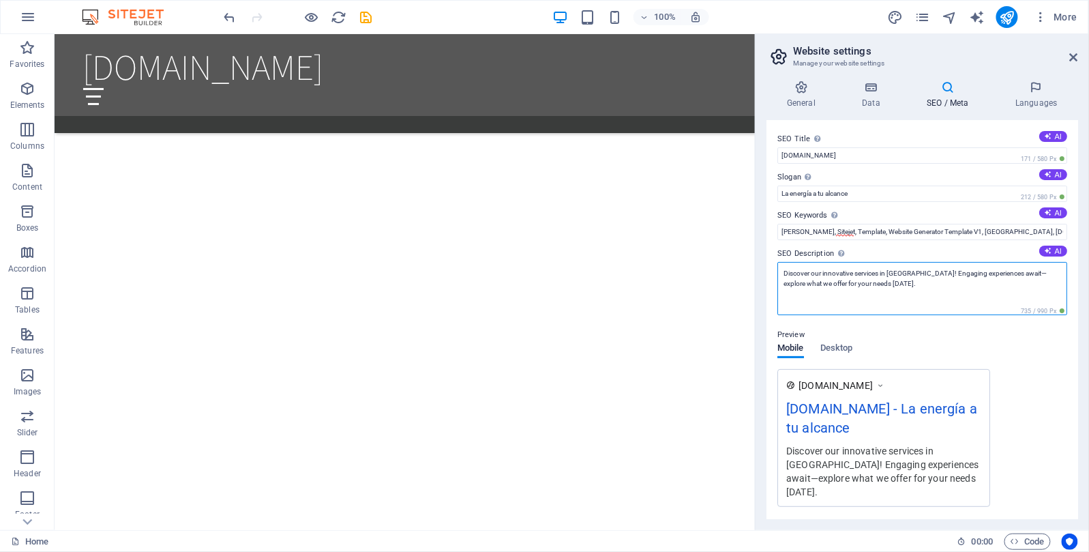
drag, startPoint x: 783, startPoint y: 275, endPoint x: 899, endPoint y: 292, distance: 116.6
click at [899, 292] on textarea "Discover our innovative services in Berlin! Engaging experiences await—explore …" at bounding box center [922, 288] width 290 height 53
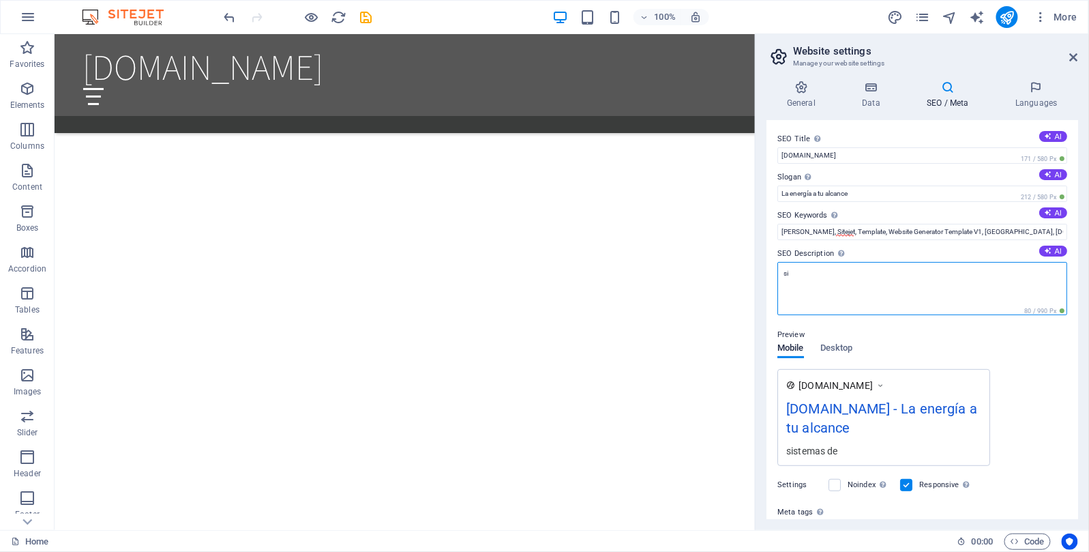
type textarea "s"
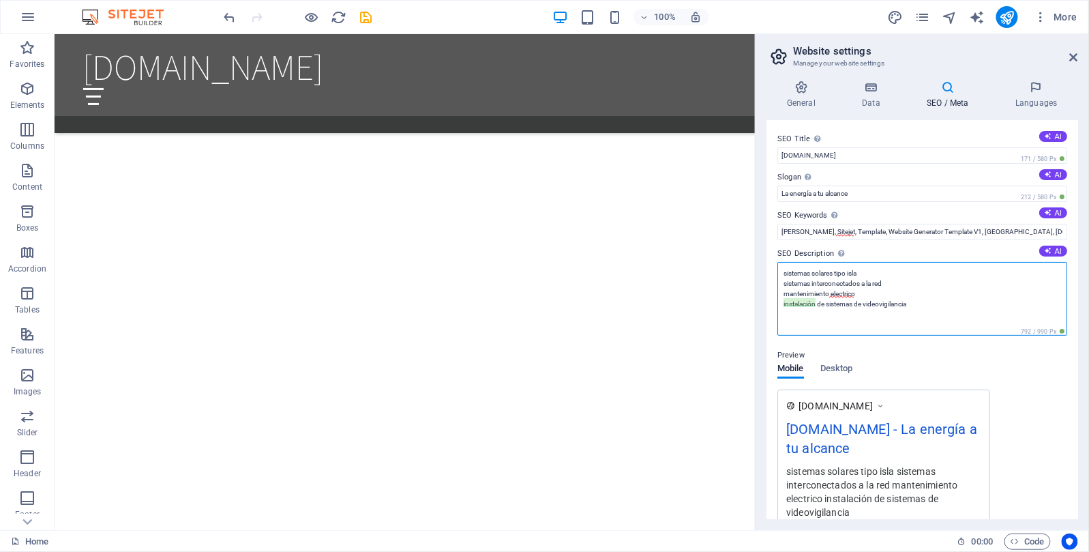
click at [841, 294] on textarea "sistemas solares tipo isla sistemas interconectados a la red mantenimiento elec…" at bounding box center [922, 299] width 290 height 74
click at [894, 303] on textarea "sistemas solares tipo isla sistemas interconectados a la red mantenimiento elác…" at bounding box center [922, 299] width 290 height 74
click at [853, 325] on textarea "sistemas solares tipo isla sistemas interconectados a la red mantenimiento elác…" at bounding box center [922, 299] width 290 height 74
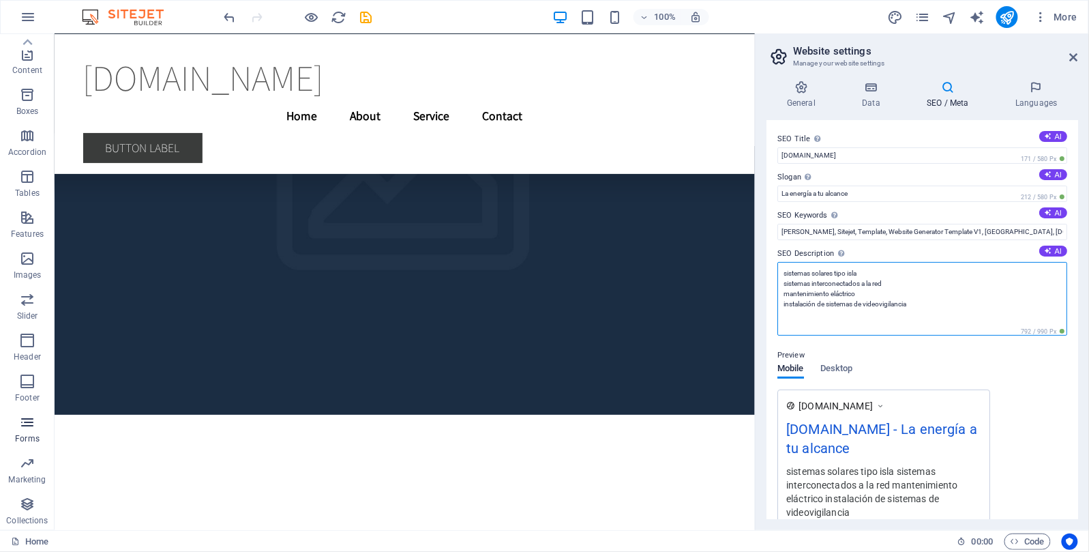
scroll to position [117, 0]
type textarea "sistemas solares tipo isla sistemas interconectados a la red mantenimiento elác…"
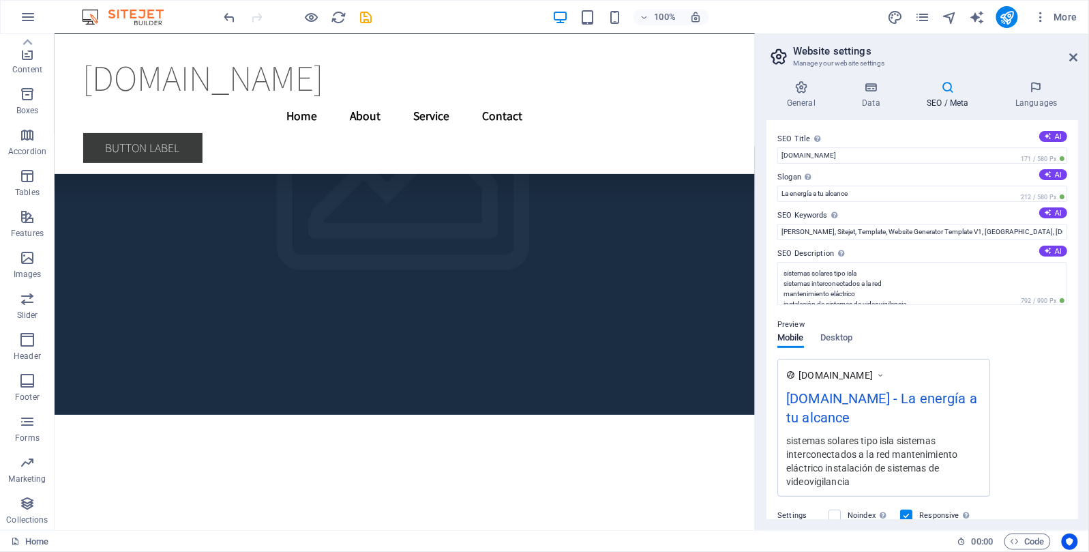
click at [256, 18] on div at bounding box center [298, 17] width 153 height 22
drag, startPoint x: 312, startPoint y: 15, endPoint x: 301, endPoint y: 47, distance: 33.8
click at [301, 47] on body "electromatech.com Home Favorites Elements Columns Content Boxes Accordion Table…" at bounding box center [544, 276] width 1089 height 552
click at [301, 48] on h6 "Preview Ctrl+P" at bounding box center [322, 52] width 91 height 16
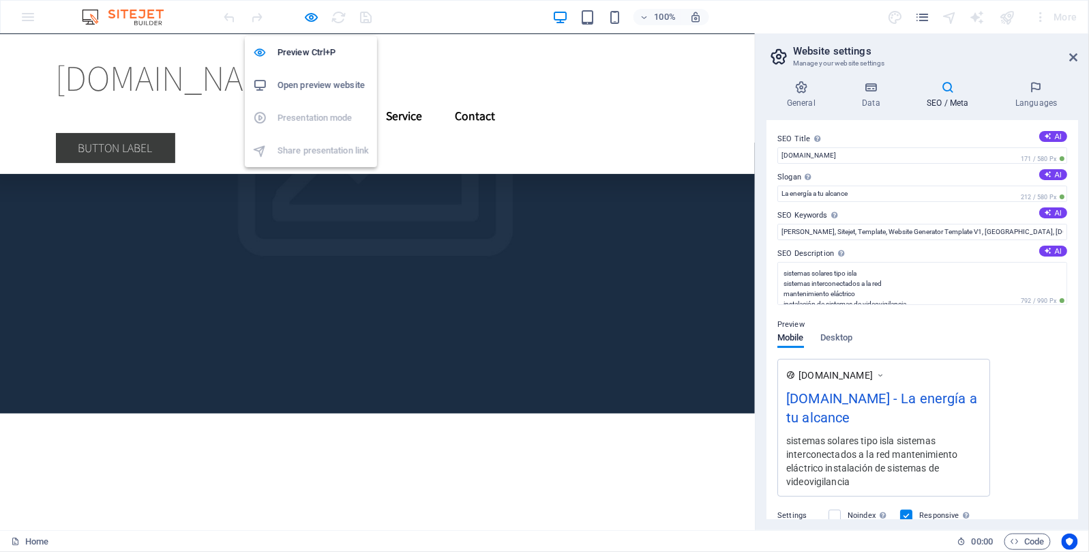
scroll to position [4835, 0]
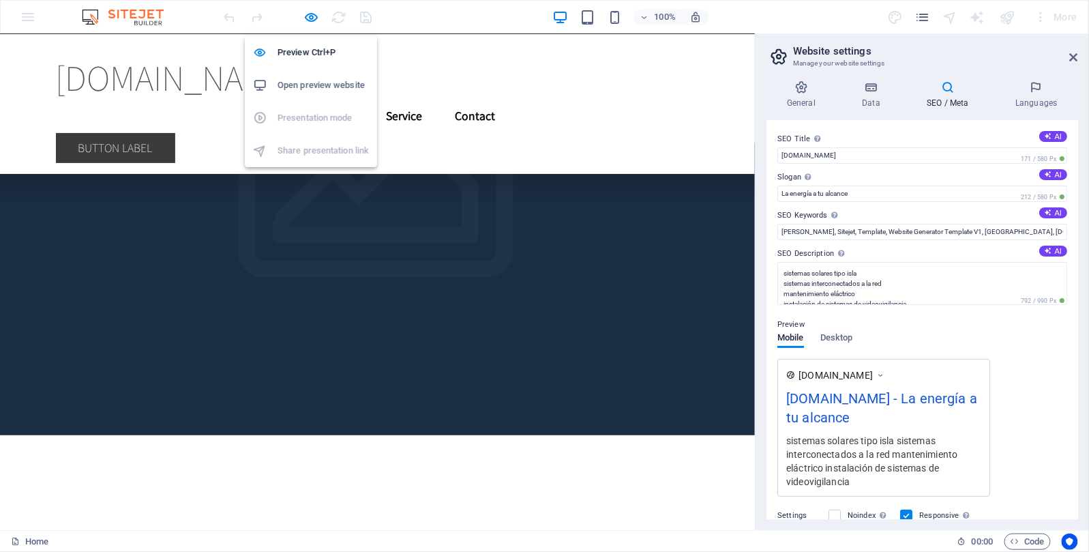
click at [301, 87] on h6 "Open preview website" at bounding box center [322, 85] width 91 height 16
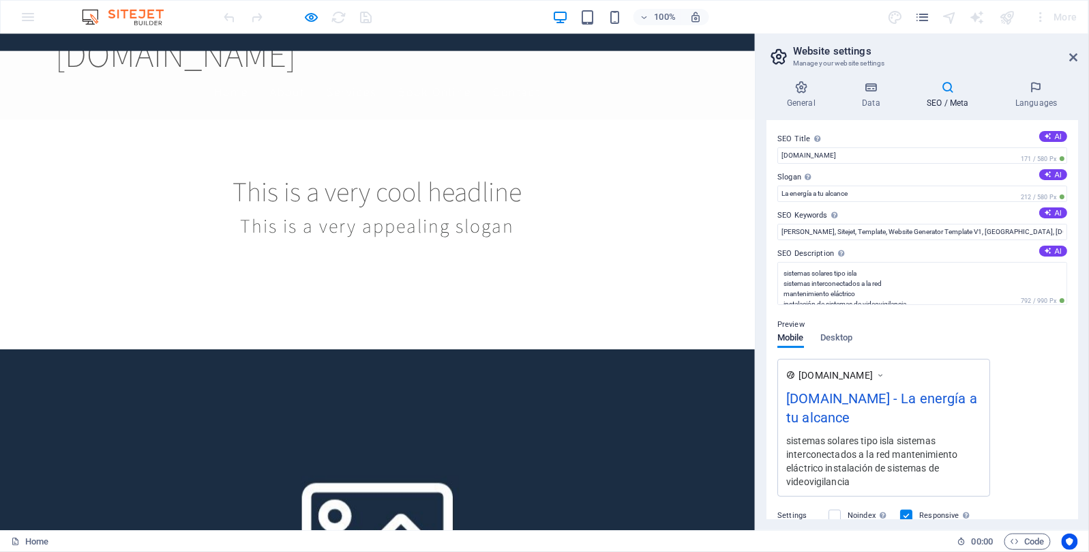
scroll to position [0, 0]
